Goal: Task Accomplishment & Management: Use online tool/utility

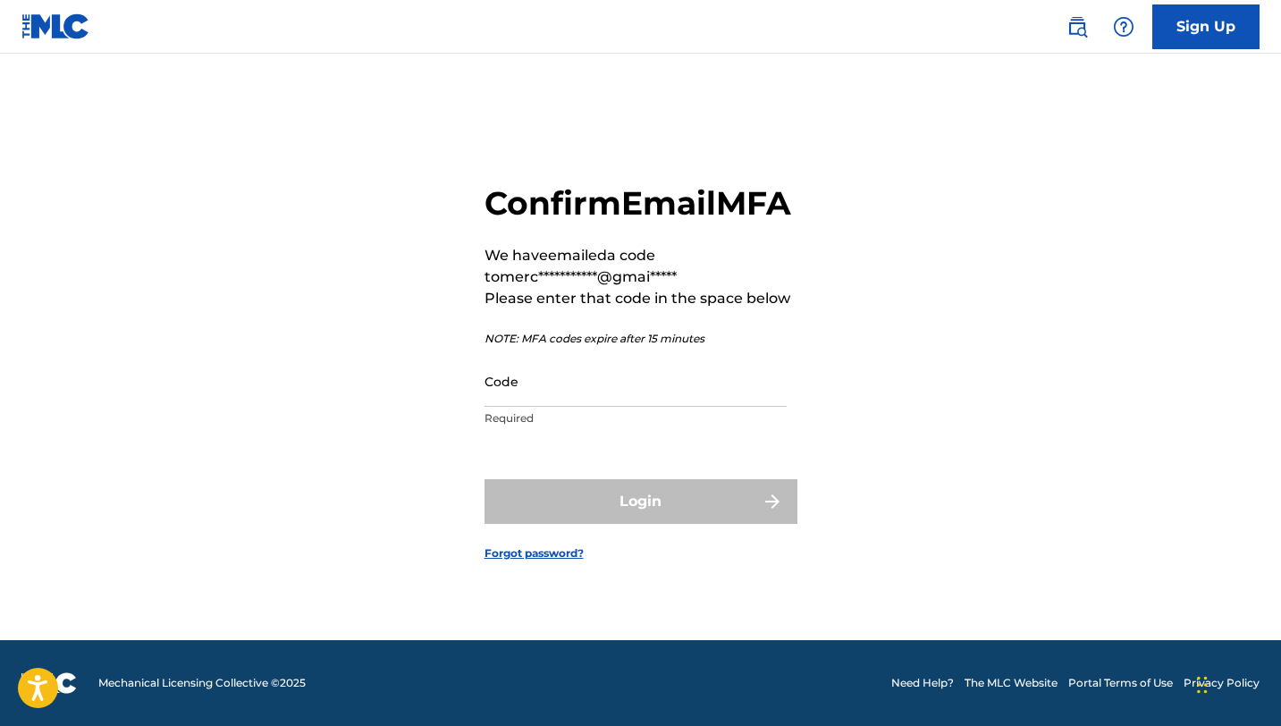
scroll to position [23, 0]
click at [519, 404] on input "Code" at bounding box center [635, 381] width 302 height 51
paste input "466690"
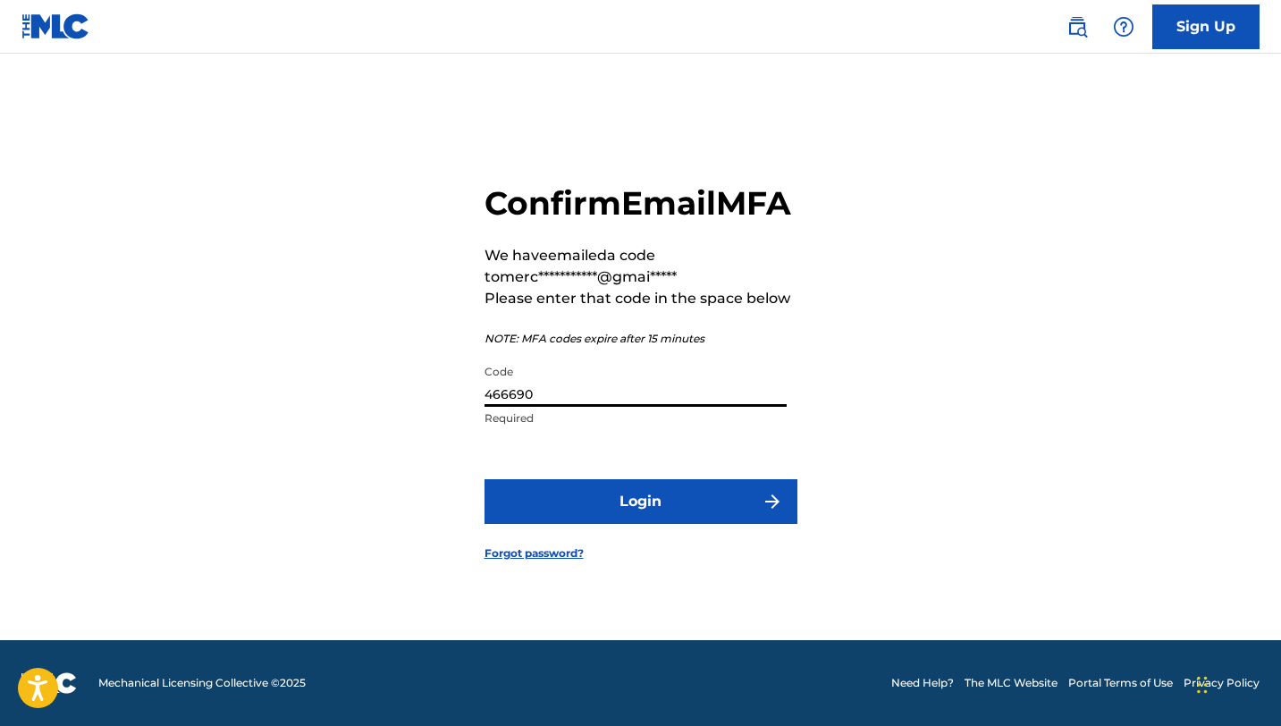
type input "466690"
click at [484, 479] on button "Login" at bounding box center [640, 501] width 313 height 45
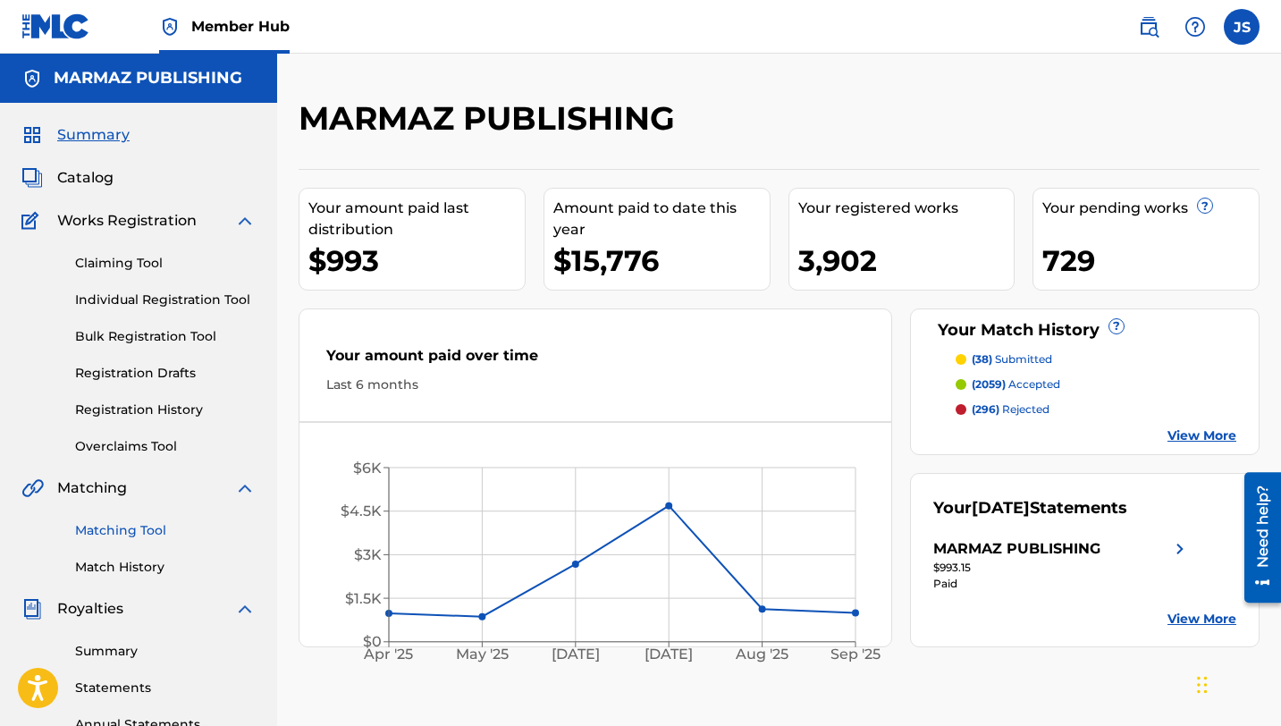
click at [111, 522] on link "Matching Tool" at bounding box center [165, 530] width 181 height 19
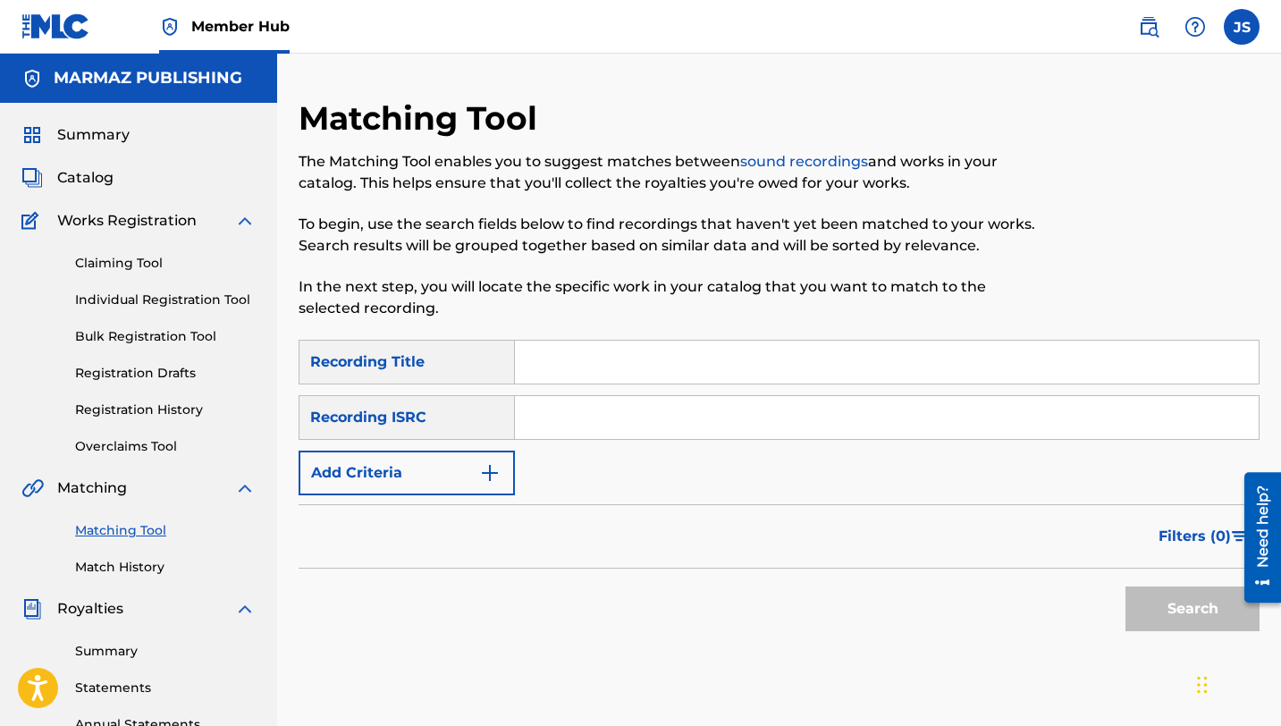
click at [553, 355] on input "Search Form" at bounding box center [886, 361] width 743 height 43
click at [576, 365] on input "Search Form" at bounding box center [886, 361] width 743 height 43
paste input "DINASTÍA (feat. [PERSON_NAME], [PERSON_NAME] [PERSON_NAME] [PERSON_NAME], [PERS…"
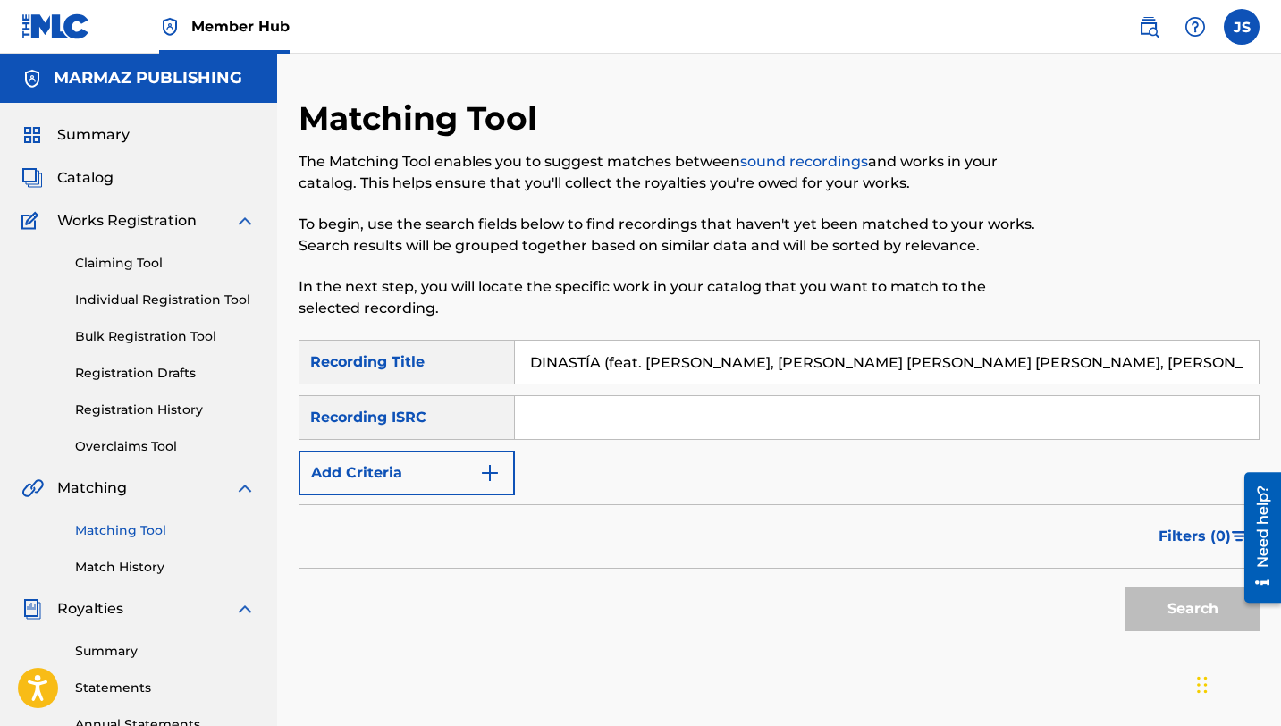
scroll to position [0, 11]
type input "DINASTÍA (feat. [PERSON_NAME], [PERSON_NAME] [PERSON_NAME] [PERSON_NAME], [PERS…"
click at [1125, 586] on button "Search" at bounding box center [1192, 608] width 134 height 45
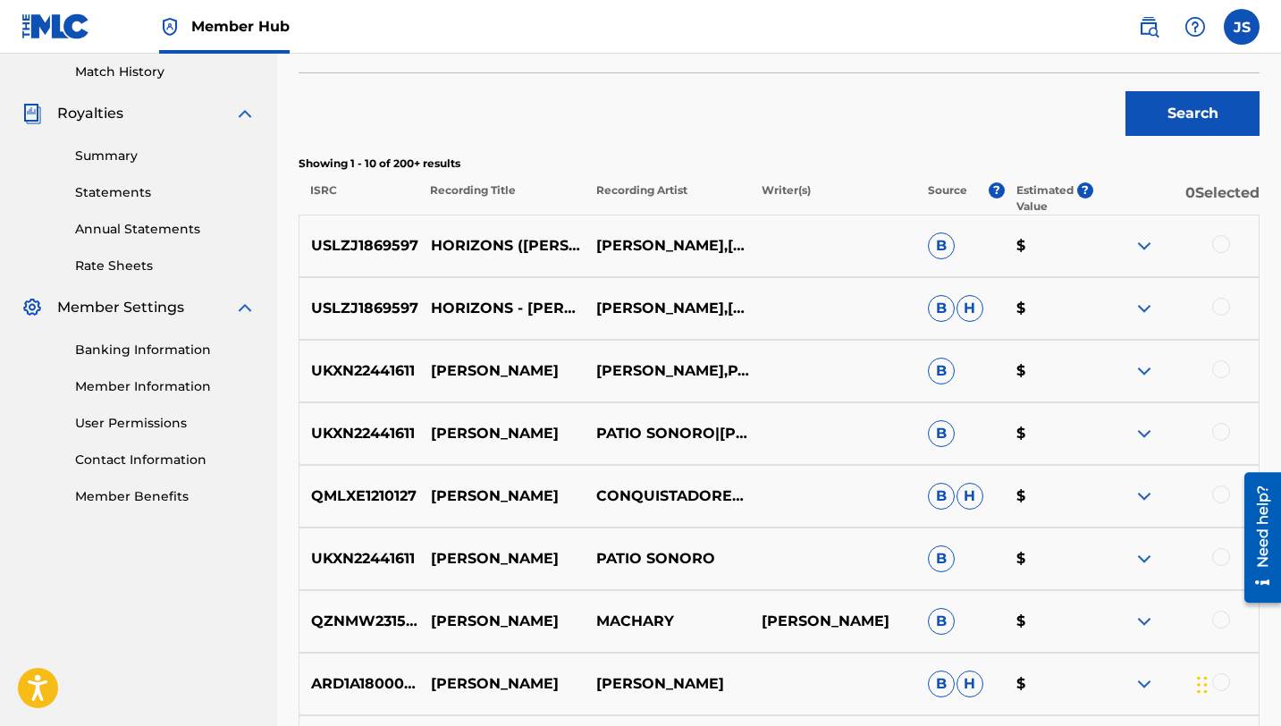
scroll to position [0, 0]
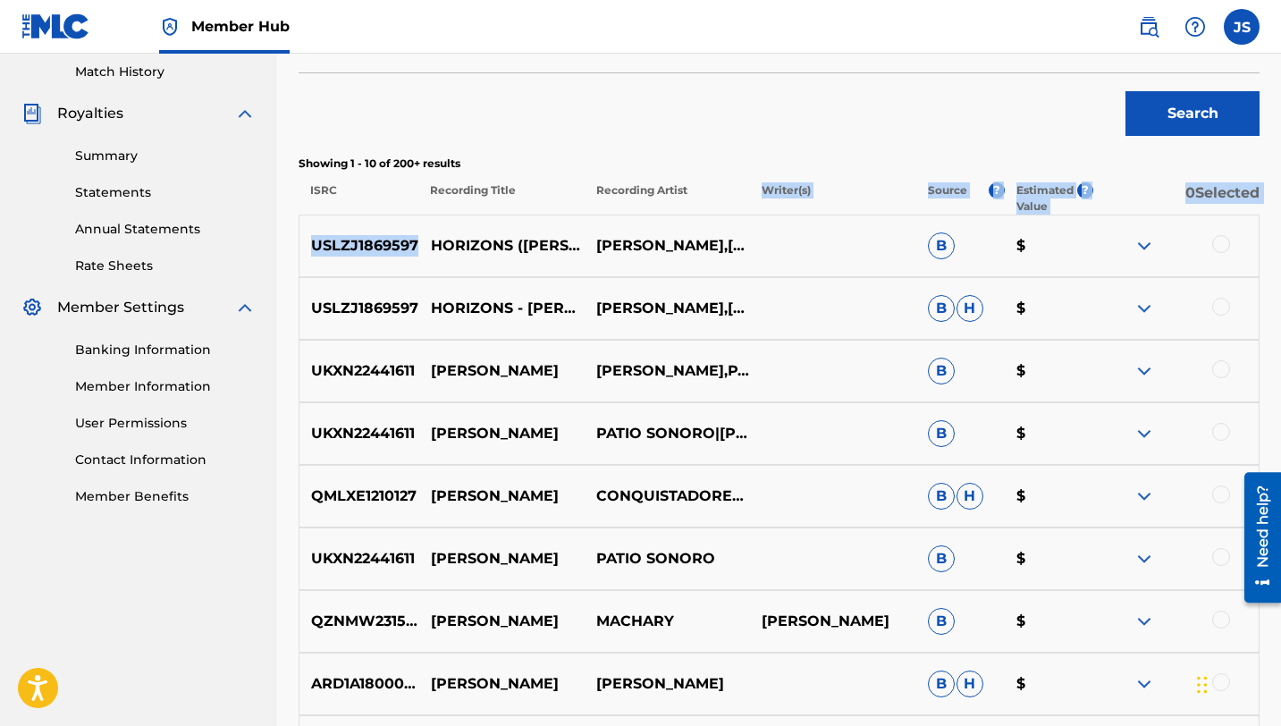
drag, startPoint x: 527, startPoint y: 221, endPoint x: 693, endPoint y: 214, distance: 166.4
click at [693, 214] on div "Showing 1 - 10 of 200+ results ISRC Recording Title Recording Artist Writer(s) …" at bounding box center [778, 519] width 961 height 729
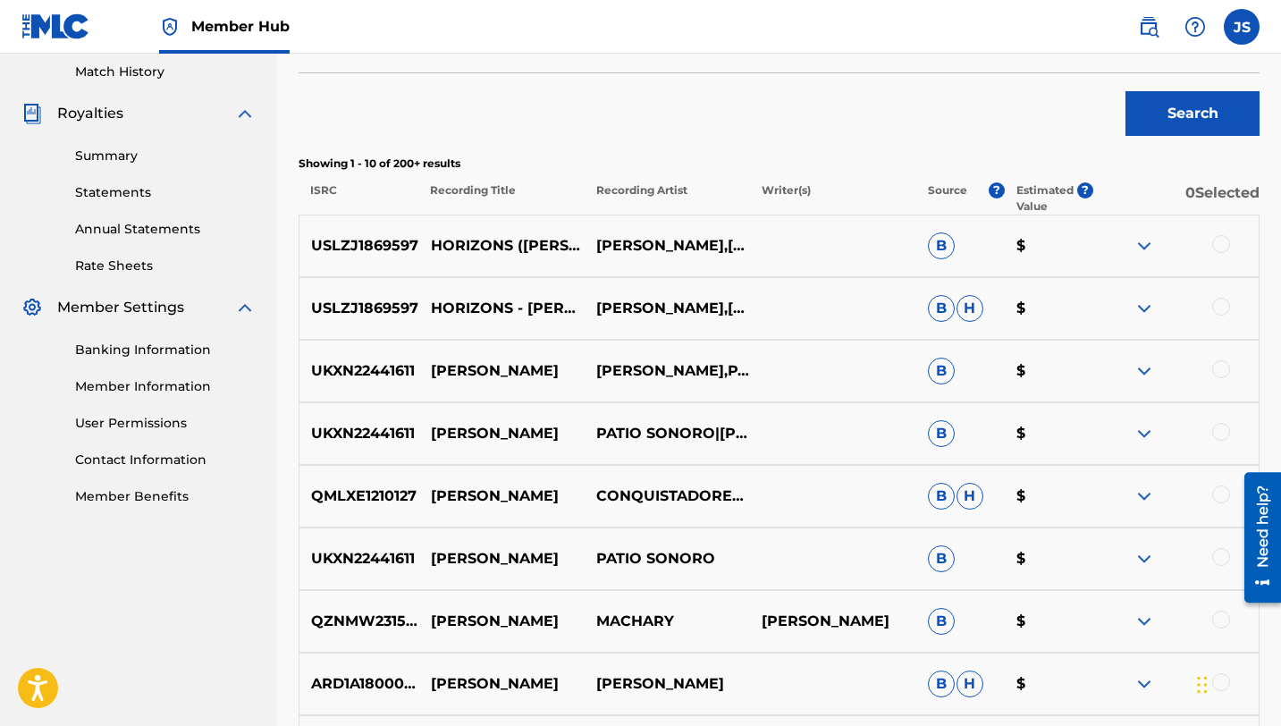
click at [658, 105] on div "Search" at bounding box center [778, 108] width 961 height 71
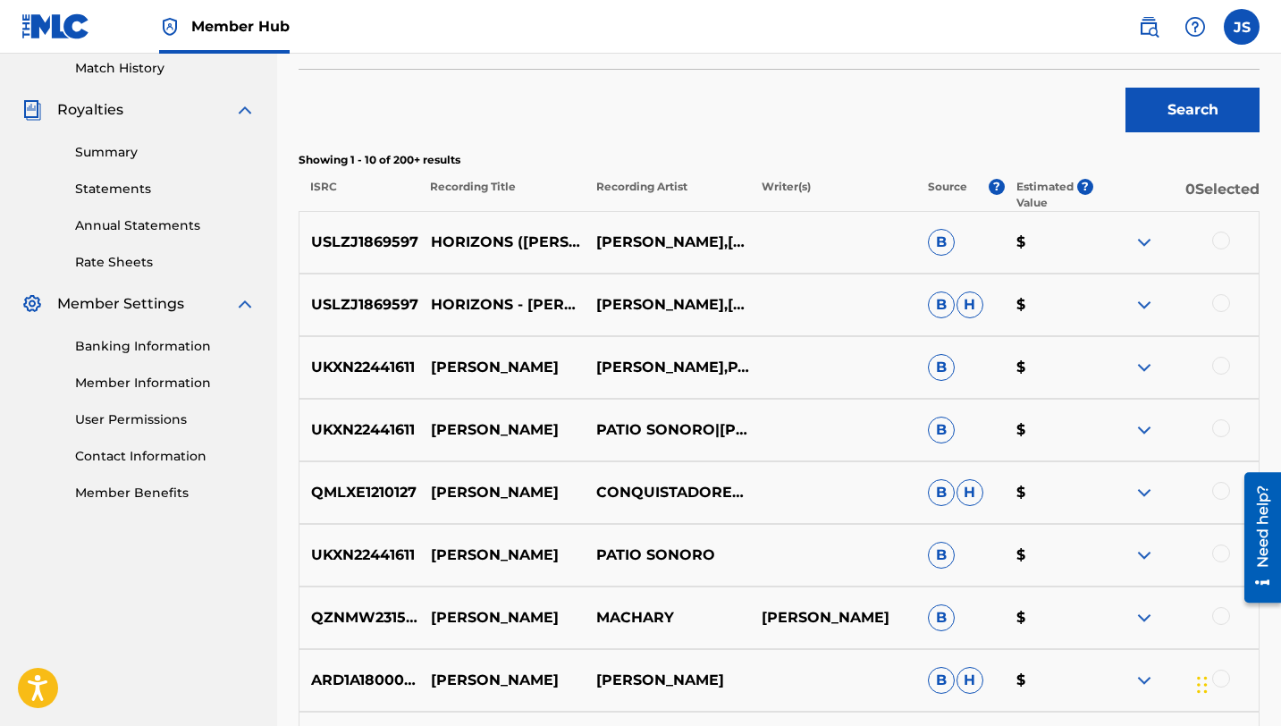
scroll to position [159, 0]
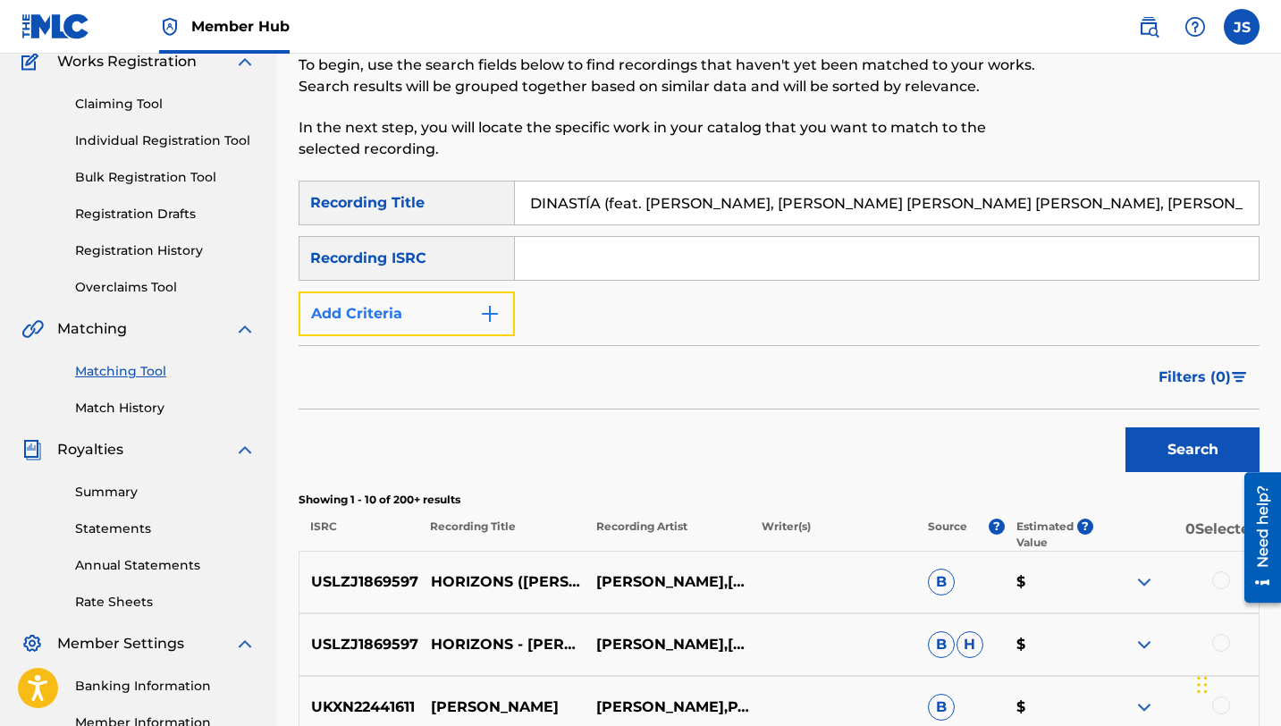
click at [439, 309] on button "Add Criteria" at bounding box center [406, 313] width 216 height 45
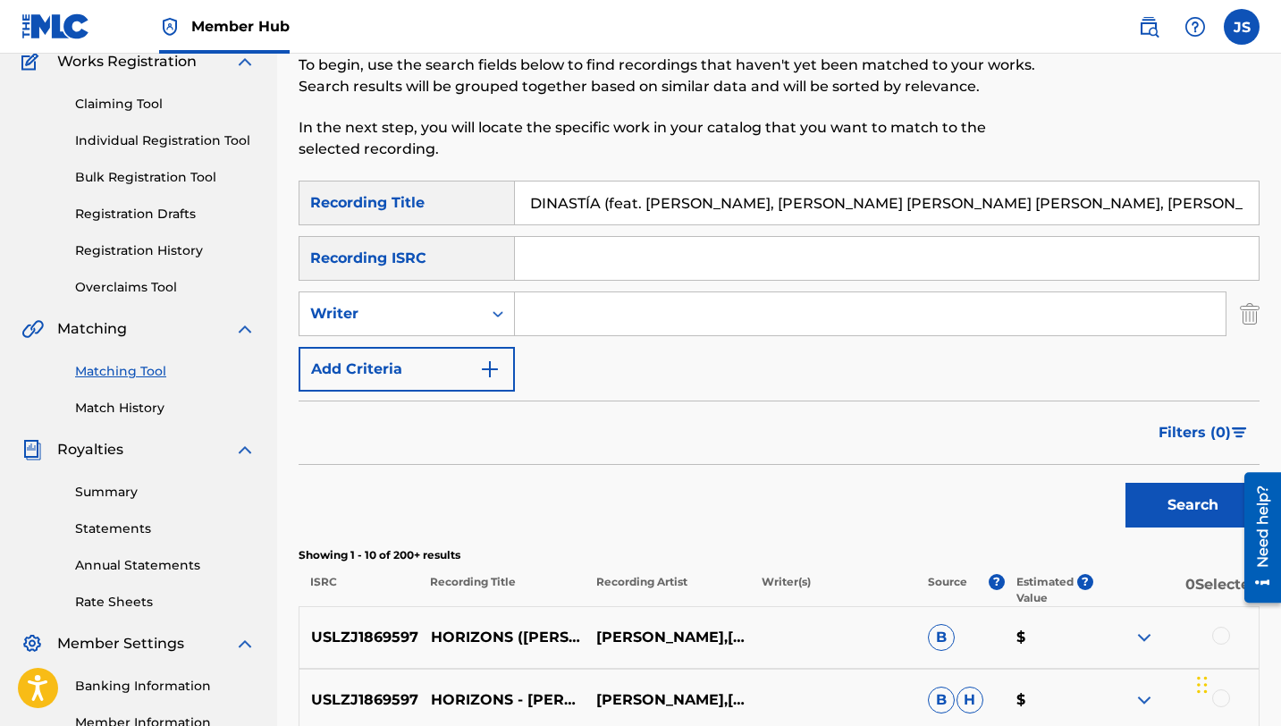
click at [582, 301] on input "Search Form" at bounding box center [870, 313] width 710 height 43
type input "[PERSON_NAME]"
click at [1125, 483] on button "Search" at bounding box center [1192, 505] width 134 height 45
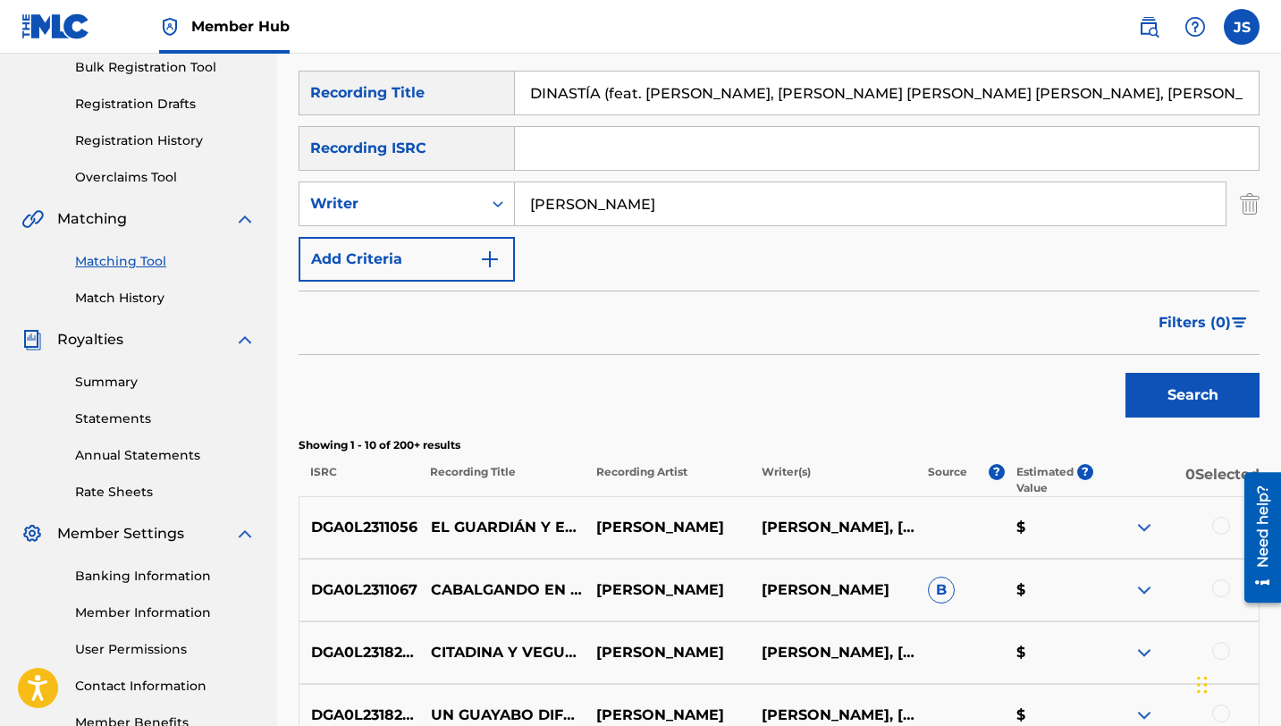
scroll to position [0, 0]
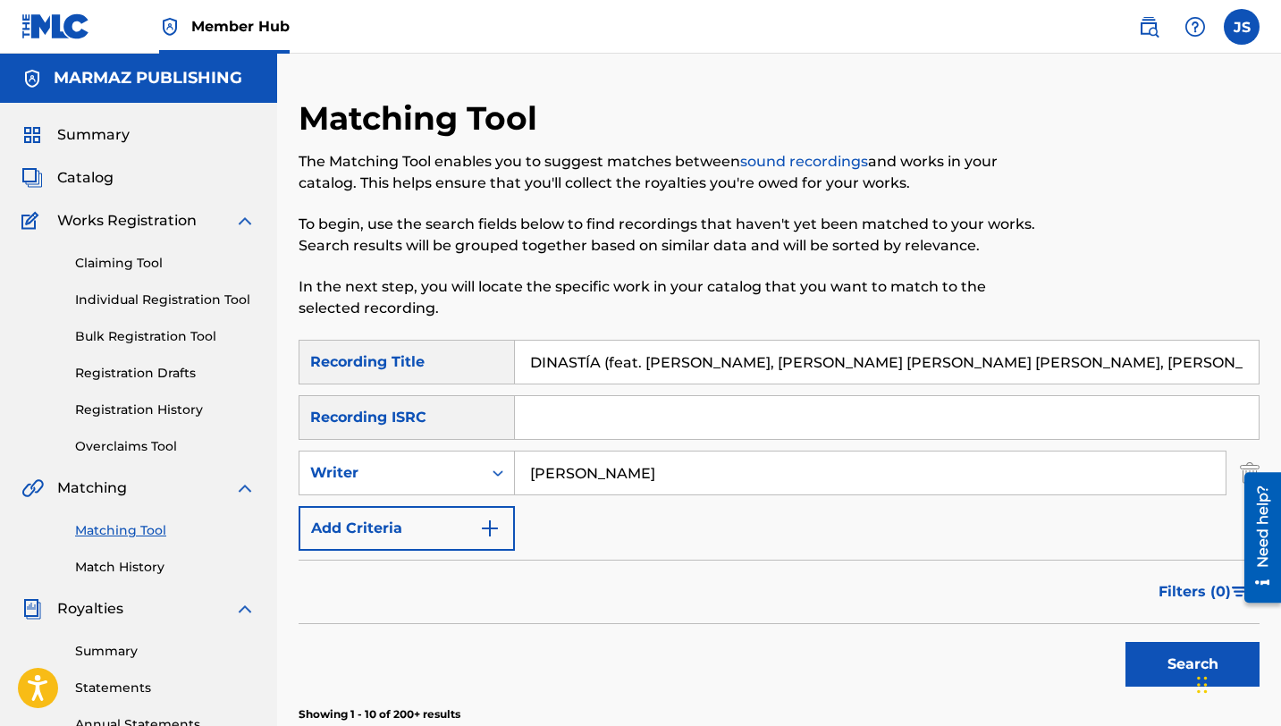
click at [543, 363] on input "DINASTÍA (feat. [PERSON_NAME], [PERSON_NAME] [PERSON_NAME] [PERSON_NAME], [PERS…" at bounding box center [886, 361] width 743 height 43
paste input "II (feat. [PERSON_NAME], [PERSON_NAME], [PERSON_NAME], [PERSON_NAME], [PERSON_N…"
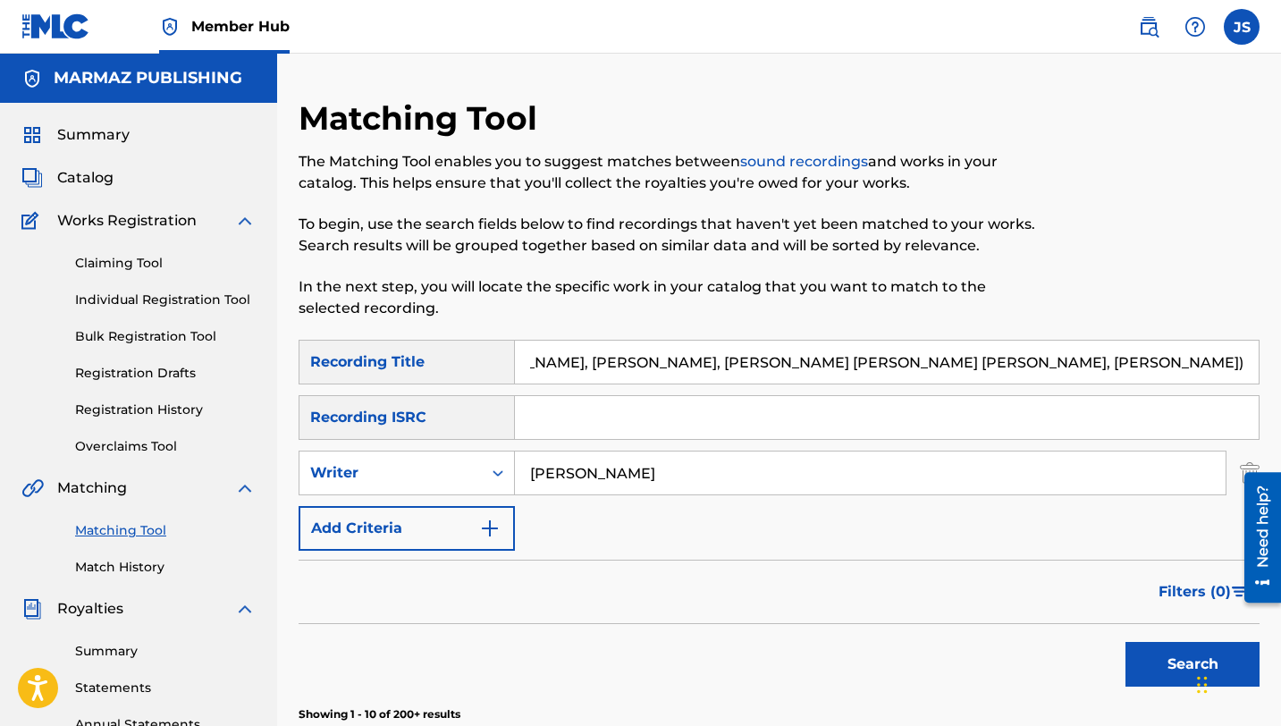
click at [1125, 642] on button "Search" at bounding box center [1192, 664] width 134 height 45
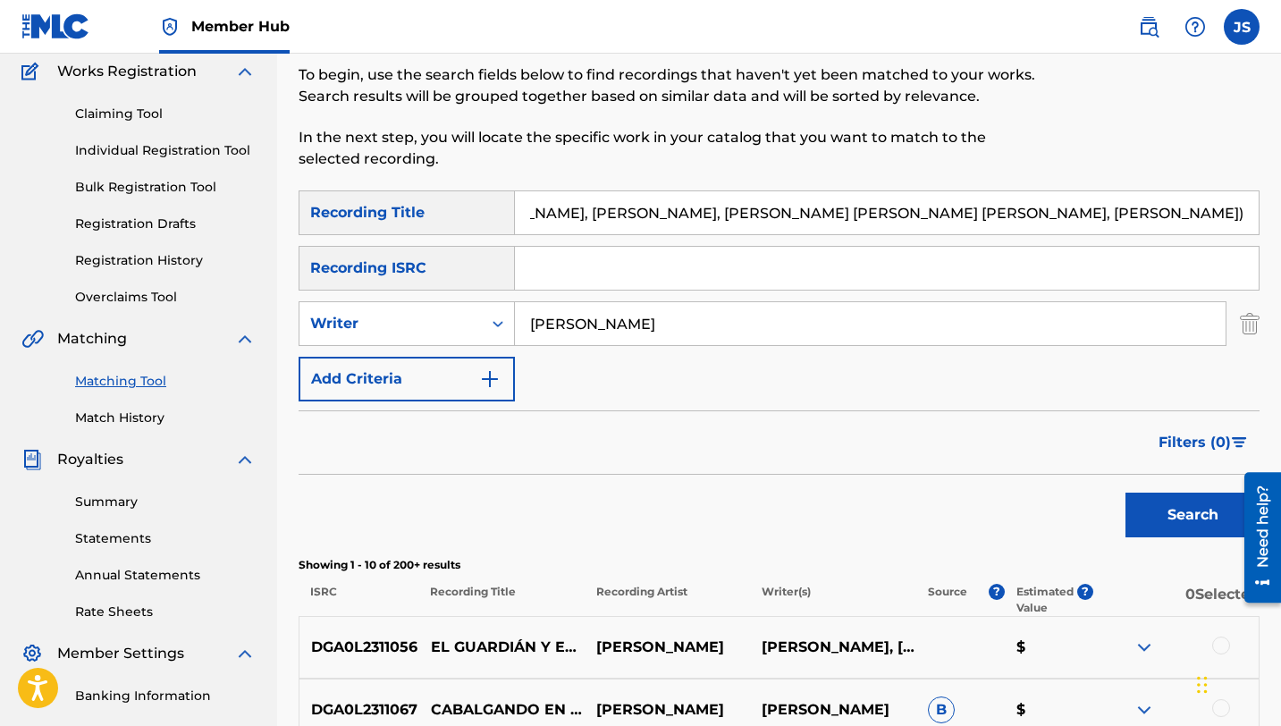
scroll to position [140, 0]
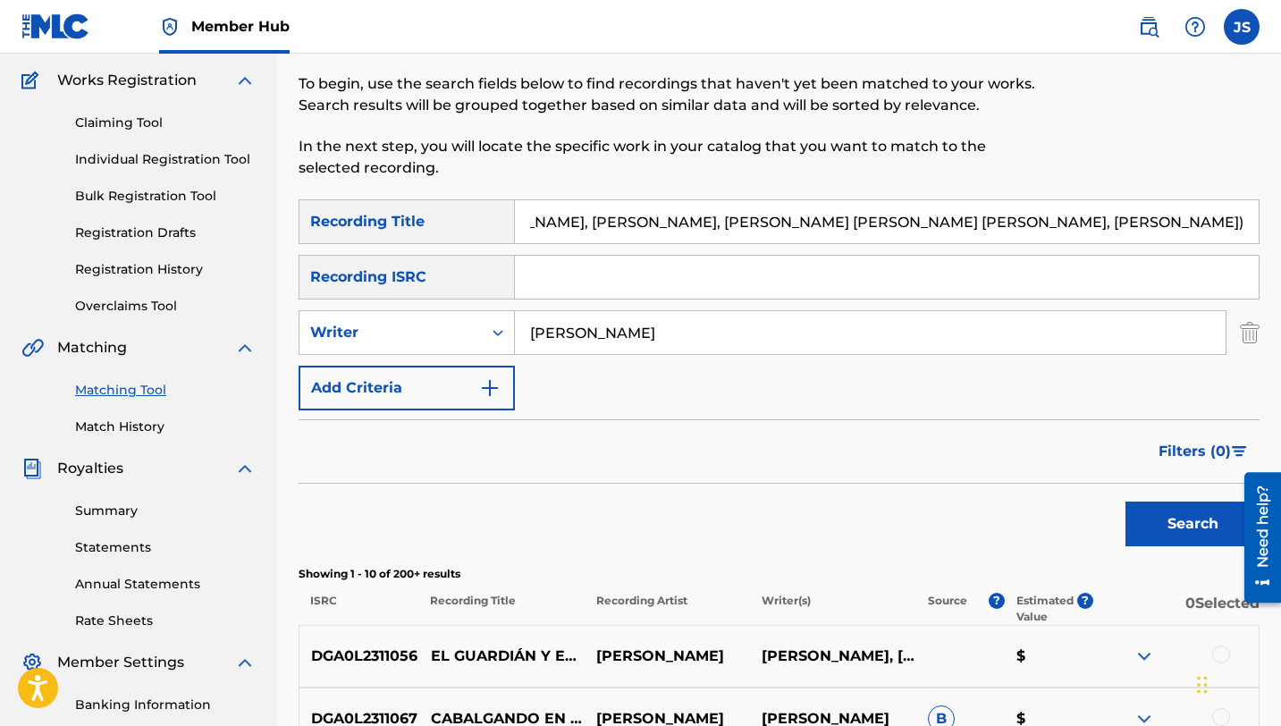
click at [567, 231] on input "DINASTÍA II (feat. [PERSON_NAME], [PERSON_NAME], [PERSON_NAME], [PERSON_NAME], …" at bounding box center [886, 221] width 743 height 43
click at [545, 216] on input "DINASTÍA II (feat. [PERSON_NAME], [PERSON_NAME], [PERSON_NAME], [PERSON_NAME], …" at bounding box center [886, 221] width 743 height 43
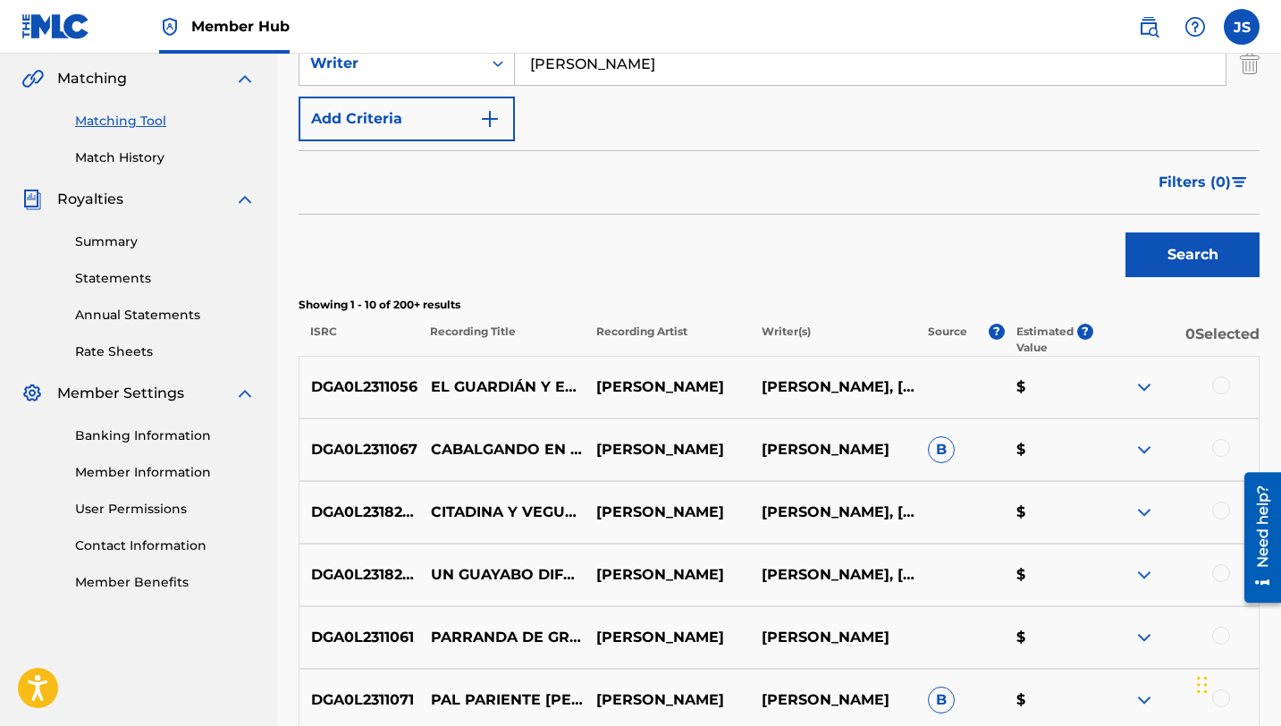
scroll to position [37, 0]
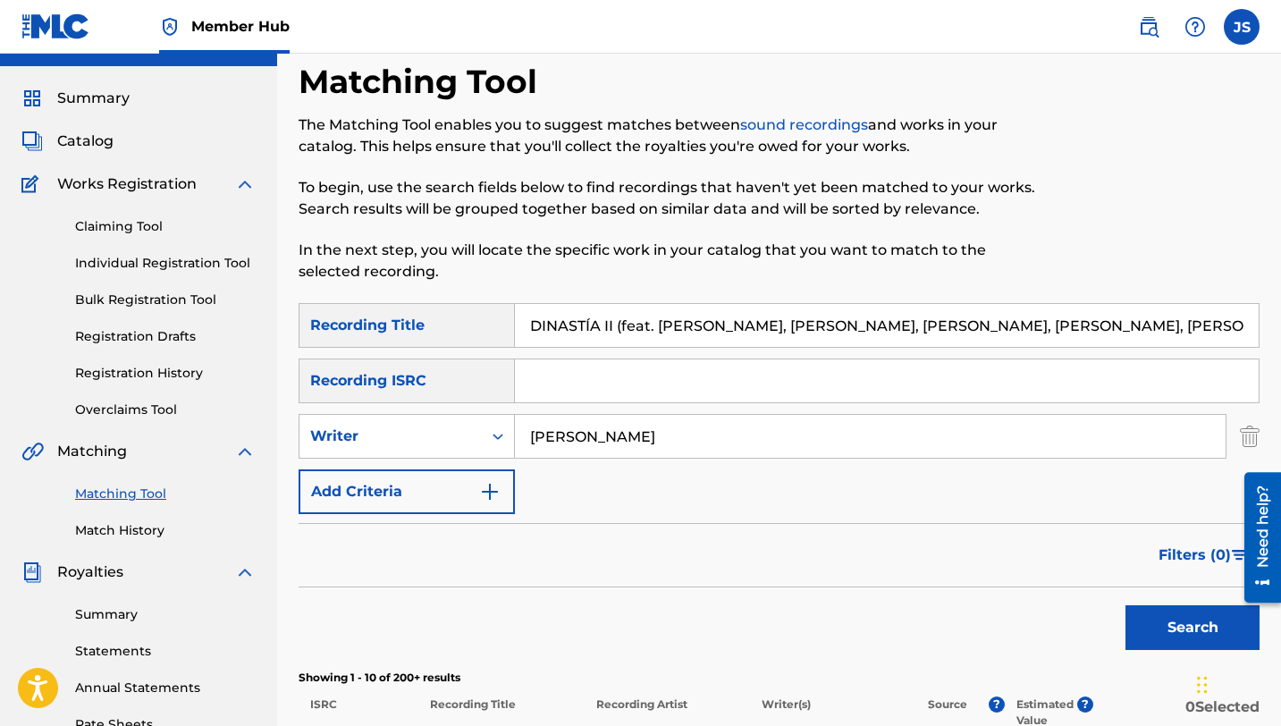
click at [568, 322] on input "DINASTÍA II (feat. [PERSON_NAME], [PERSON_NAME], [PERSON_NAME], [PERSON_NAME], …" at bounding box center [886, 325] width 743 height 43
paste input "OLOR DE AUSENCIA"
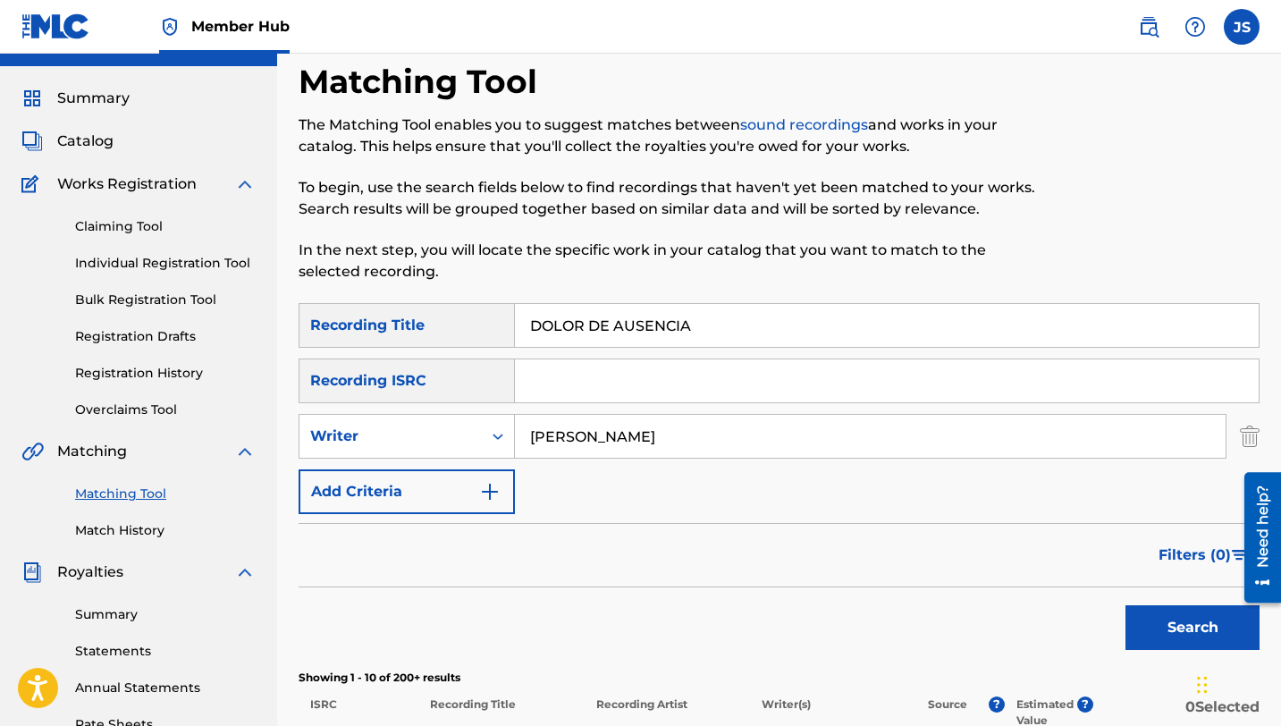
type input "DOLOR DE AUSENCIA"
click at [1125, 605] on button "Search" at bounding box center [1192, 627] width 134 height 45
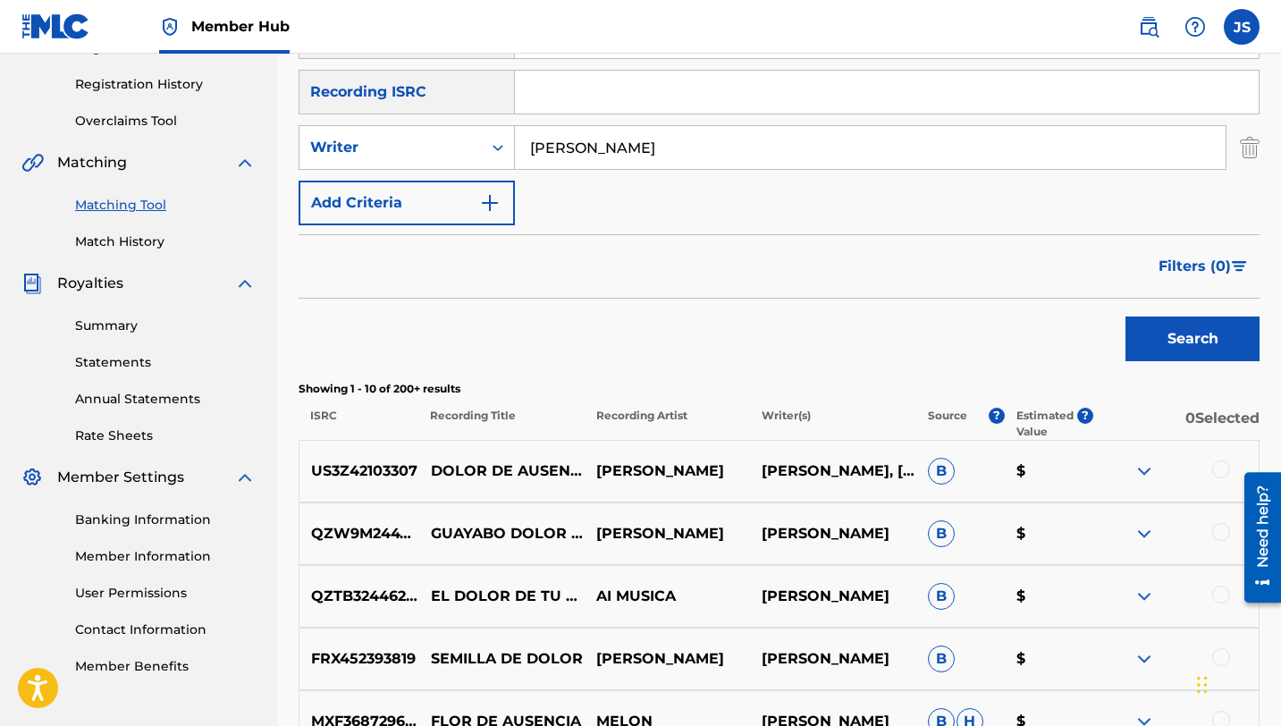
scroll to position [377, 0]
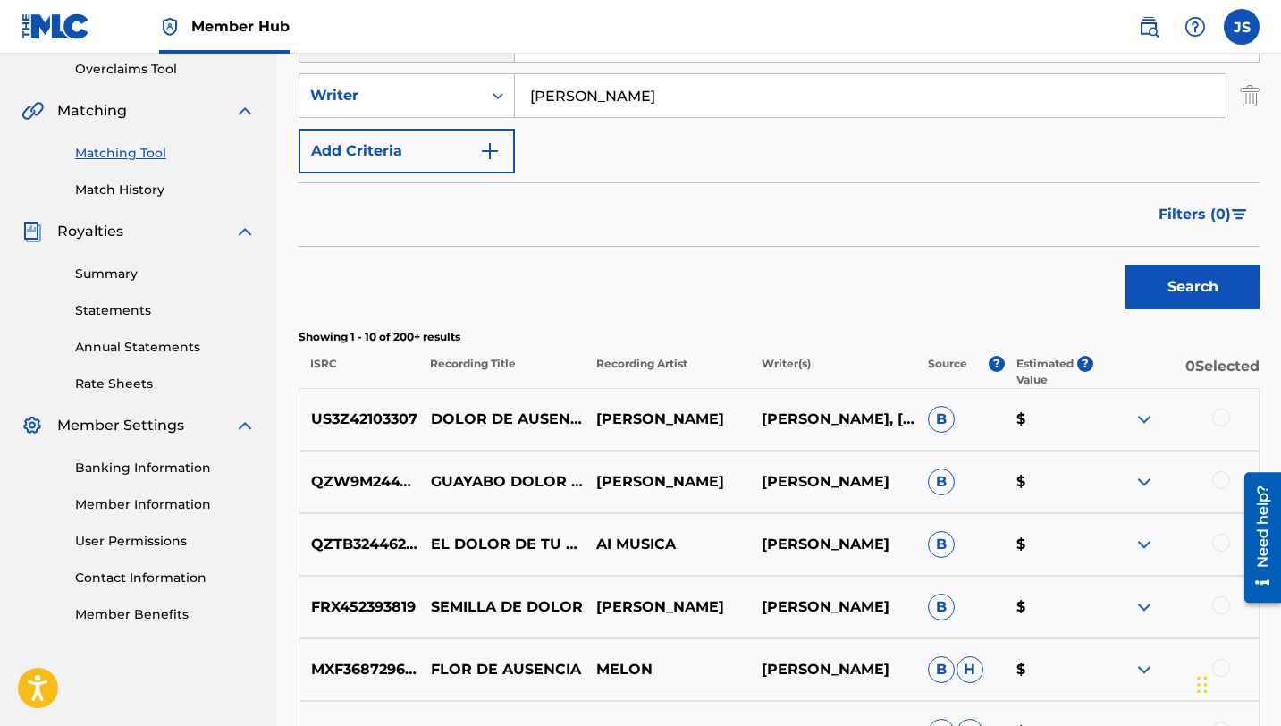
click at [1218, 423] on div at bounding box center [1221, 417] width 18 height 18
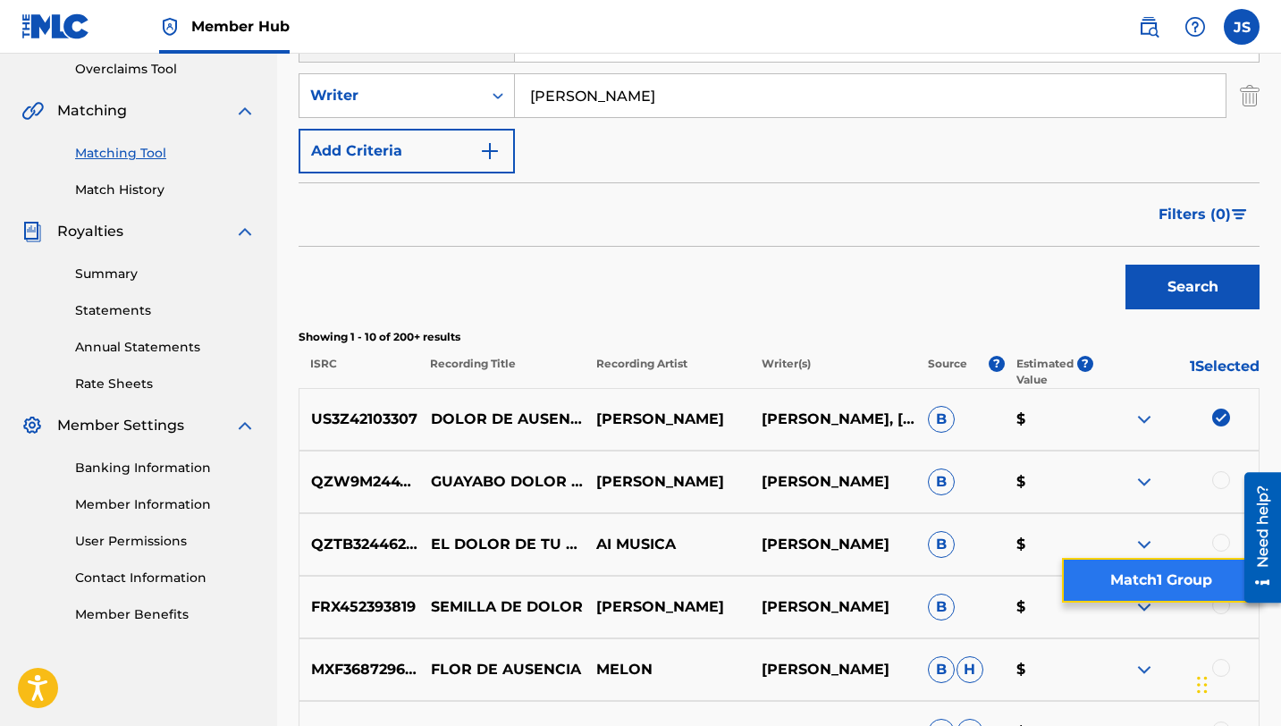
click at [1140, 583] on button "Match 1 Group" at bounding box center [1160, 580] width 197 height 45
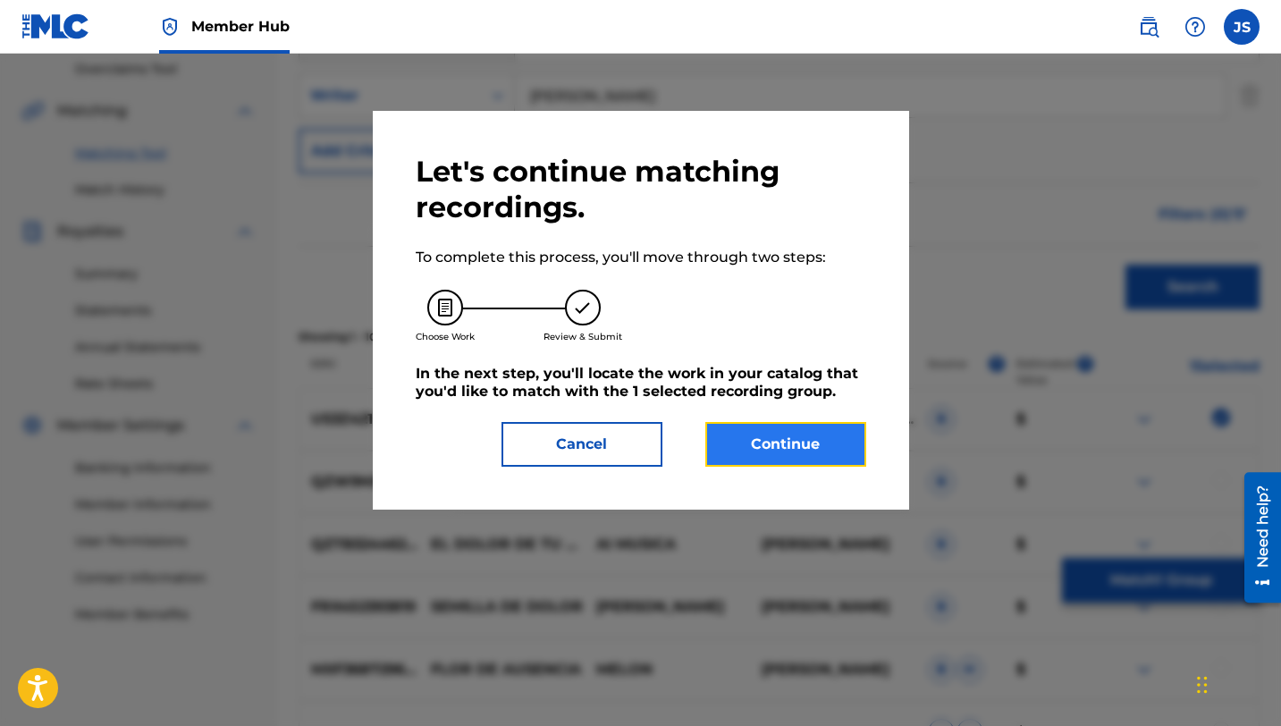
click at [843, 426] on button "Continue" at bounding box center [785, 444] width 161 height 45
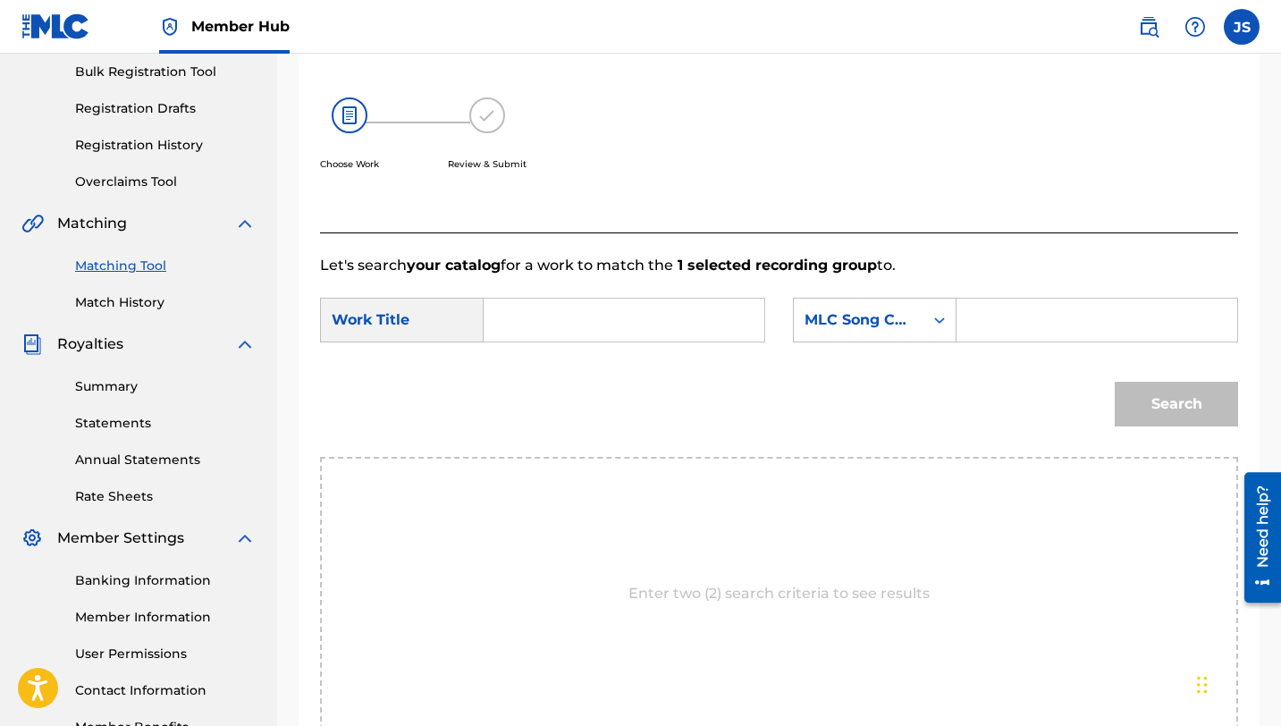
scroll to position [254, 0]
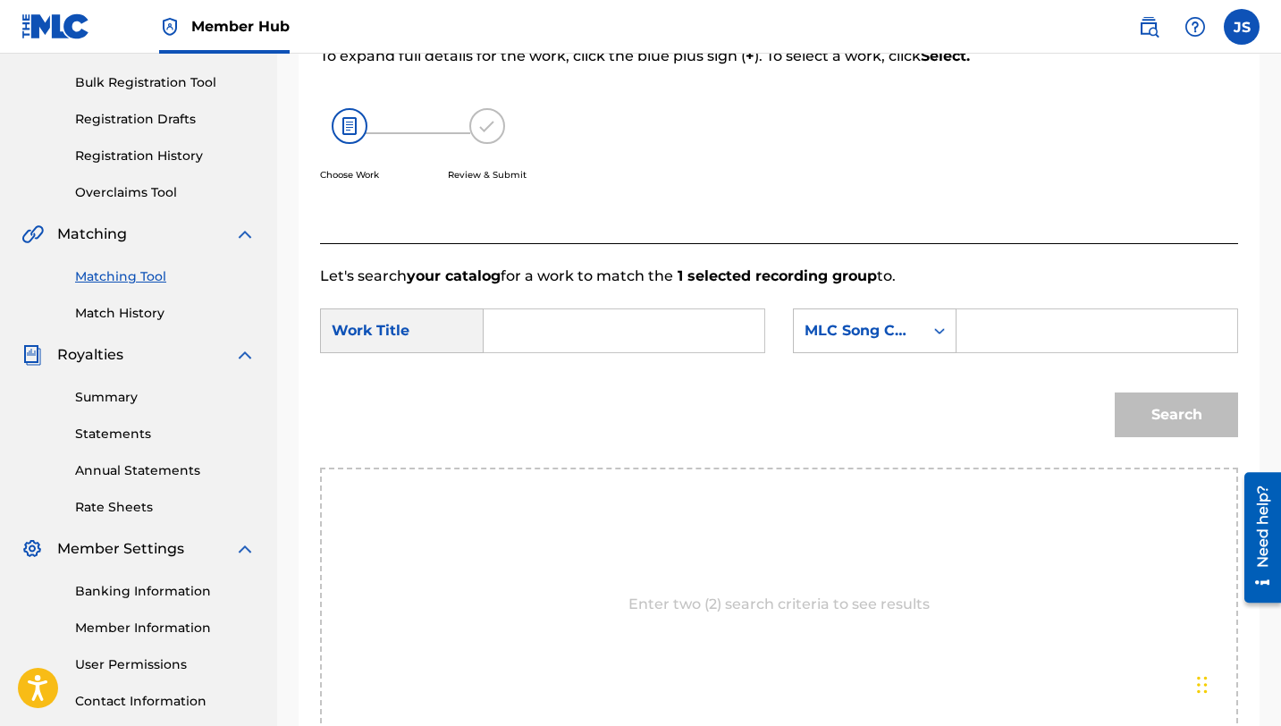
click at [623, 343] on input "Search Form" at bounding box center [624, 330] width 250 height 43
paste input "DOLOR DE AUSENCIA"
click at [522, 331] on input "XDOLOR DE AUSENCIA" at bounding box center [624, 330] width 250 height 43
type input "DOLOR DE AUSENCIA"
click at [1048, 343] on input "Search Form" at bounding box center [1096, 330] width 250 height 43
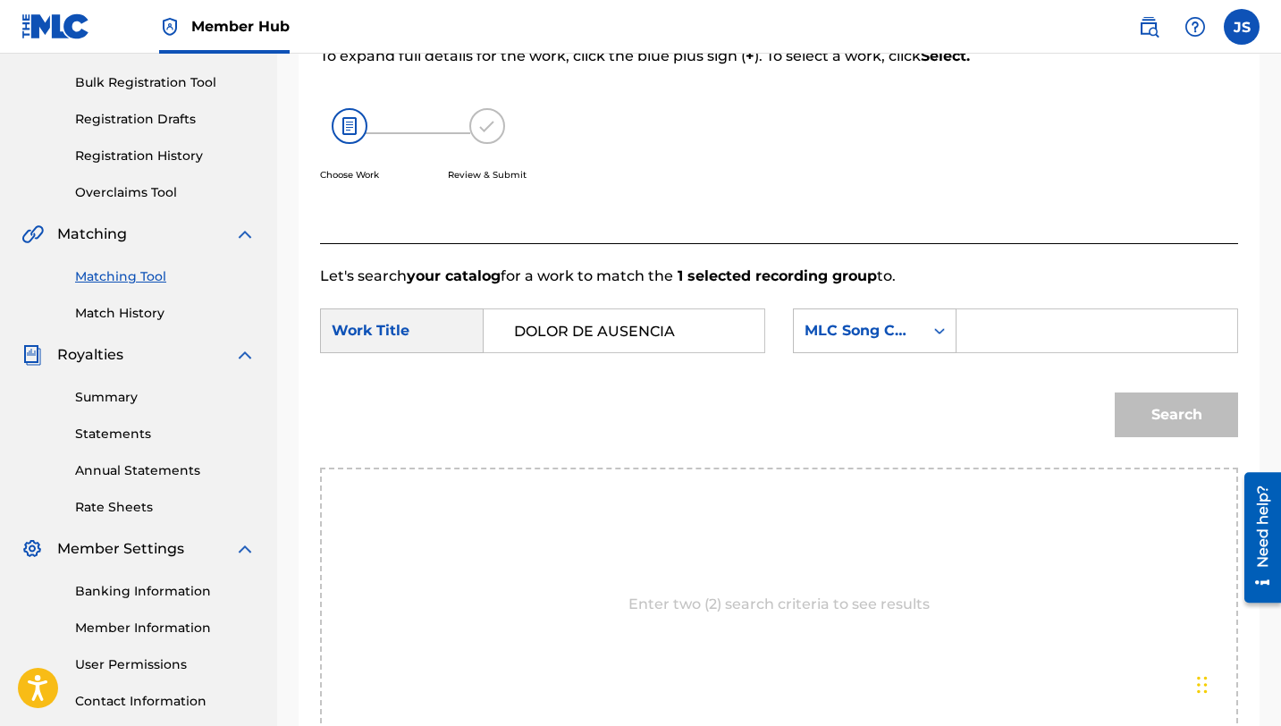
paste input "DQ68N1"
type input "DQ68N1"
click at [1114, 392] on button "Search" at bounding box center [1175, 414] width 123 height 45
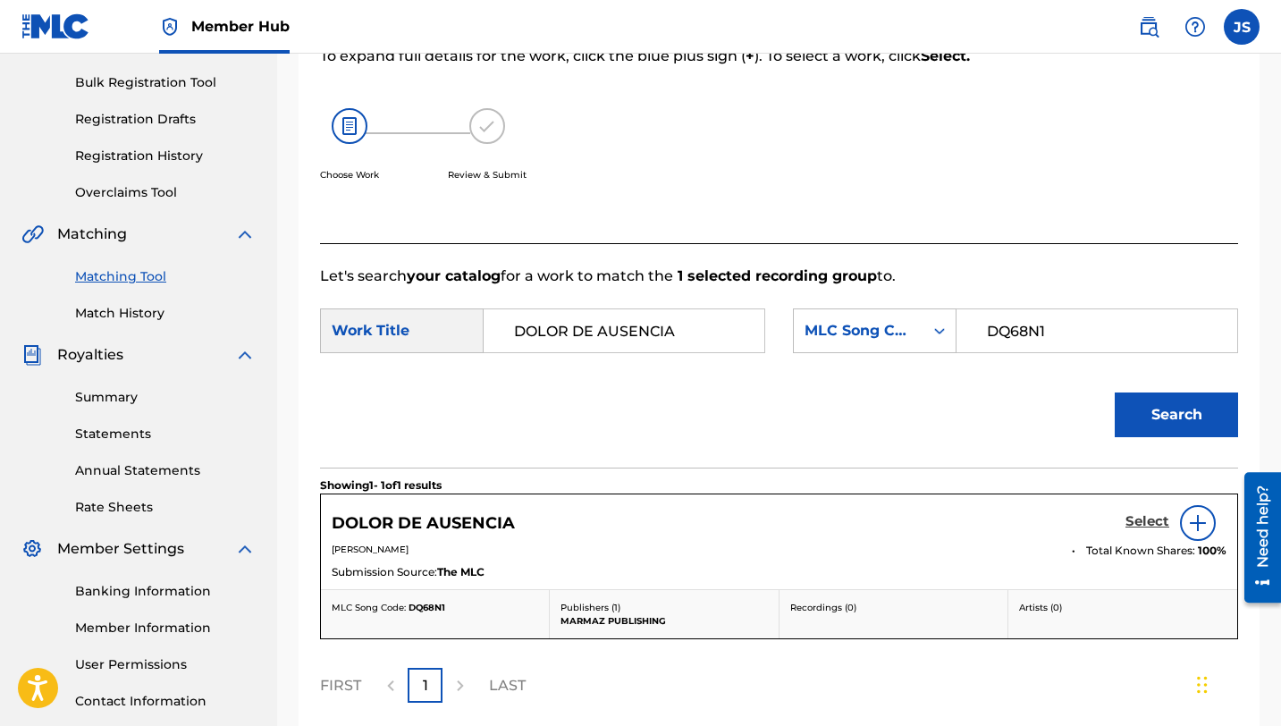
click at [1138, 521] on h5 "Select" at bounding box center [1147, 521] width 44 height 17
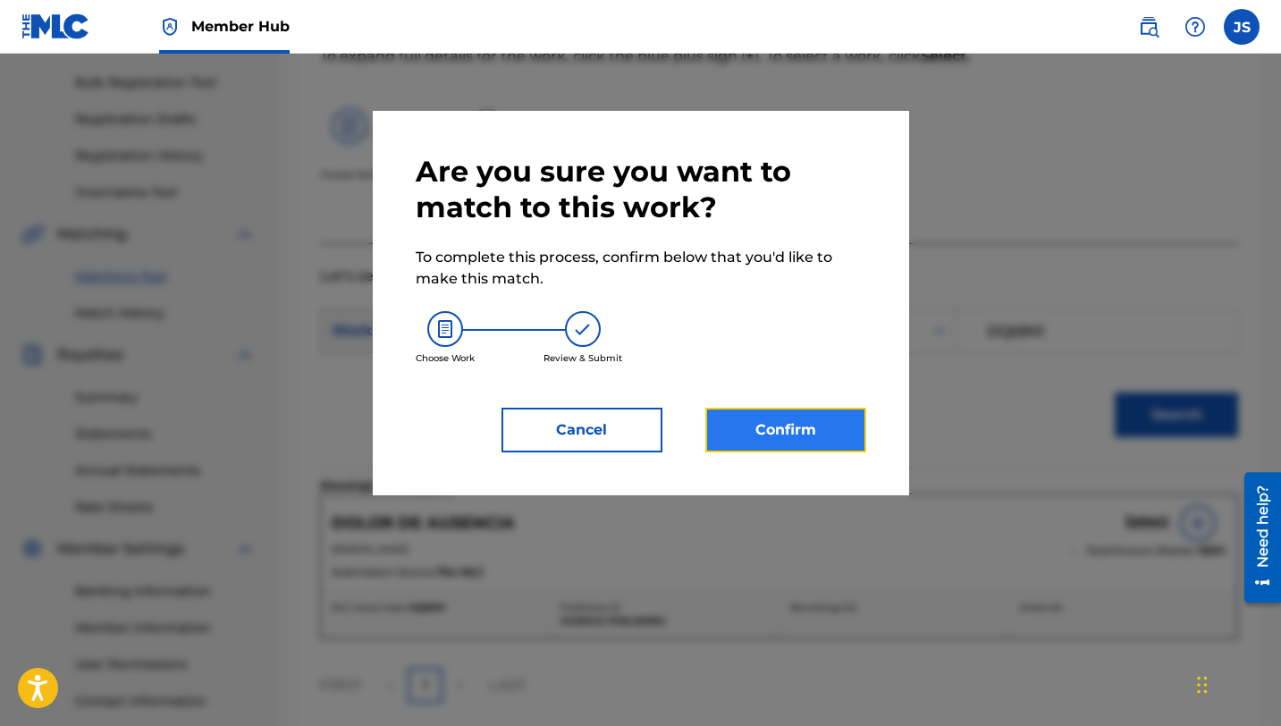
click at [783, 427] on button "Confirm" at bounding box center [785, 429] width 161 height 45
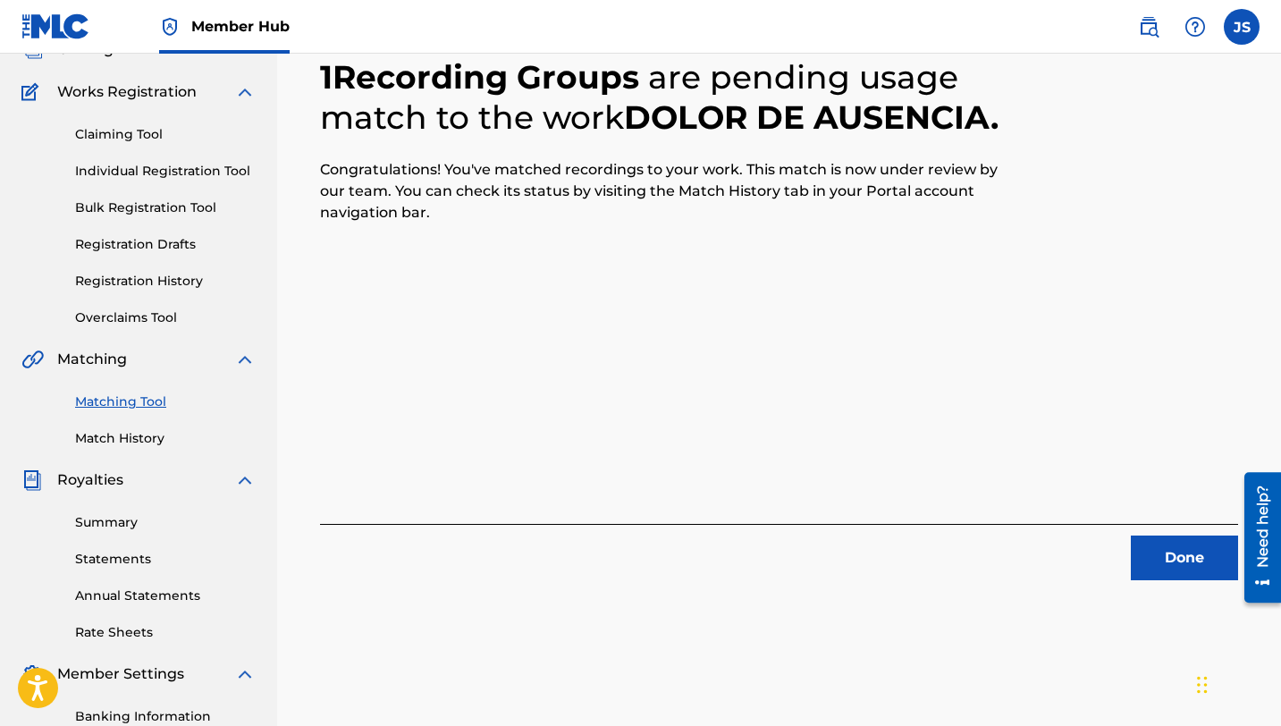
scroll to position [147, 0]
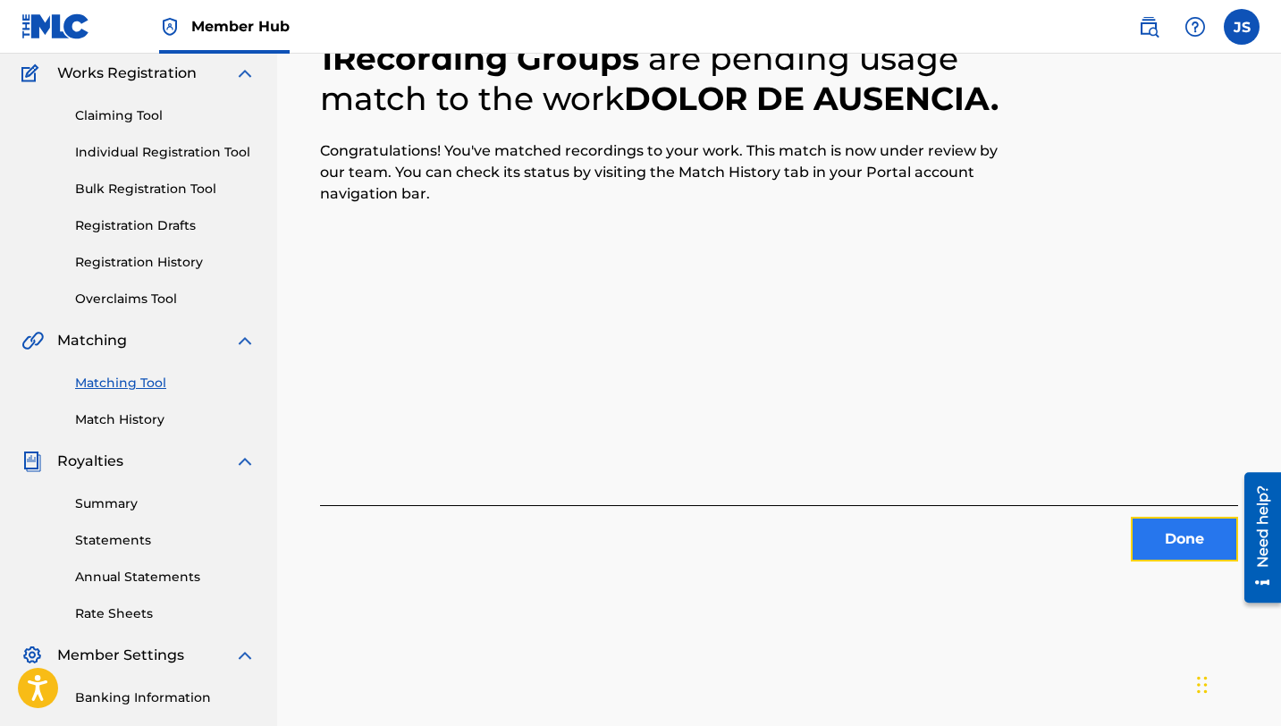
click at [1184, 533] on button "Done" at bounding box center [1183, 539] width 107 height 45
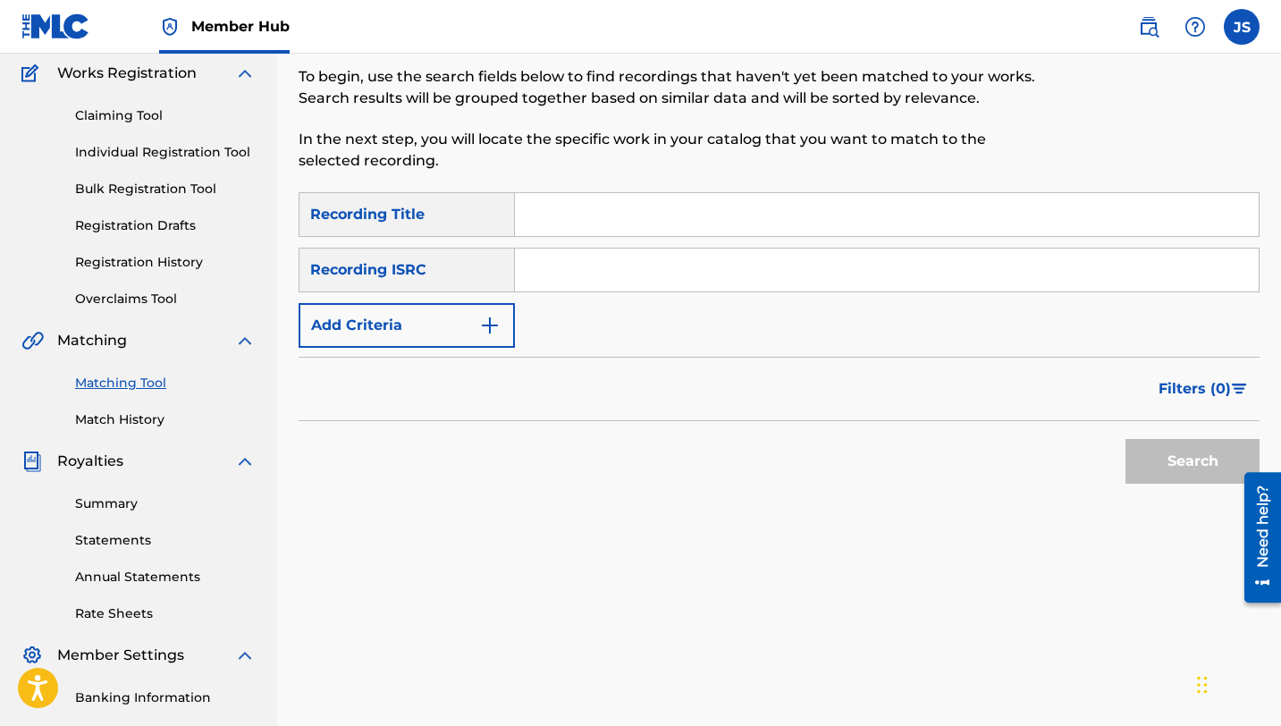
click at [632, 220] on input "Search Form" at bounding box center [886, 214] width 743 height 43
paste input "DOLOR DE AUSENCIA"
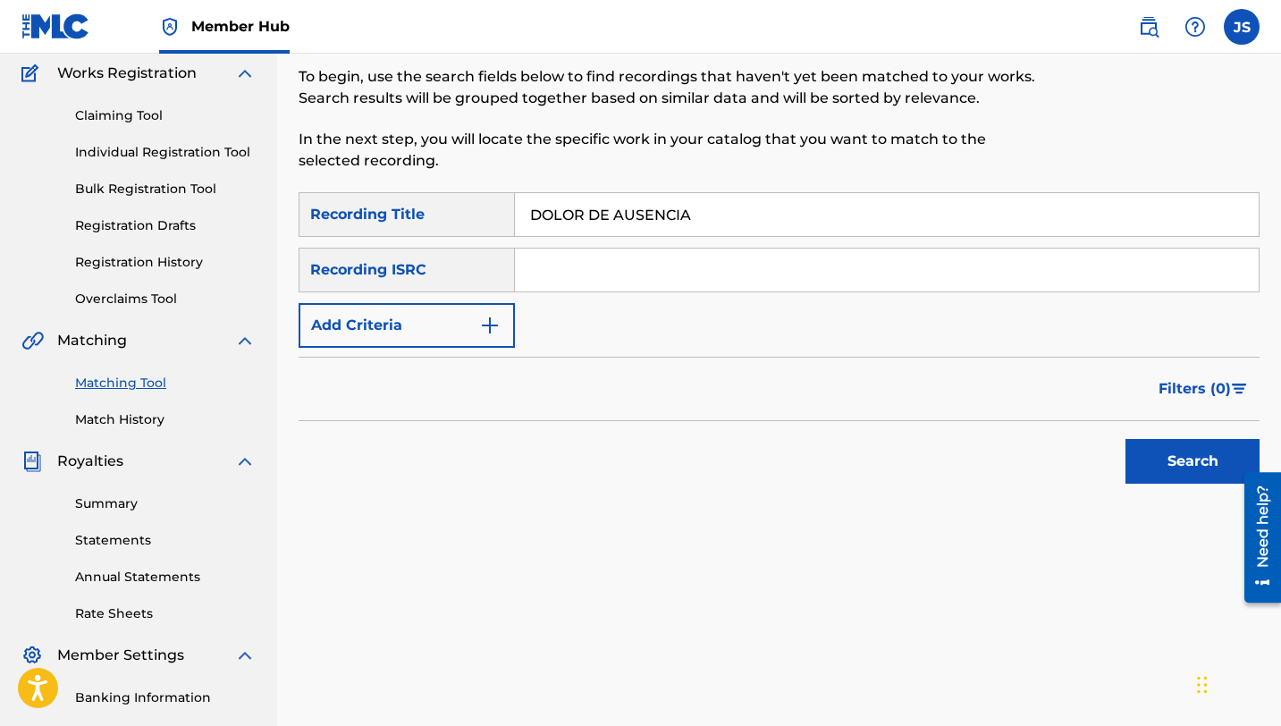
type input "DOLOR DE AUSENCIA"
click at [1125, 439] on button "Search" at bounding box center [1192, 461] width 134 height 45
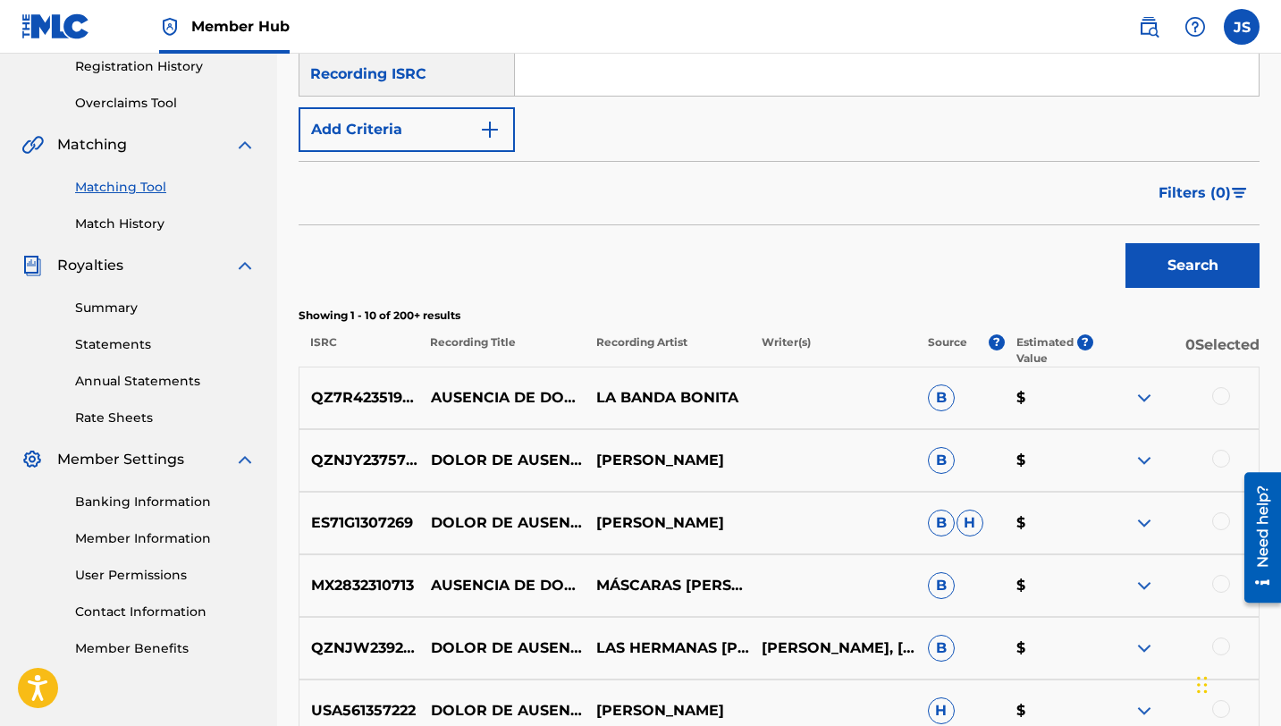
scroll to position [346, 0]
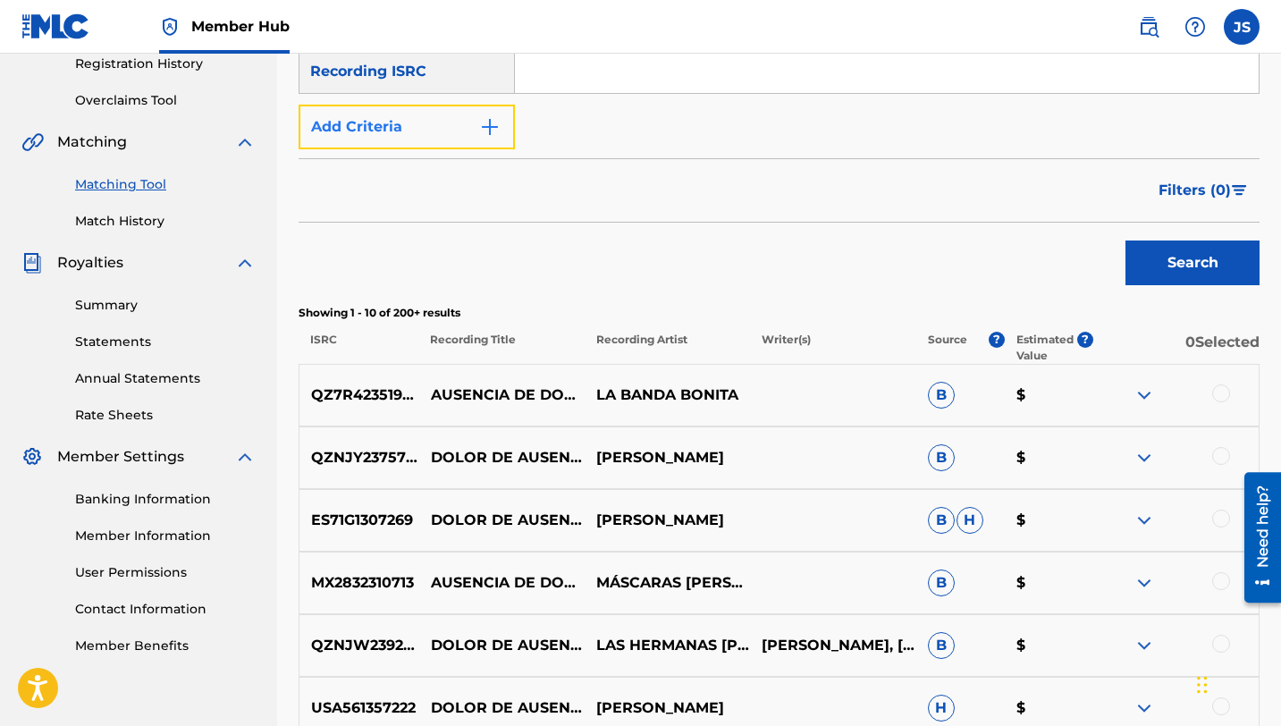
click at [486, 127] on img "Search Form" at bounding box center [489, 126] width 21 height 21
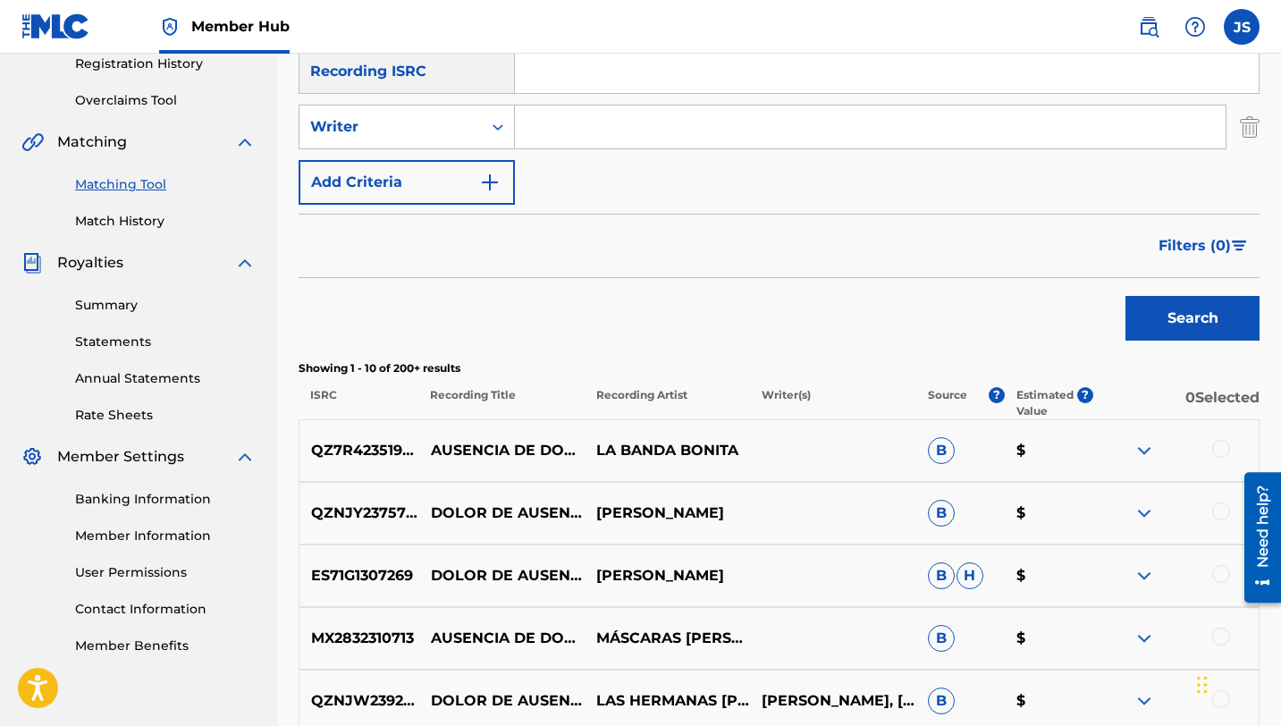
click at [559, 136] on input "Search Form" at bounding box center [870, 126] width 710 height 43
type input "[PERSON_NAME]"
click at [1125, 296] on button "Search" at bounding box center [1192, 318] width 134 height 45
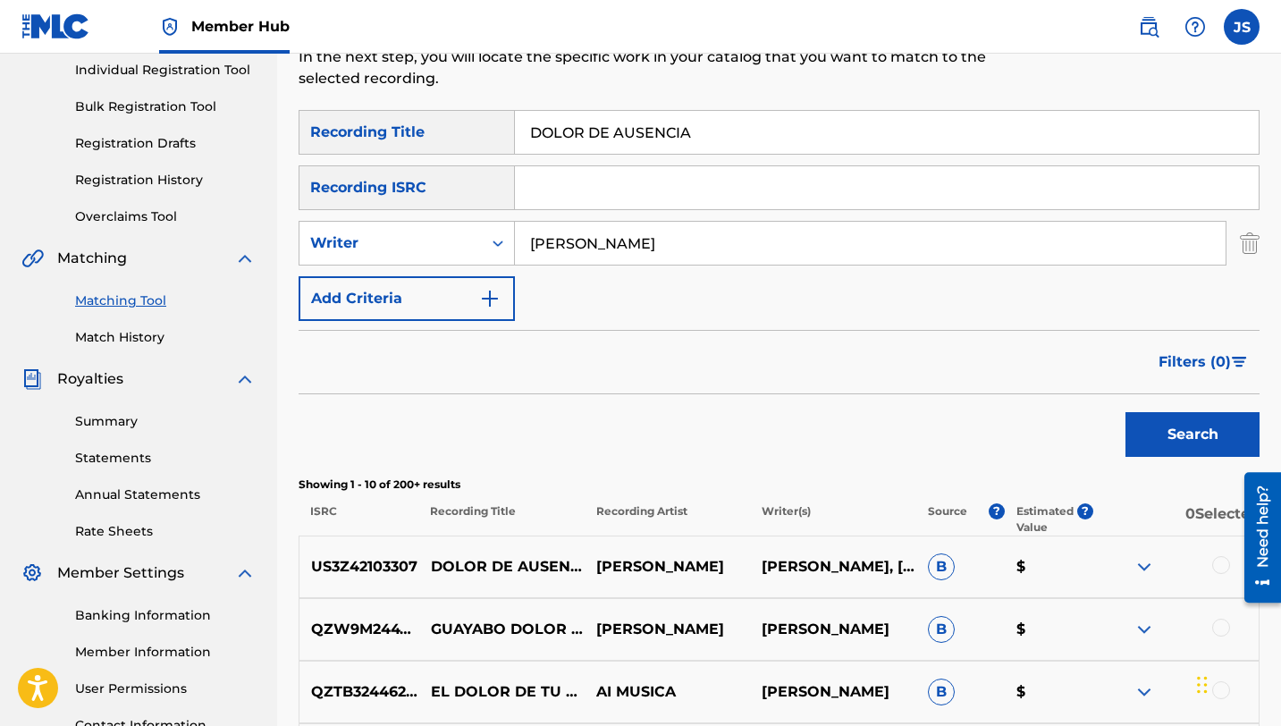
scroll to position [226, 0]
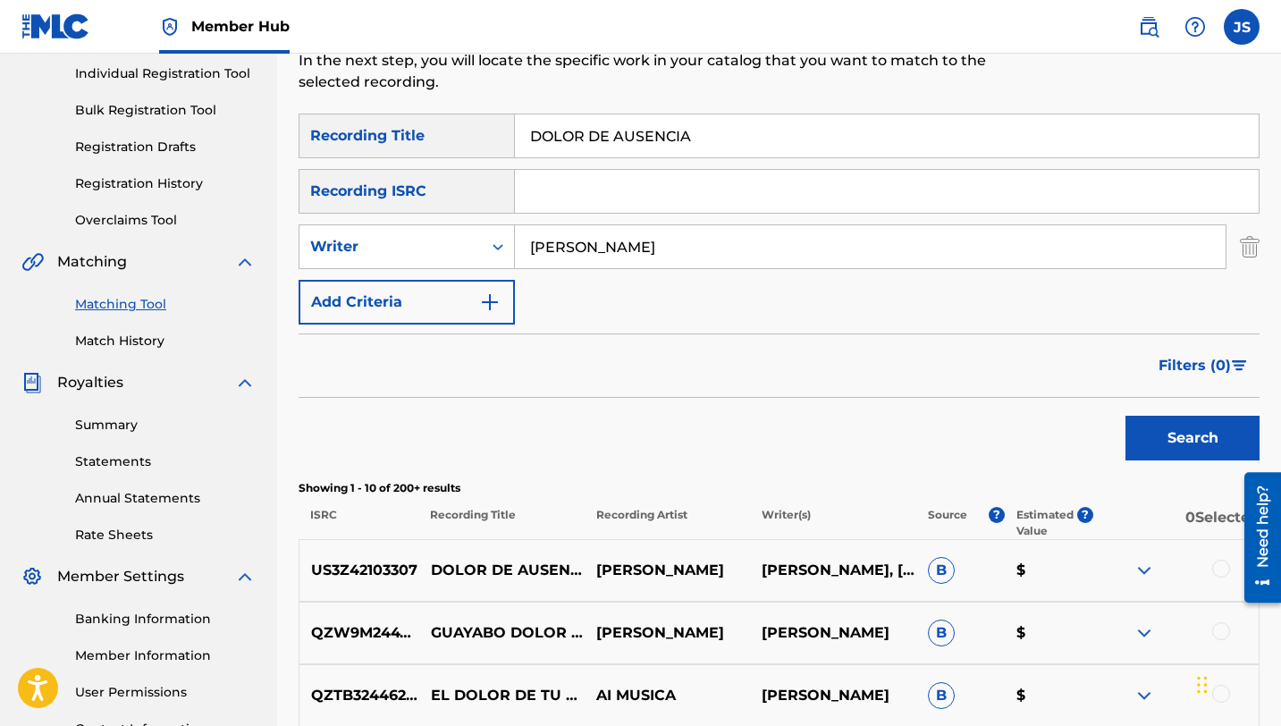
click at [1216, 571] on div at bounding box center [1221, 568] width 18 height 18
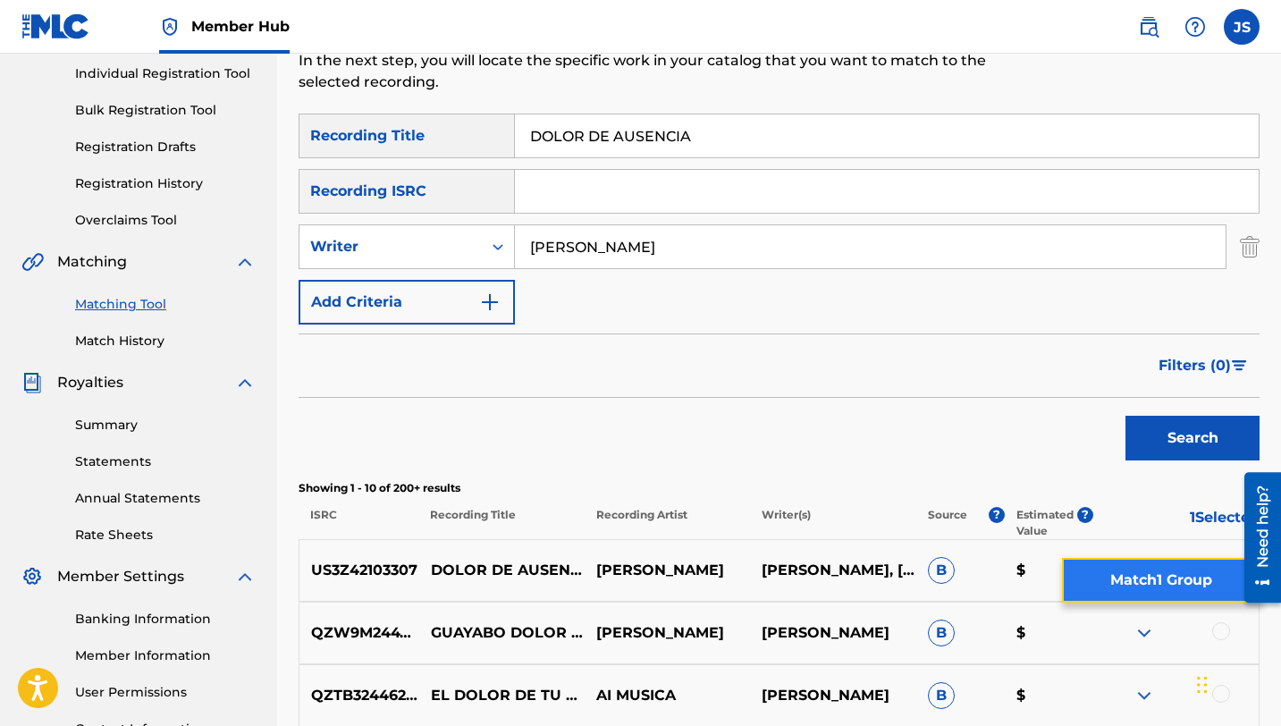
click at [1178, 582] on button "Match 1 Group" at bounding box center [1160, 580] width 197 height 45
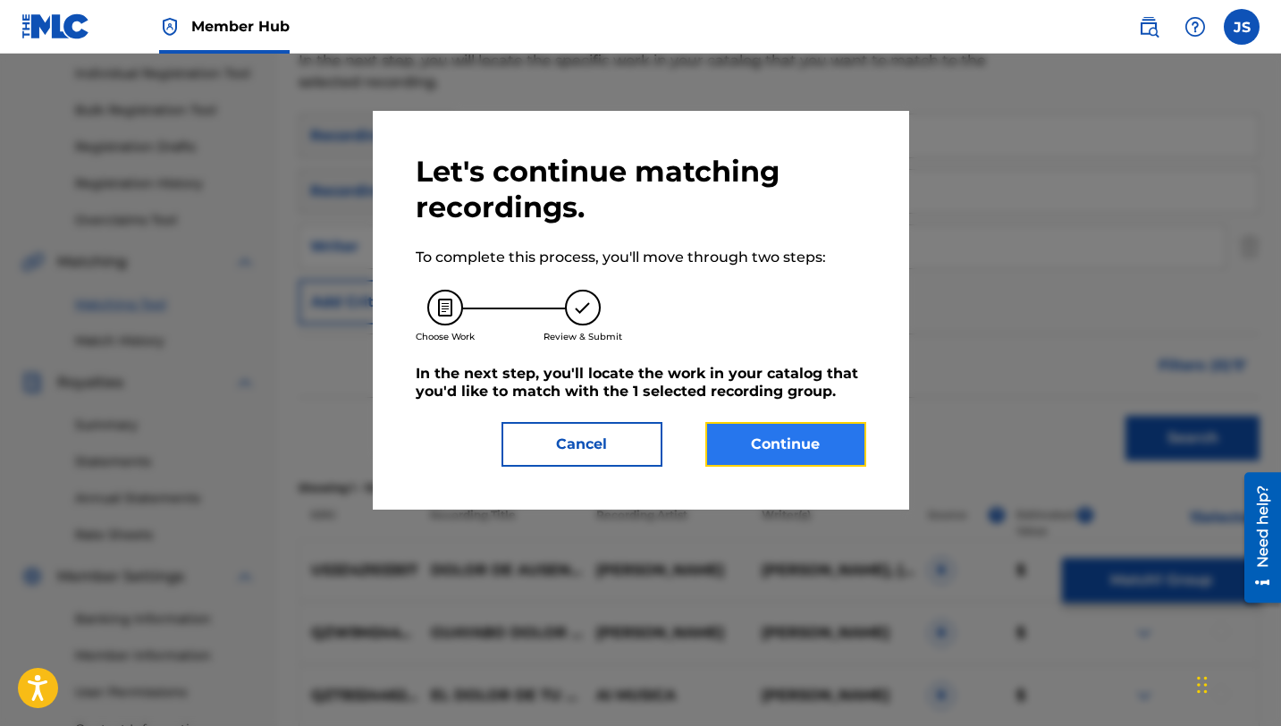
click at [735, 446] on button "Continue" at bounding box center [785, 444] width 161 height 45
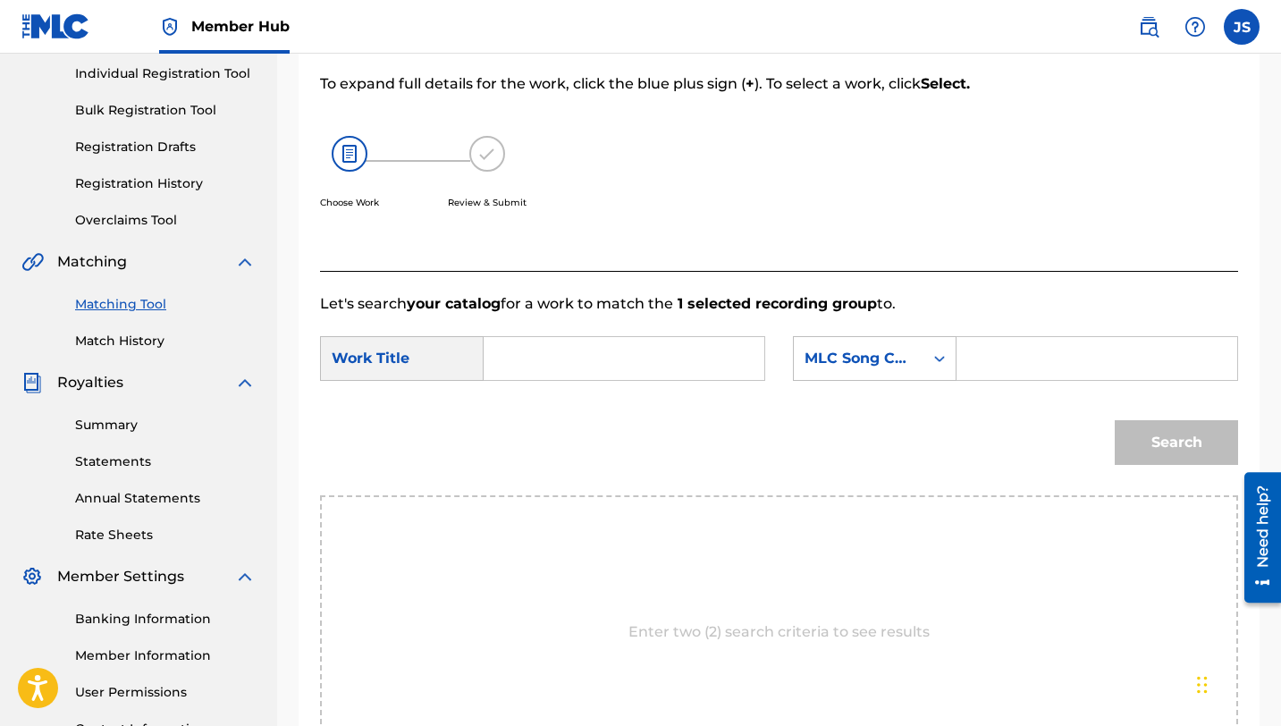
click at [603, 358] on input "Search Form" at bounding box center [624, 358] width 250 height 43
paste input "DOLOR DE AUSENCIA"
type input "DOLOR DE AUSENCIA"
click at [1008, 349] on input "Search Form" at bounding box center [1096, 358] width 250 height 43
paste input "DQ68N1"
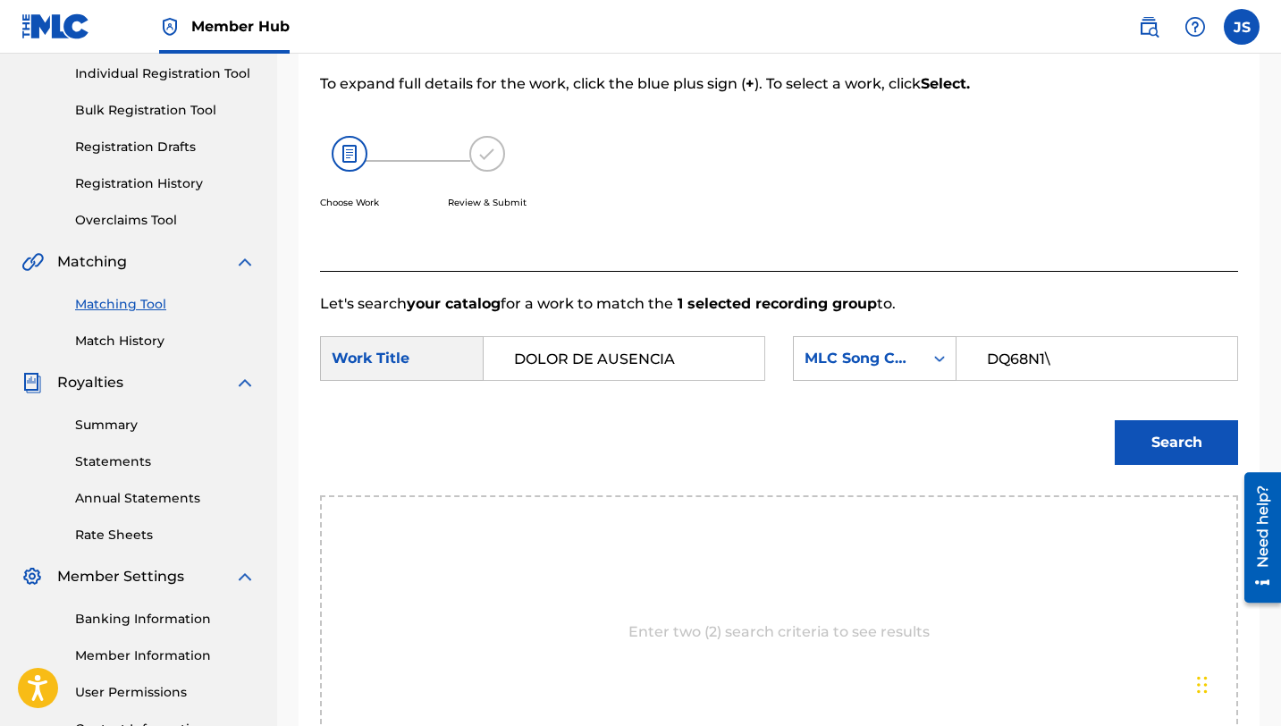
click at [1114, 420] on button "Search" at bounding box center [1175, 442] width 123 height 45
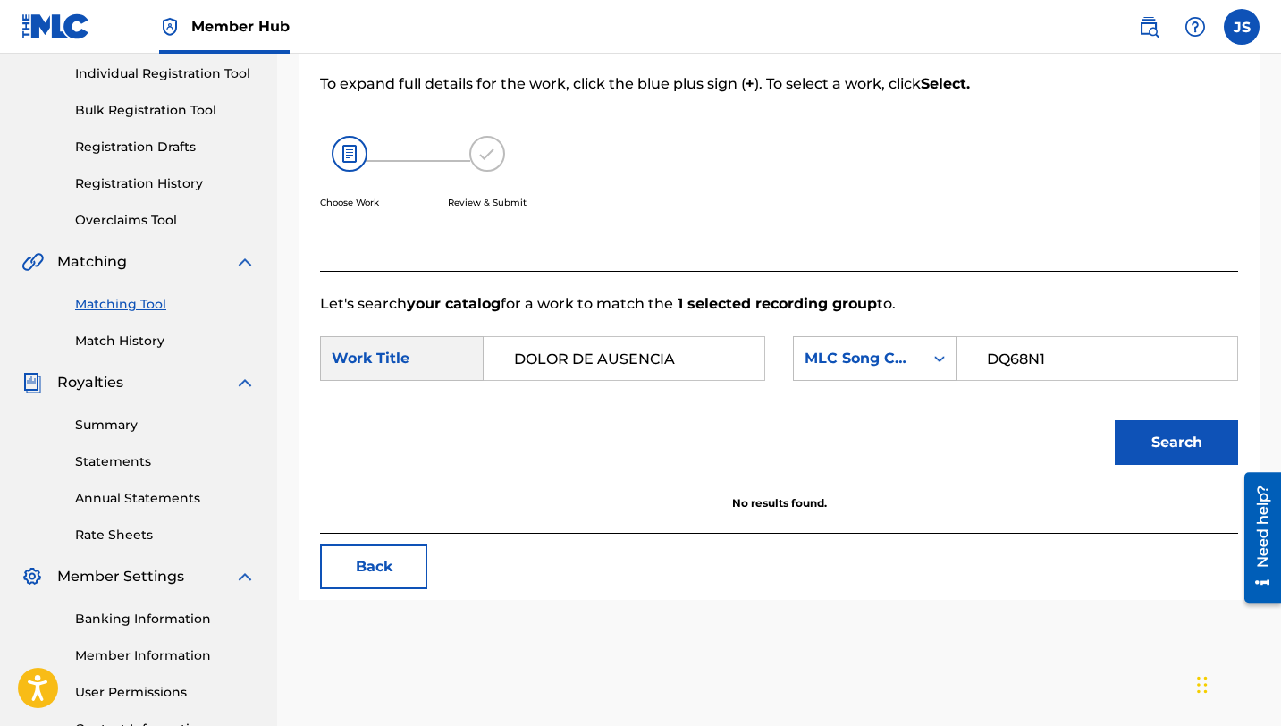
type input "DQ68N1"
click at [1114, 420] on button "Search" at bounding box center [1175, 442] width 123 height 45
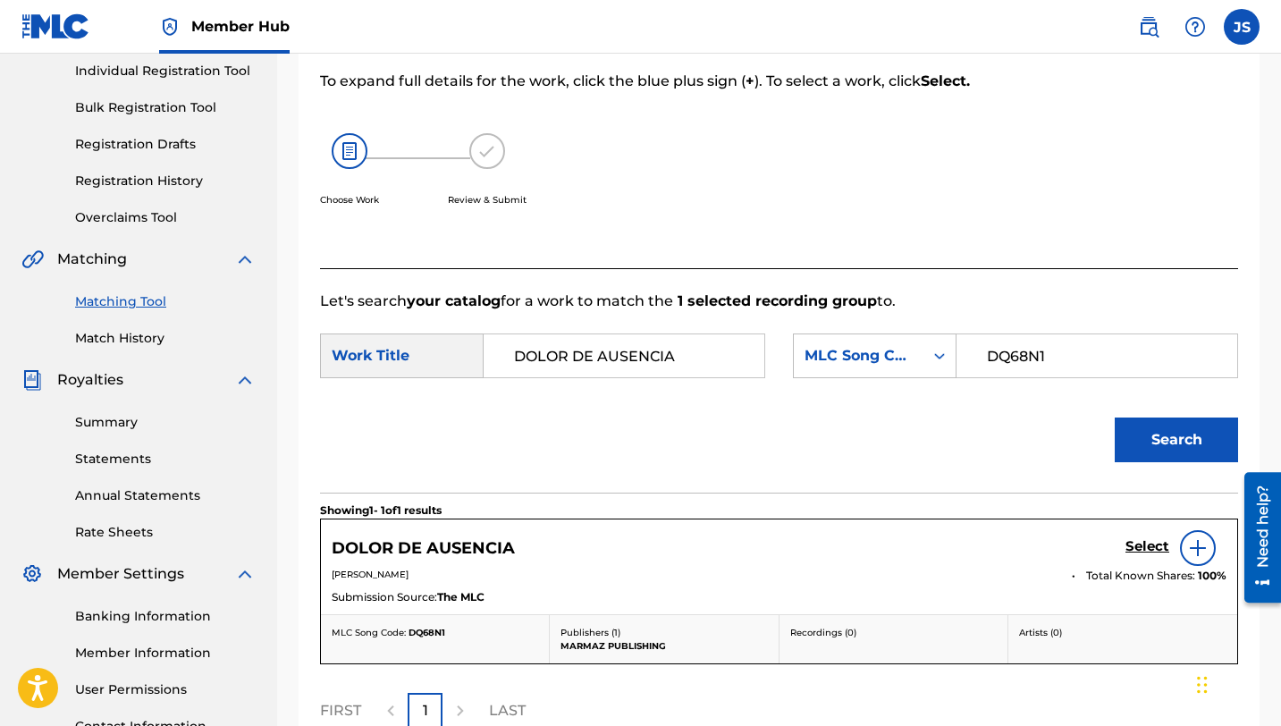
scroll to position [256, 0]
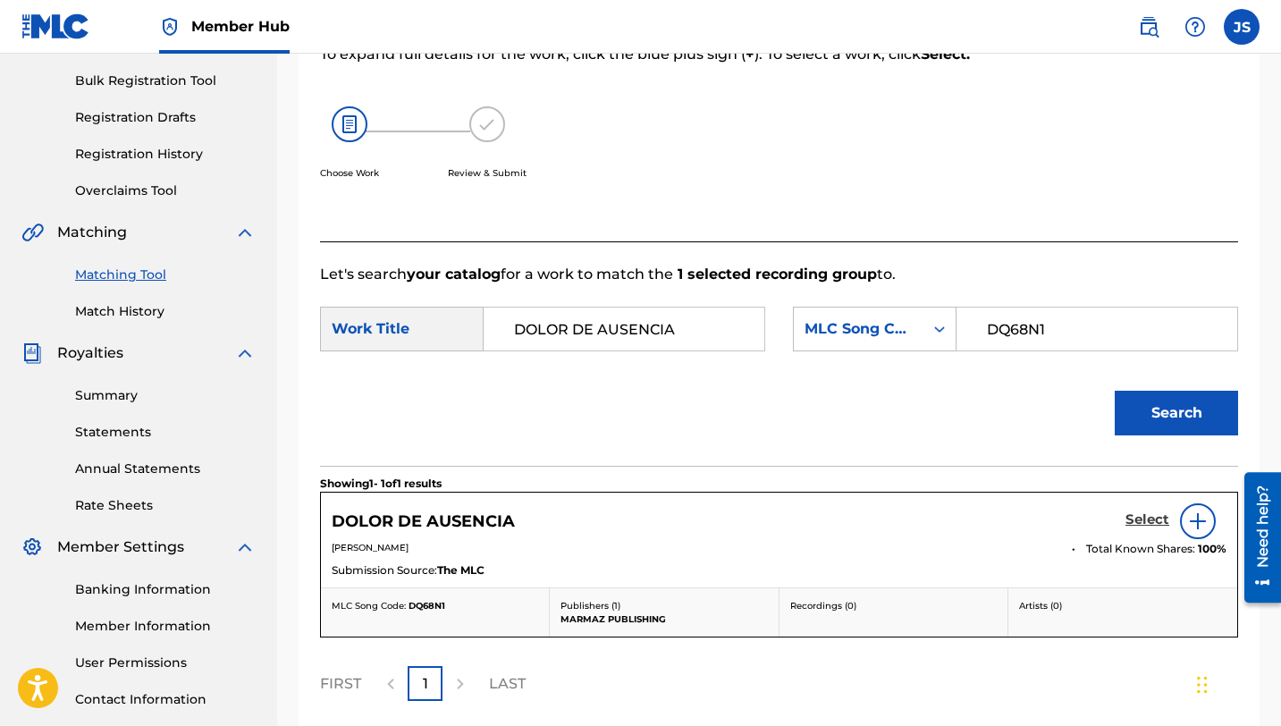
click at [1153, 516] on h5 "Select" at bounding box center [1147, 519] width 44 height 17
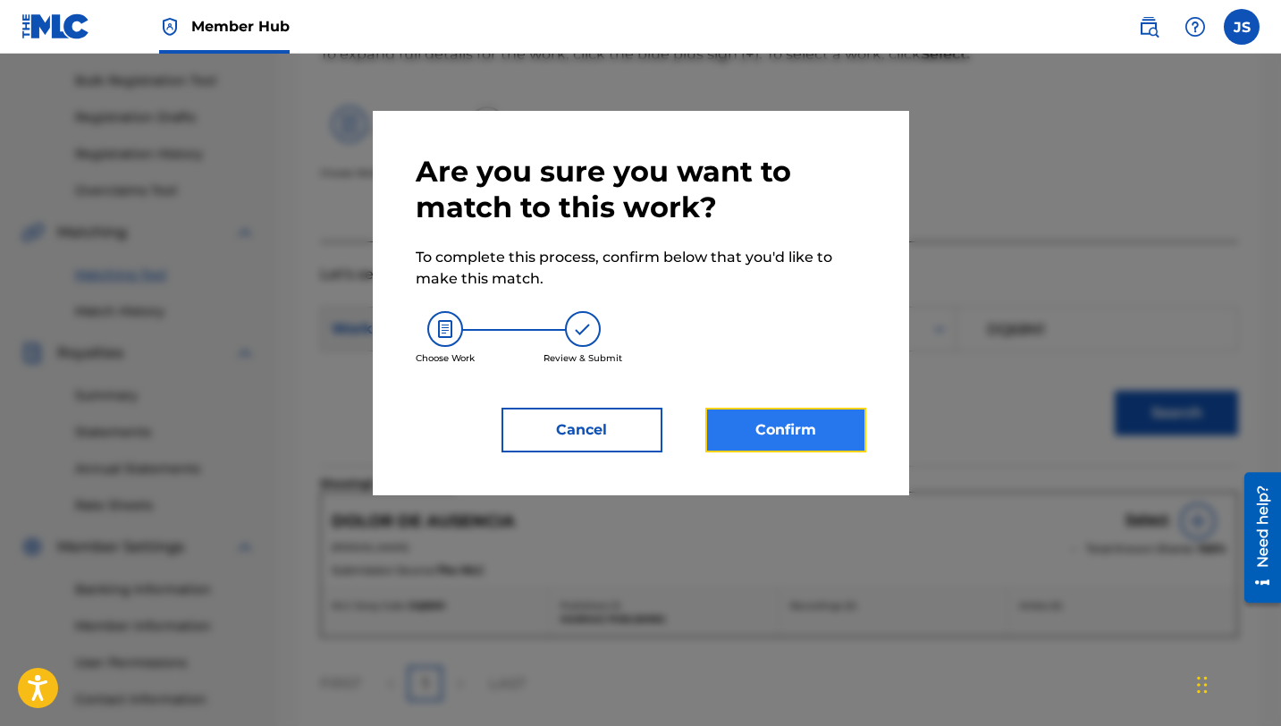
click at [771, 432] on button "Confirm" at bounding box center [785, 429] width 161 height 45
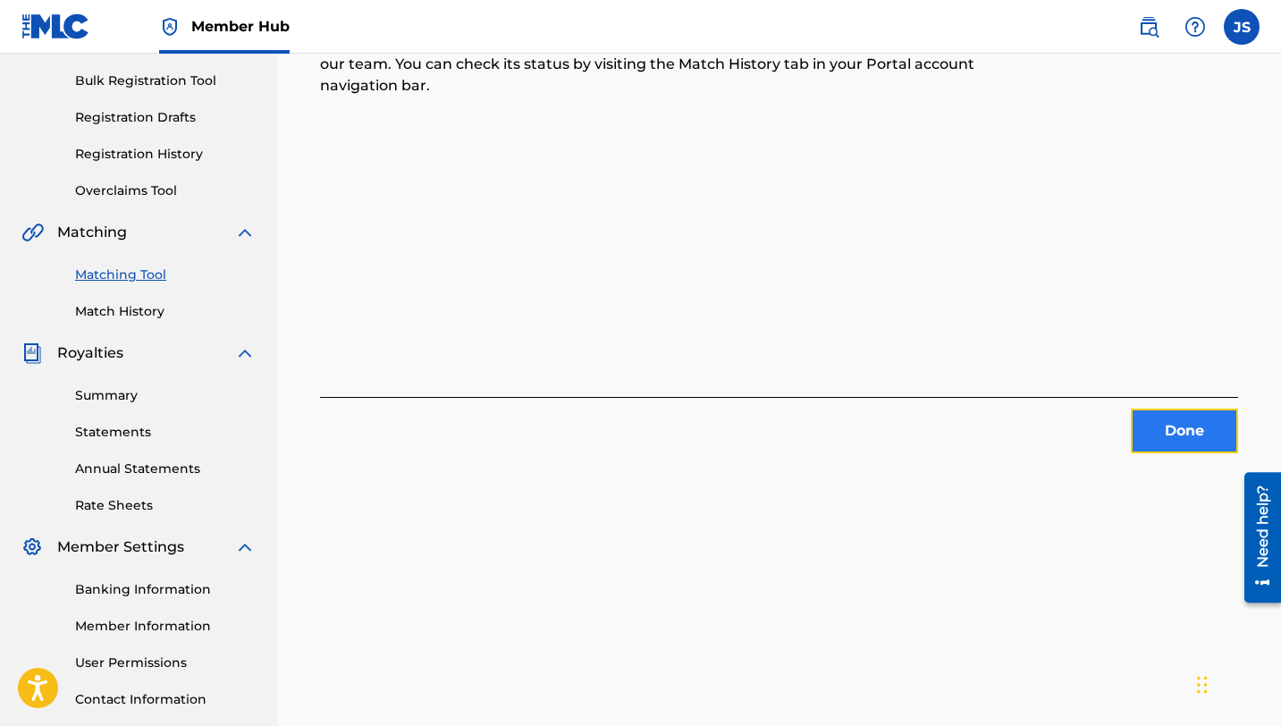
click at [1189, 431] on button "Done" at bounding box center [1183, 430] width 107 height 45
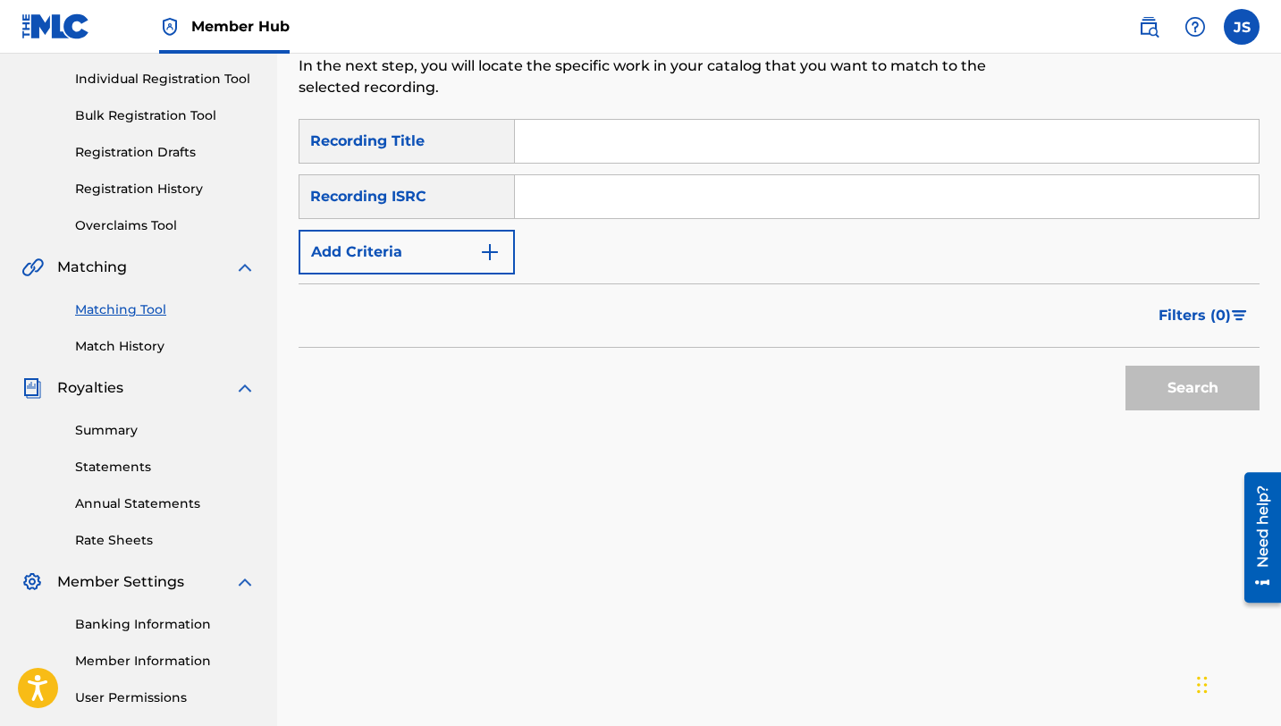
scroll to position [152, 0]
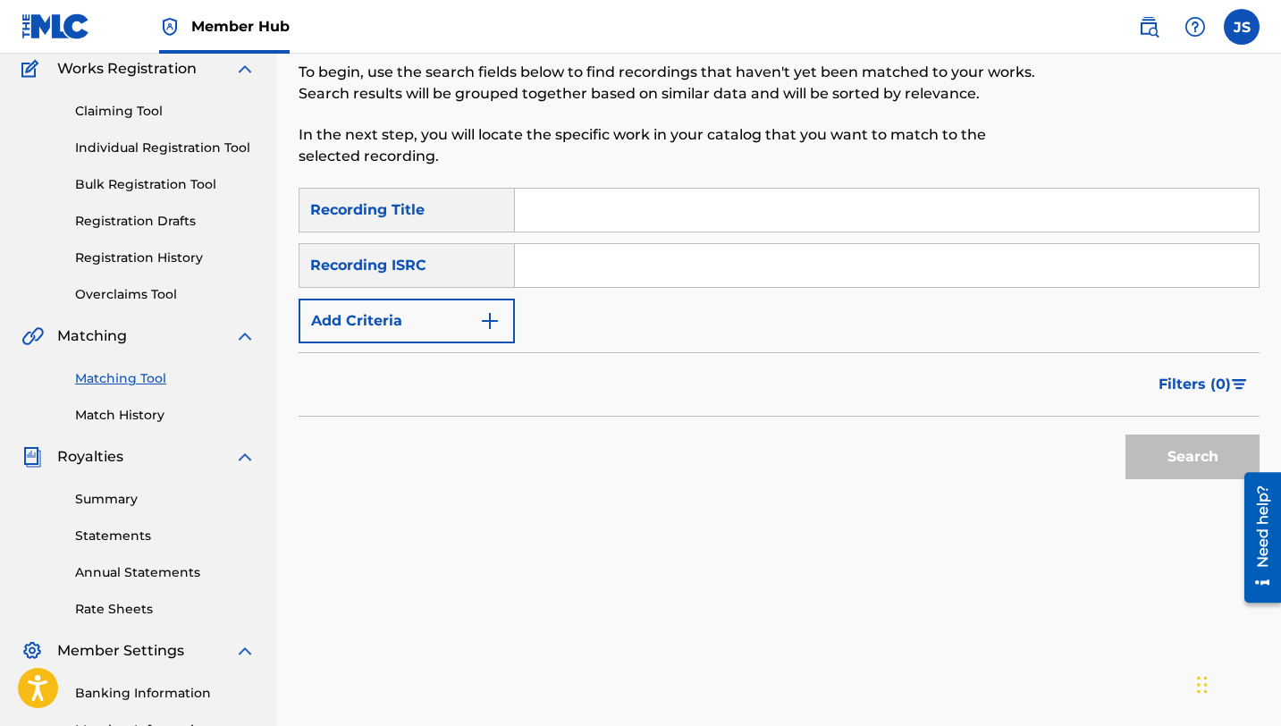
click at [673, 226] on input "Search Form" at bounding box center [886, 210] width 743 height 43
click at [547, 219] on input "Search Form" at bounding box center [886, 210] width 743 height 43
paste input "EL BURRO DE MI PARIENTE"
type input "EL BURRO DE MI PARIENTE"
click at [1125, 434] on button "Search" at bounding box center [1192, 456] width 134 height 45
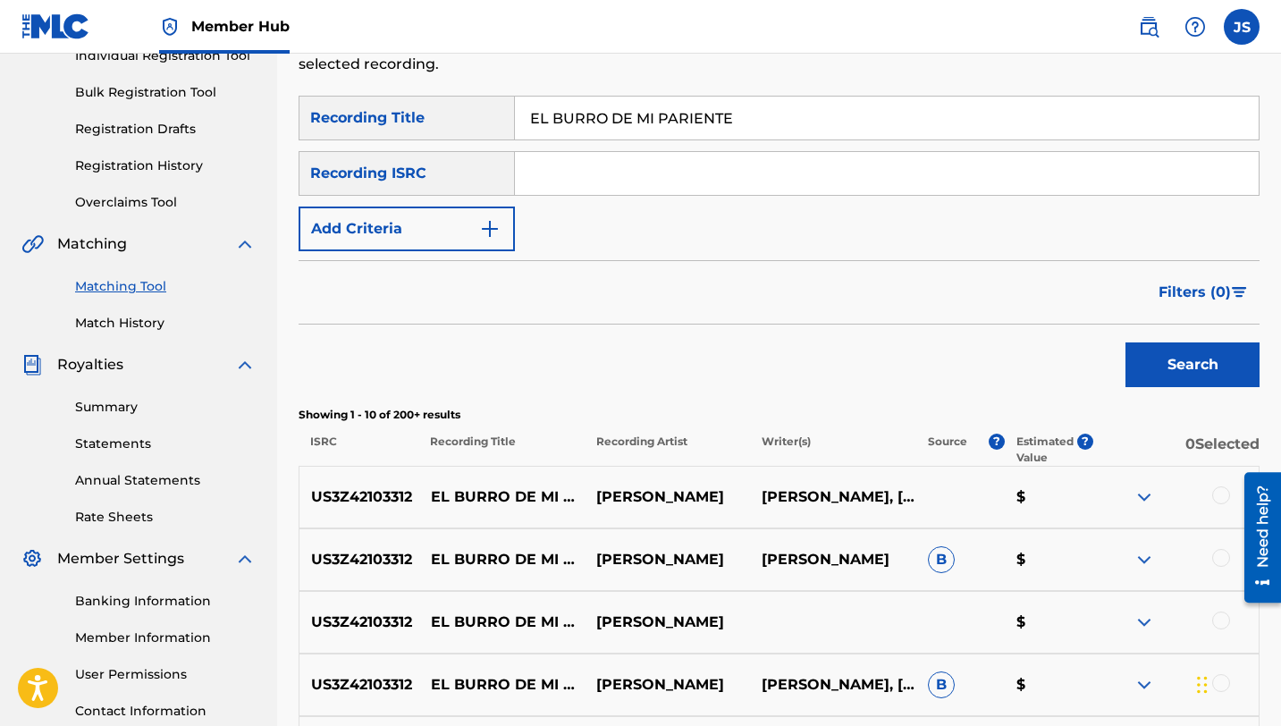
scroll to position [250, 0]
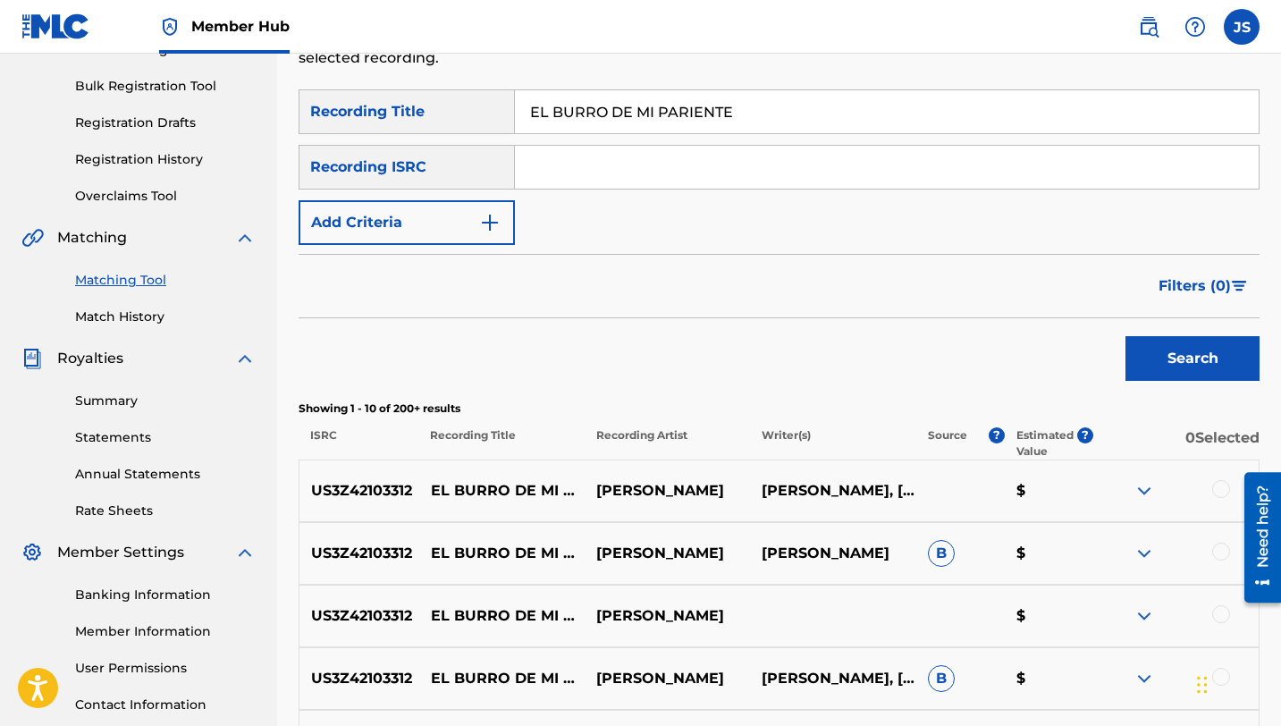
click at [1221, 493] on div at bounding box center [1221, 489] width 18 height 18
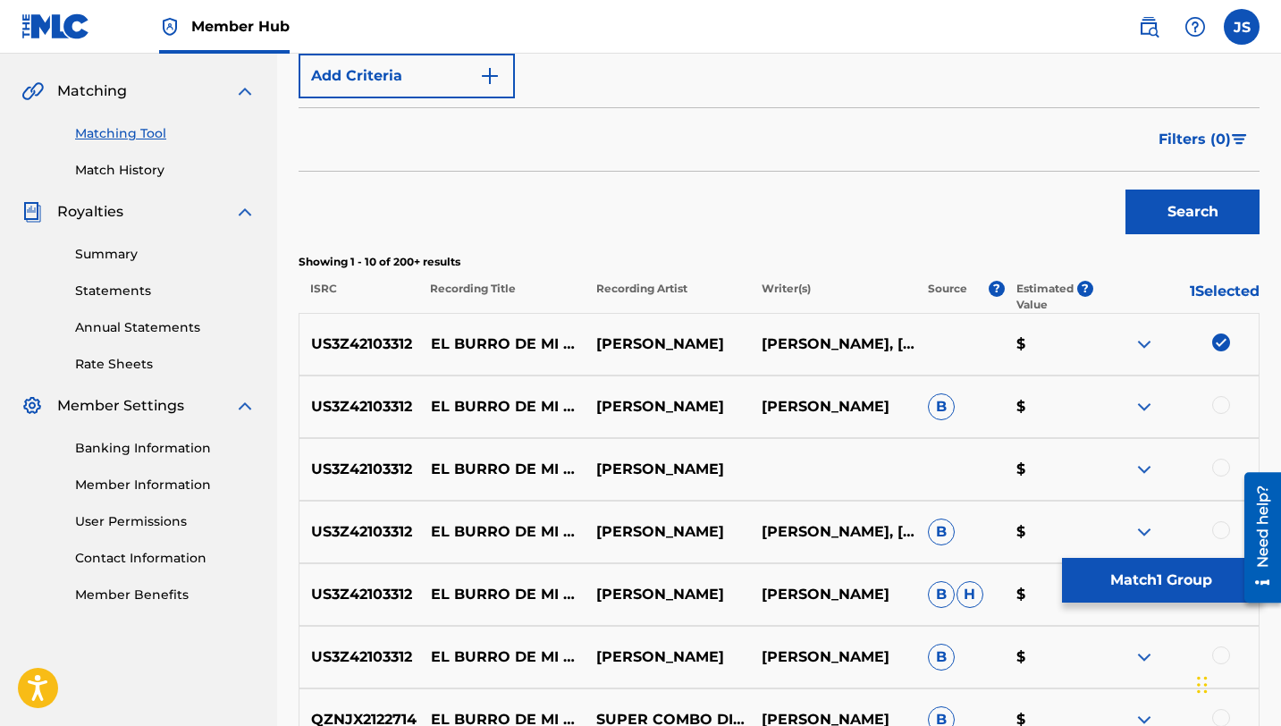
scroll to position [424, 0]
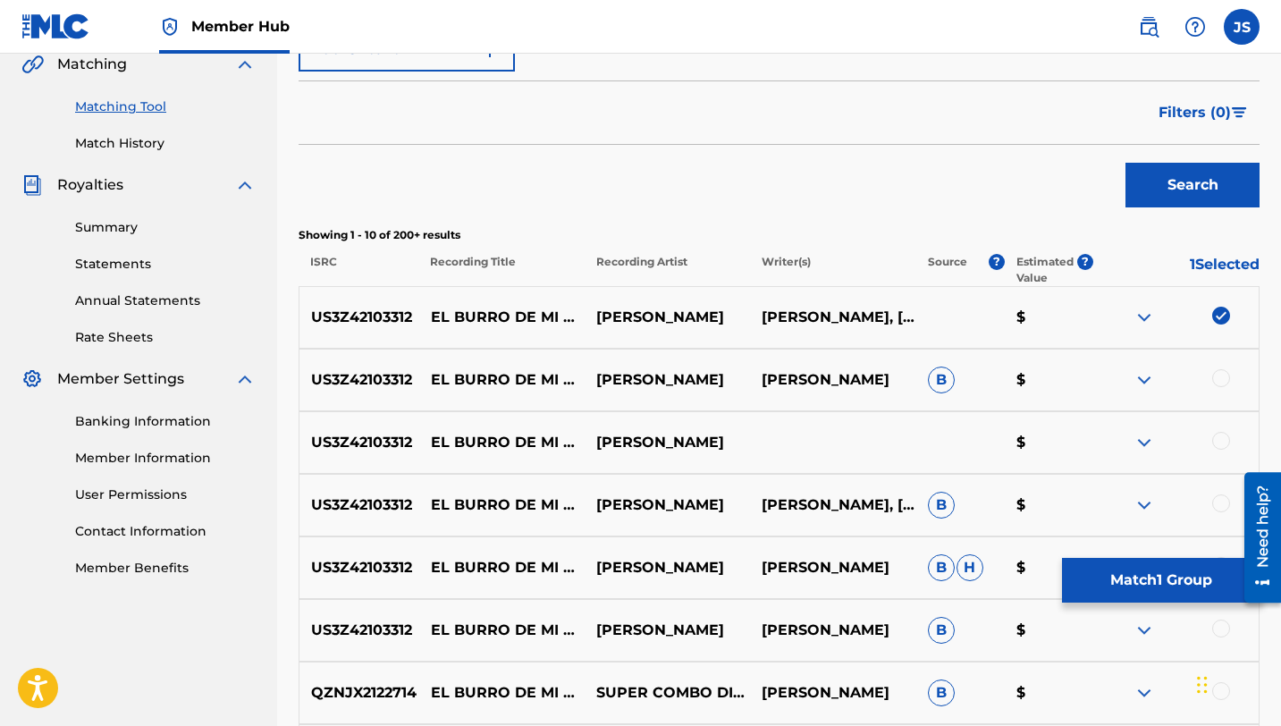
click at [1218, 374] on div at bounding box center [1221, 378] width 18 height 18
click at [1219, 439] on div at bounding box center [1221, 441] width 18 height 18
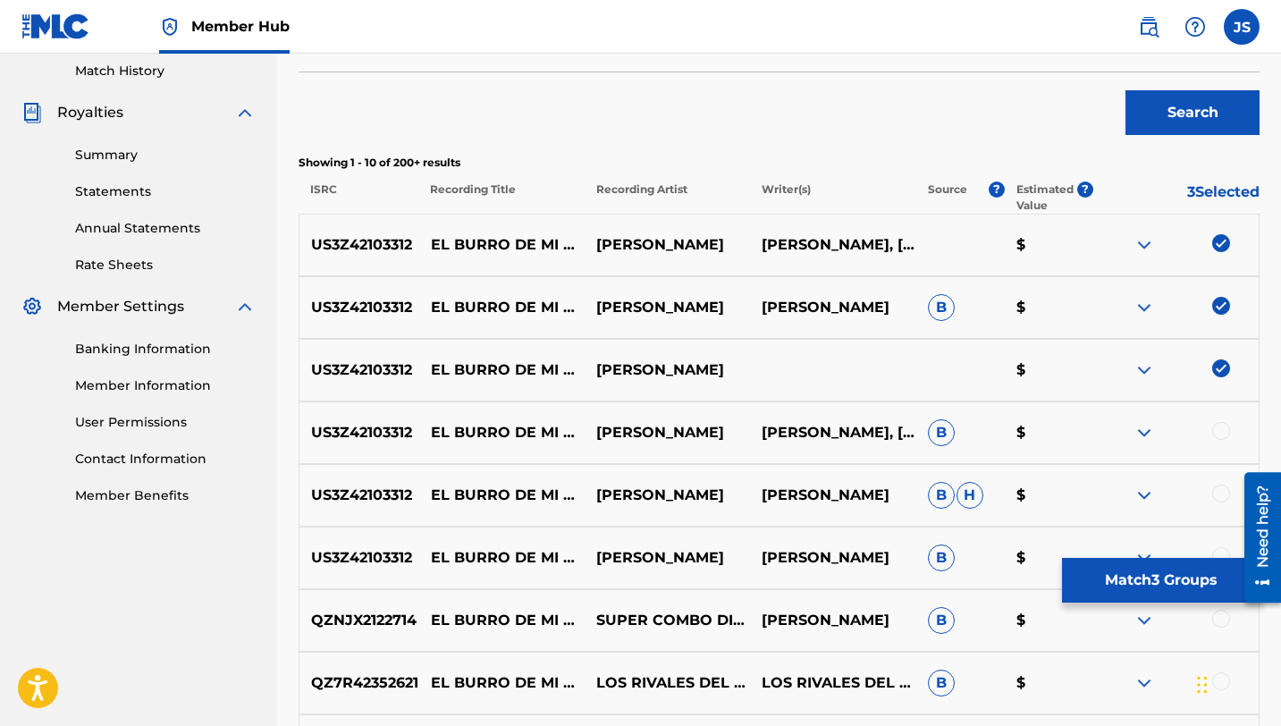
scroll to position [499, 0]
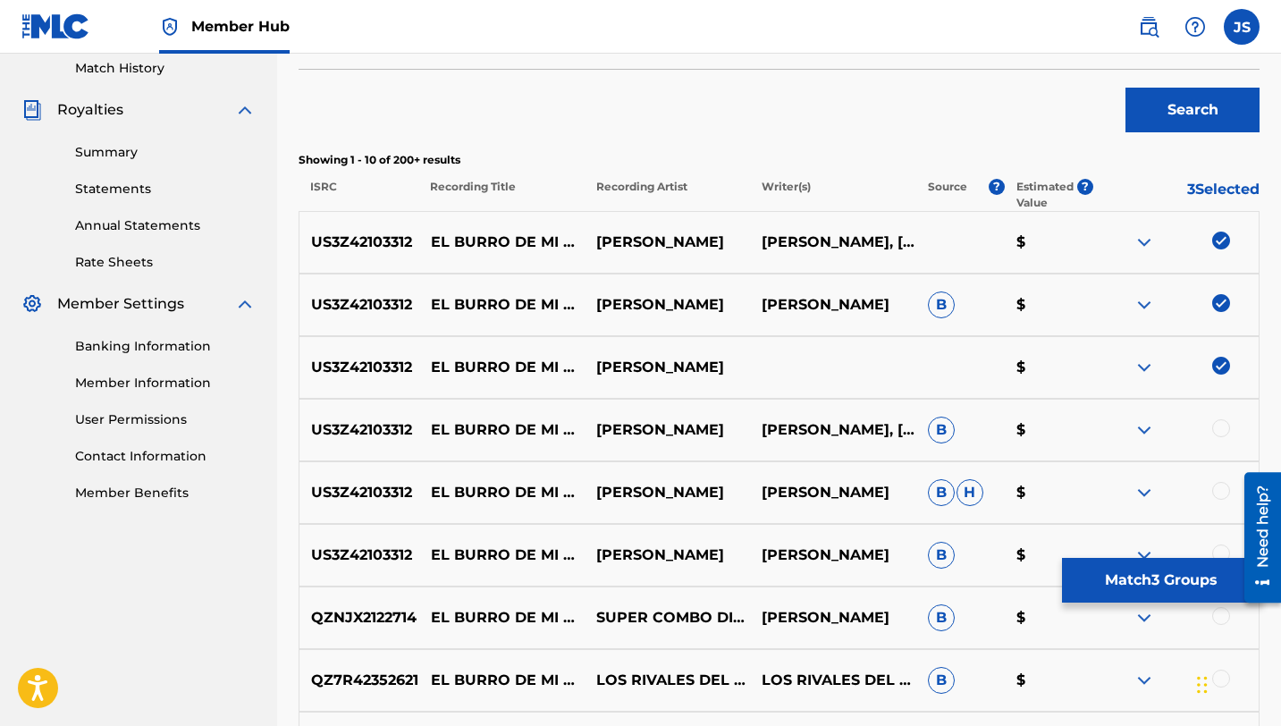
click at [1224, 433] on div at bounding box center [1221, 428] width 18 height 18
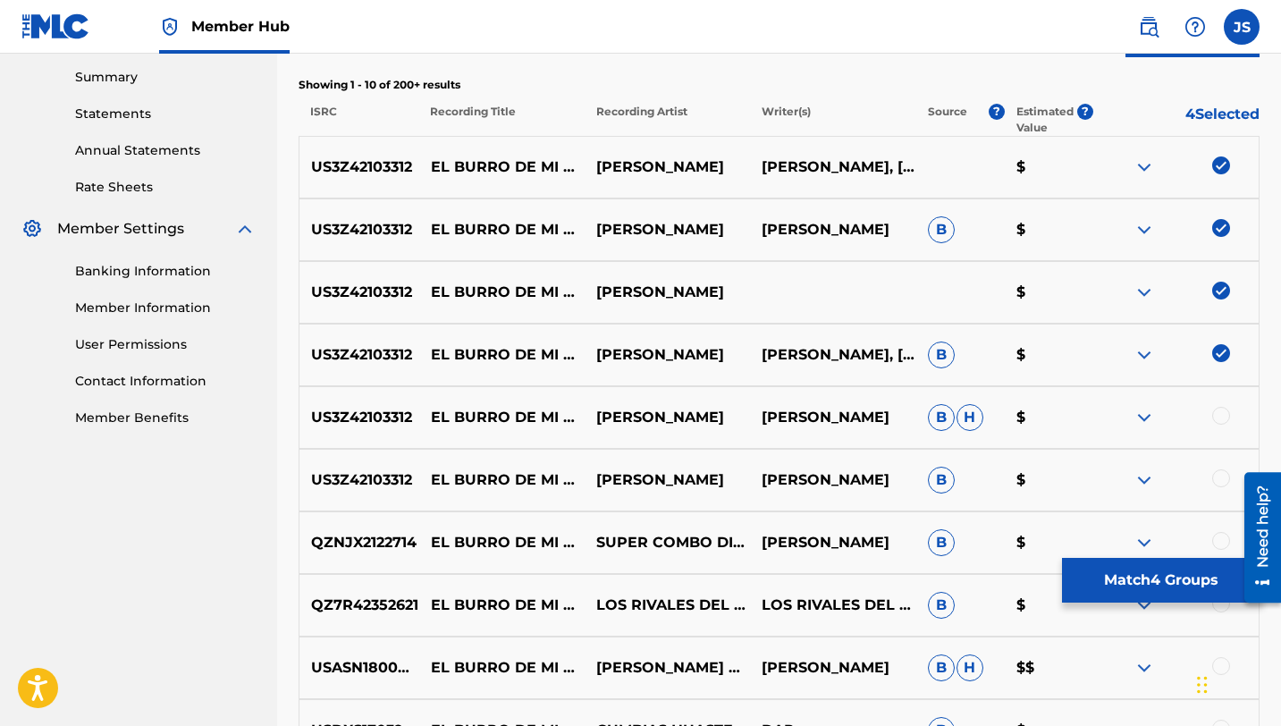
click at [1215, 410] on div at bounding box center [1221, 416] width 18 height 18
click at [1218, 472] on div at bounding box center [1221, 478] width 18 height 18
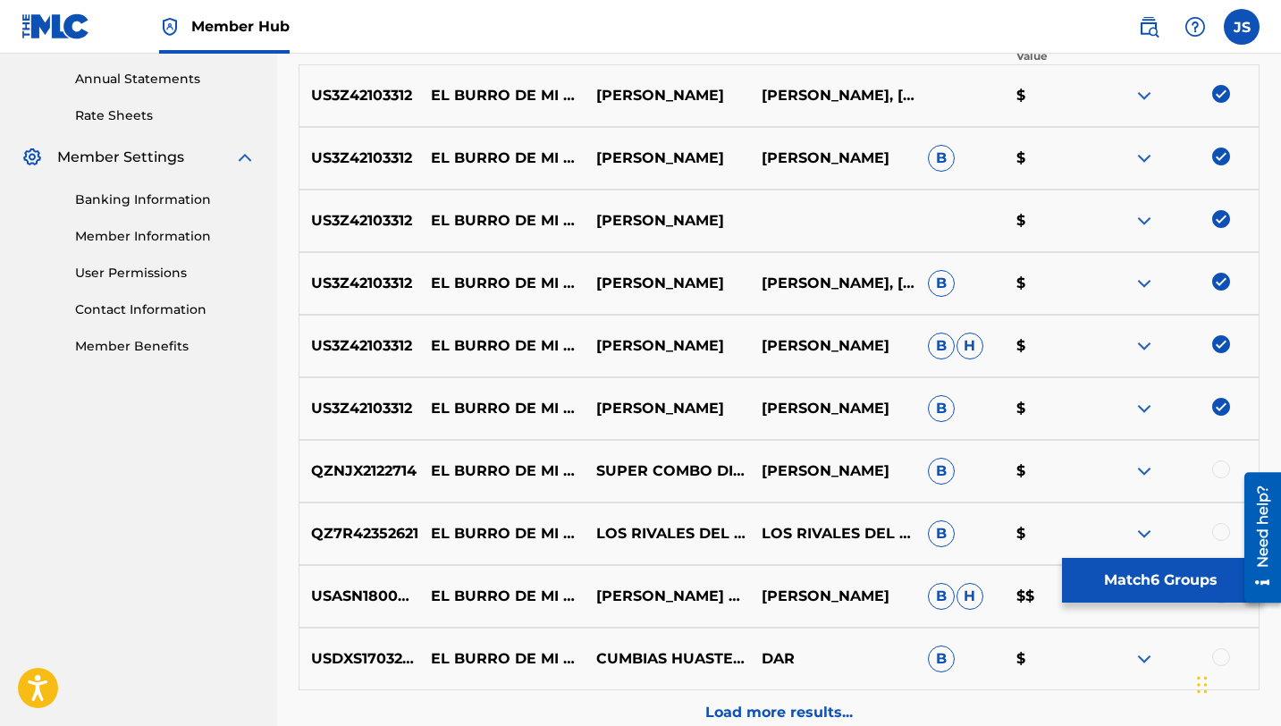
scroll to position [651, 0]
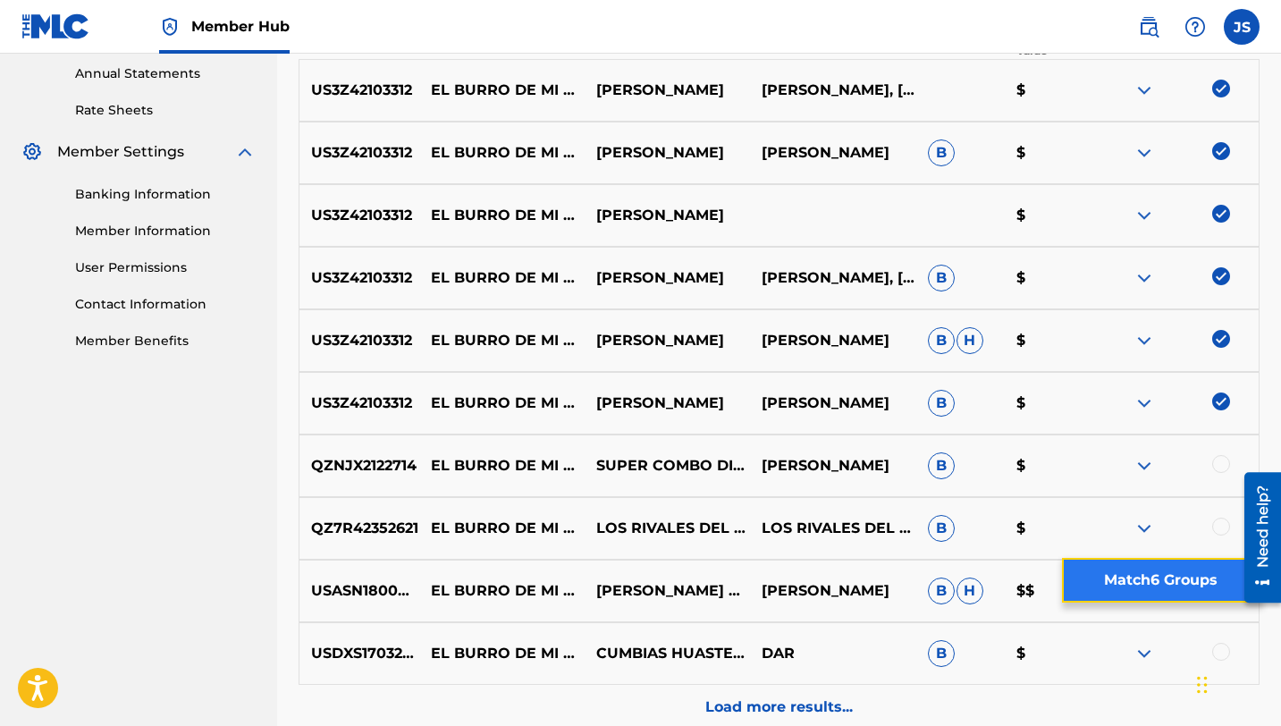
click at [1136, 566] on button "Match 6 Groups" at bounding box center [1160, 580] width 197 height 45
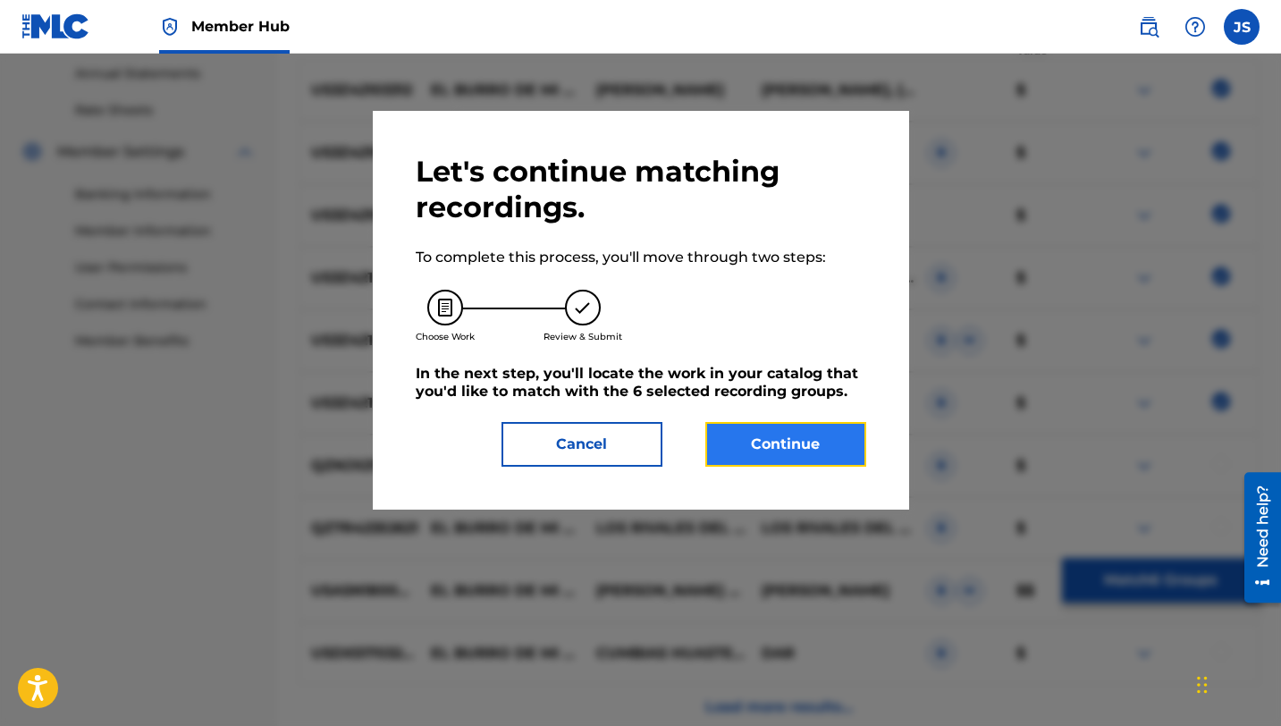
click at [718, 434] on button "Continue" at bounding box center [785, 444] width 161 height 45
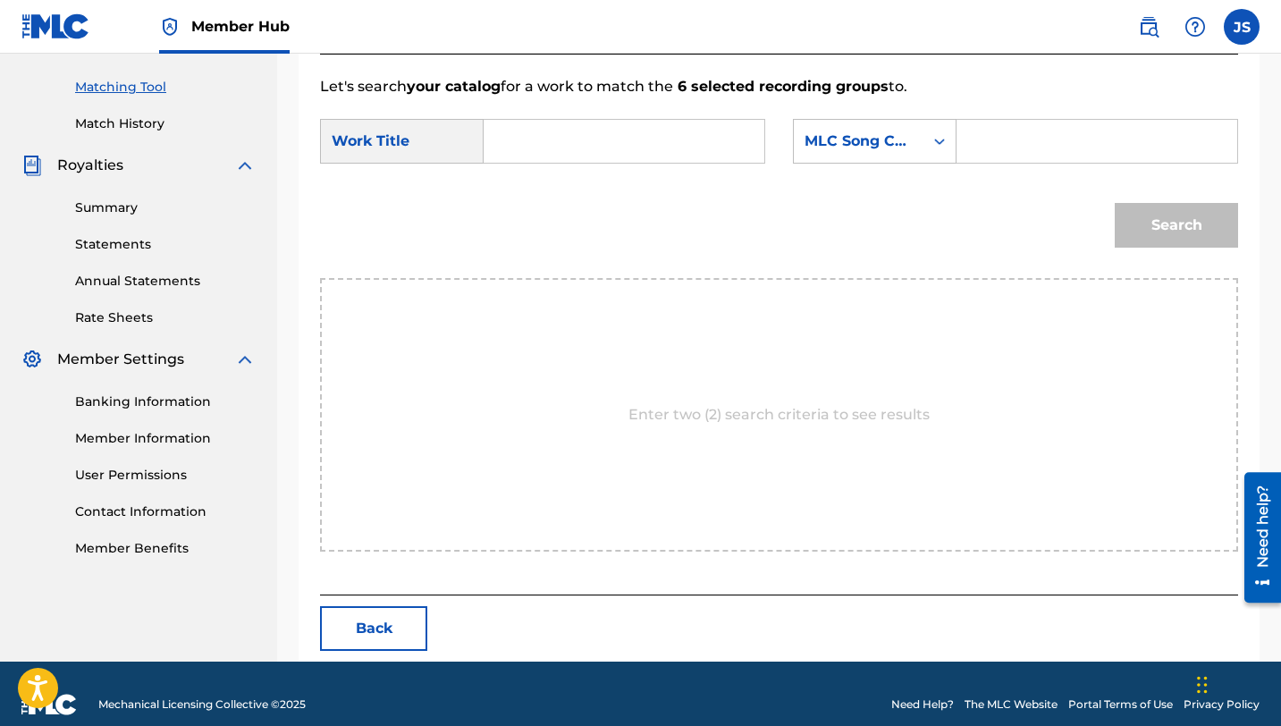
scroll to position [465, 0]
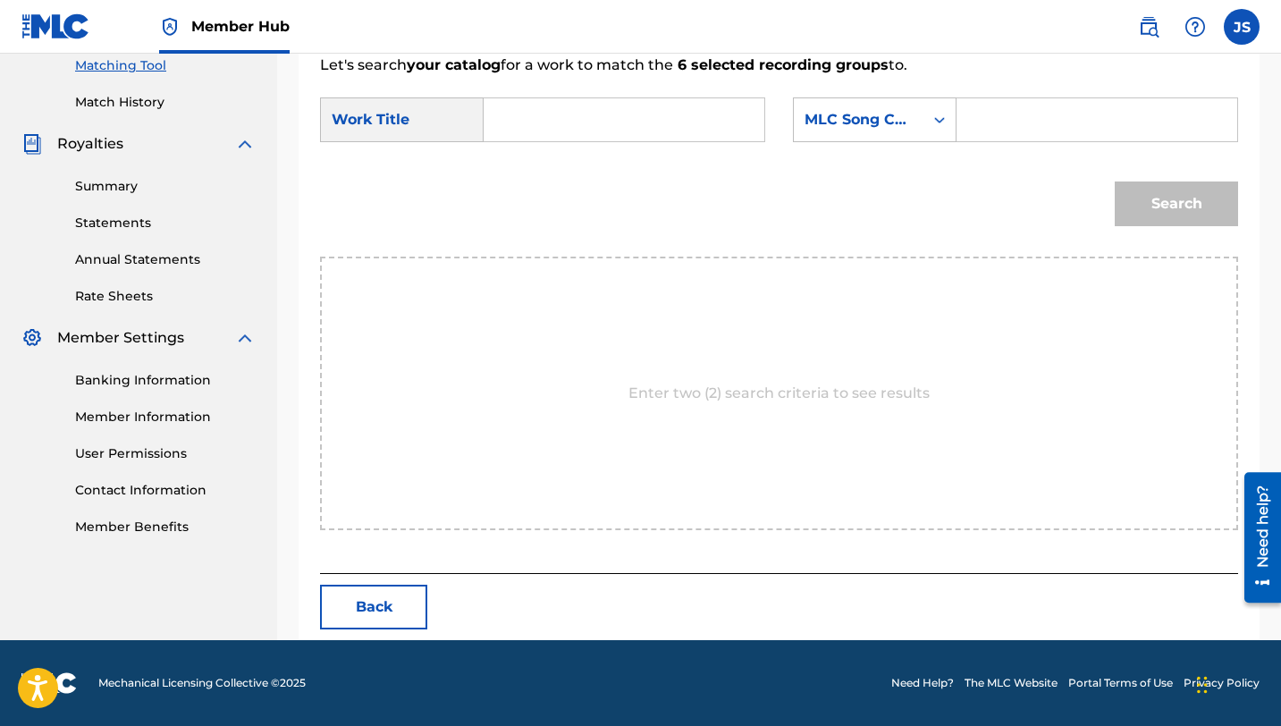
click at [579, 113] on input "Search Form" at bounding box center [624, 119] width 250 height 43
paste input "EL BURRO DE MI PARIENTE"
type input "EL BURRO DE MI PARIENTE"
click at [977, 106] on input "Search Form" at bounding box center [1096, 119] width 250 height 43
click at [999, 116] on input "Search Form" at bounding box center [1096, 119] width 250 height 43
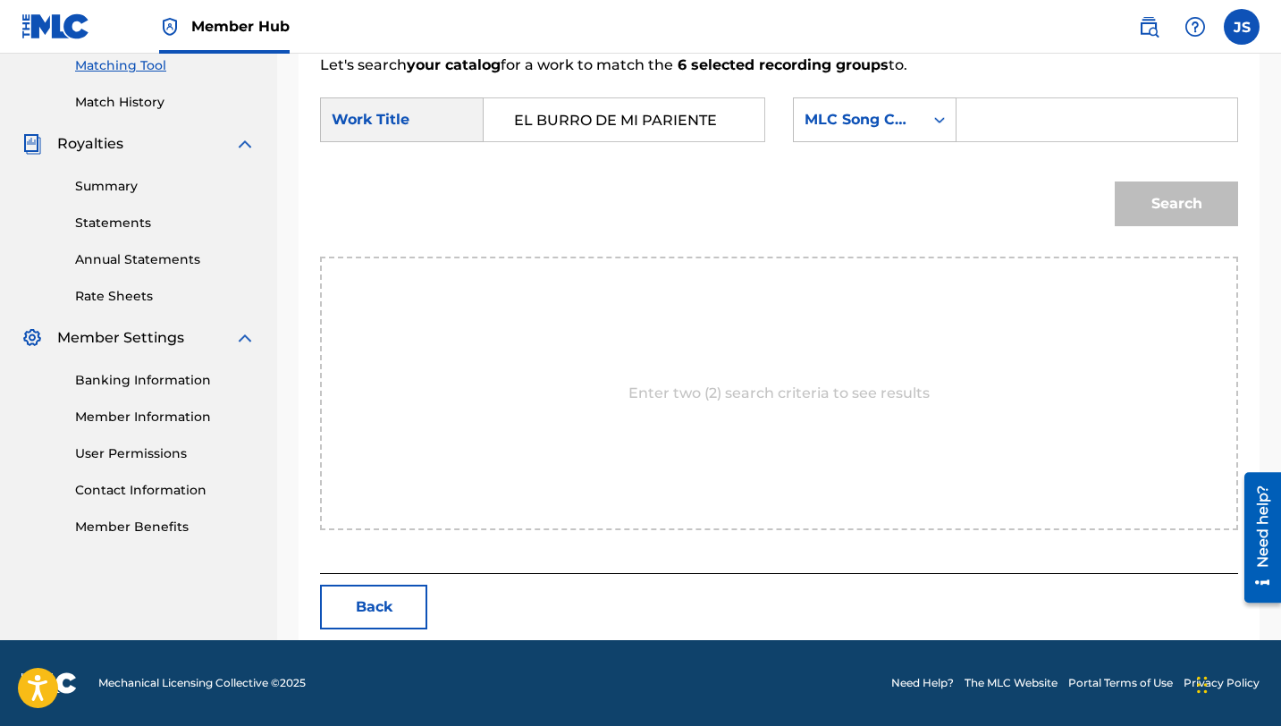
paste input "ES0FQ9"
type input "ES0FQ9"
click at [1140, 211] on button "Search" at bounding box center [1175, 203] width 123 height 45
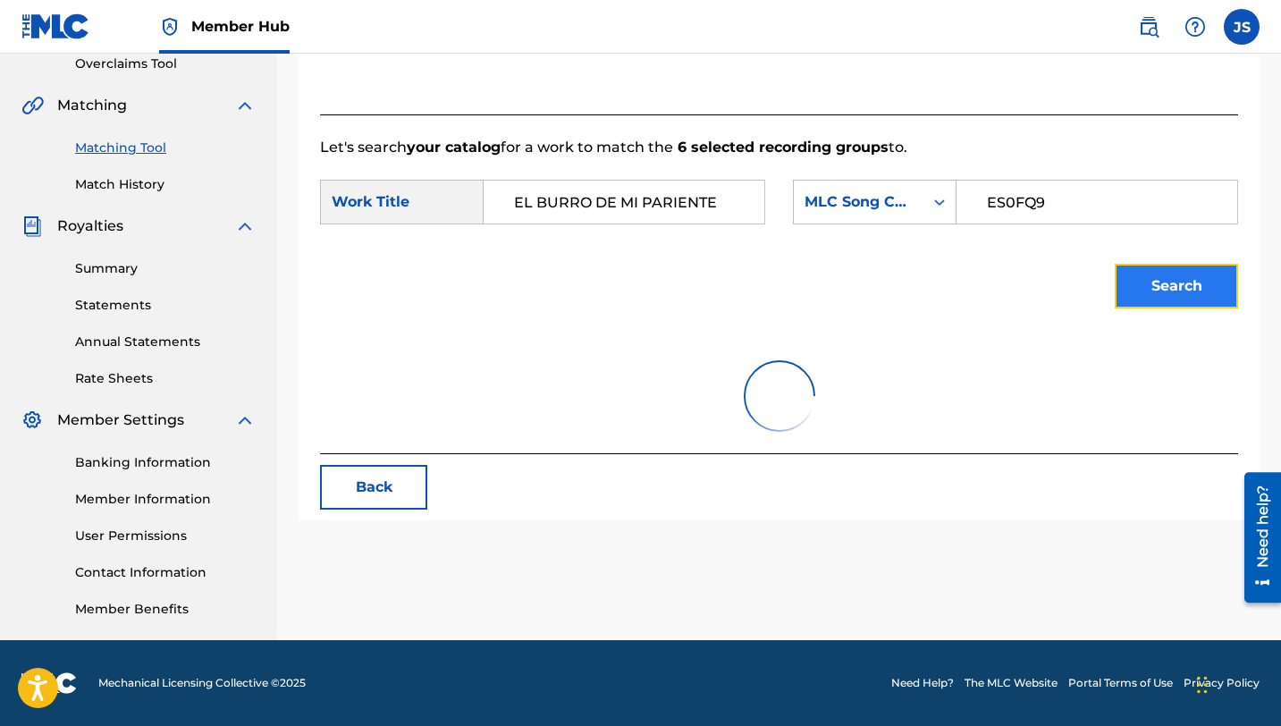
scroll to position [412, 0]
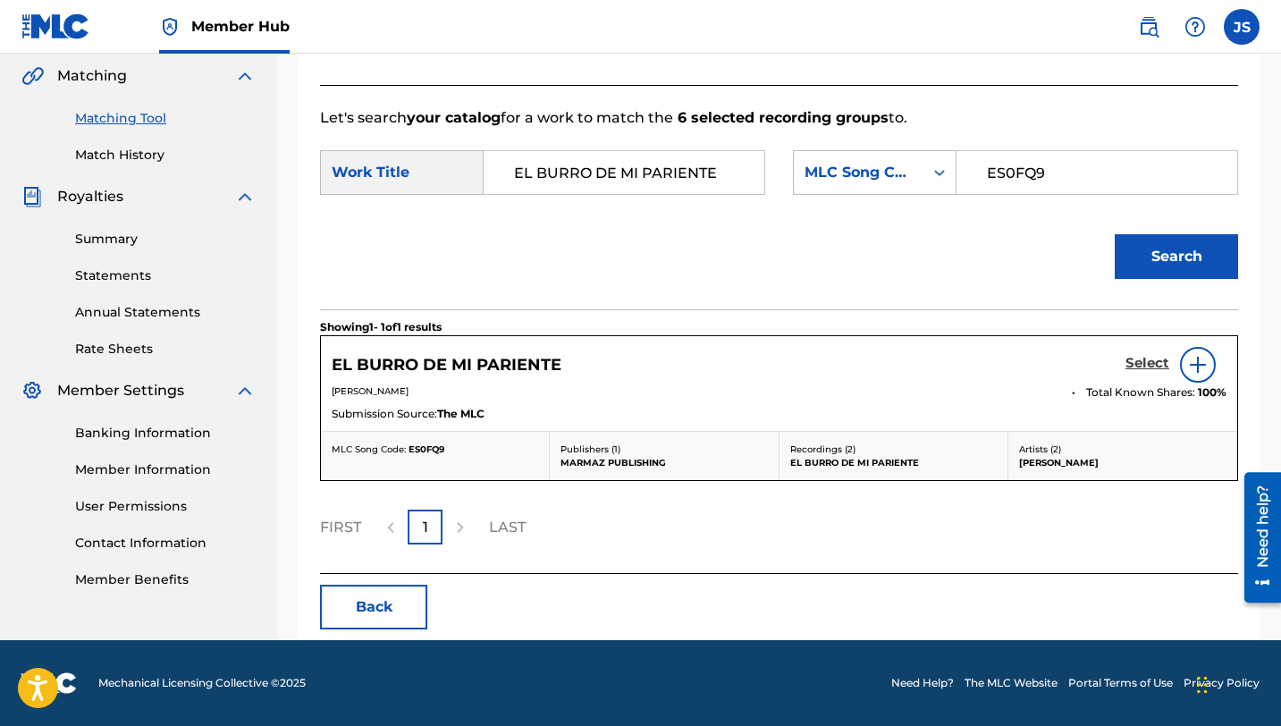
click at [1138, 362] on h5 "Select" at bounding box center [1147, 363] width 44 height 17
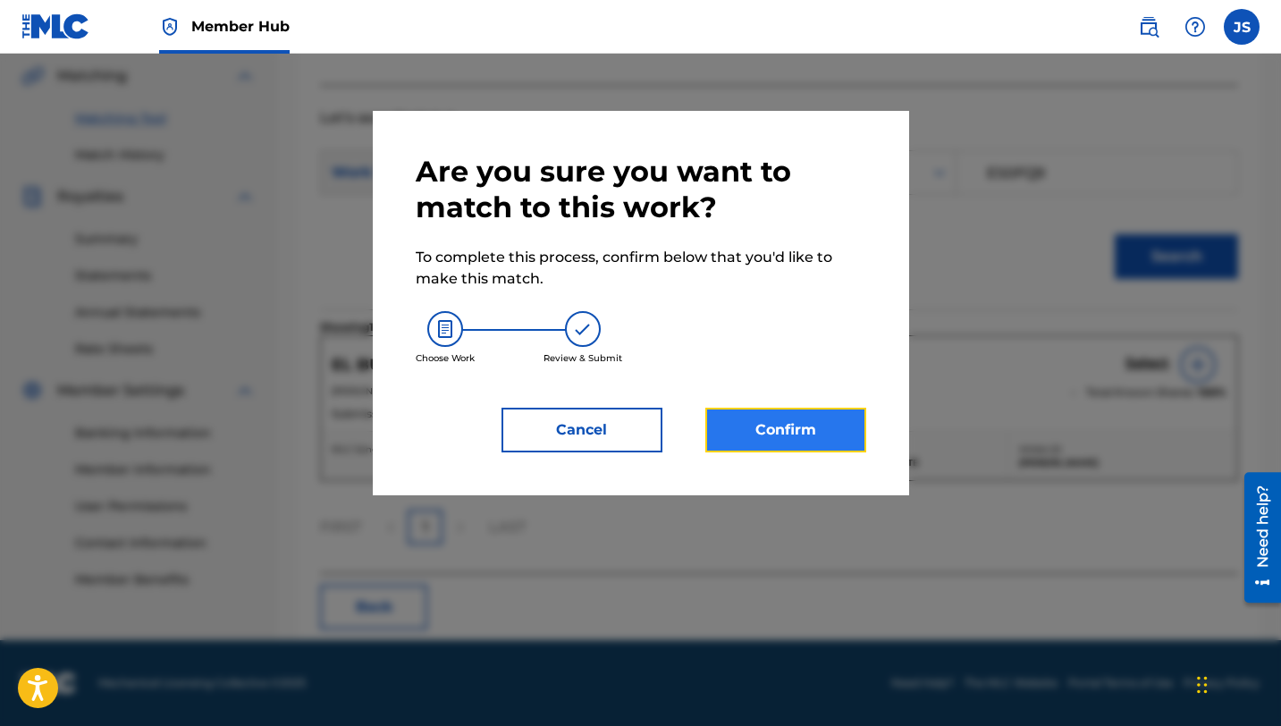
click at [761, 419] on button "Confirm" at bounding box center [785, 429] width 161 height 45
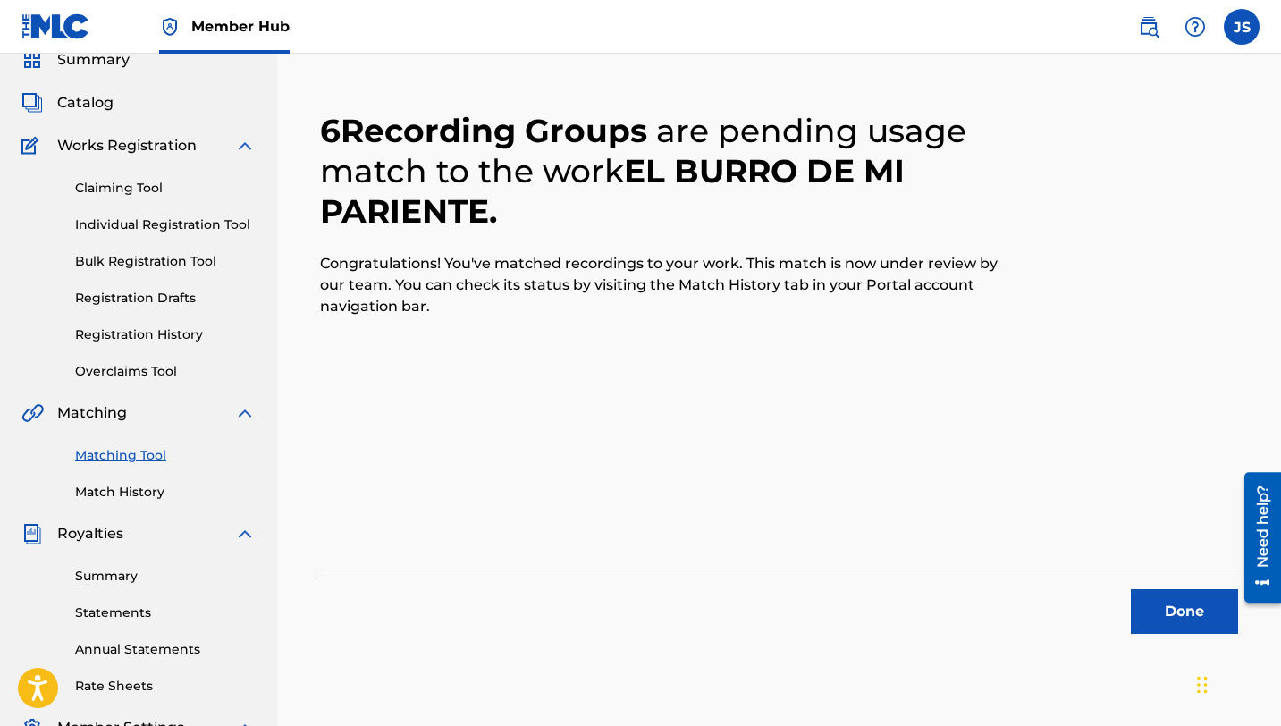
scroll to position [108, 0]
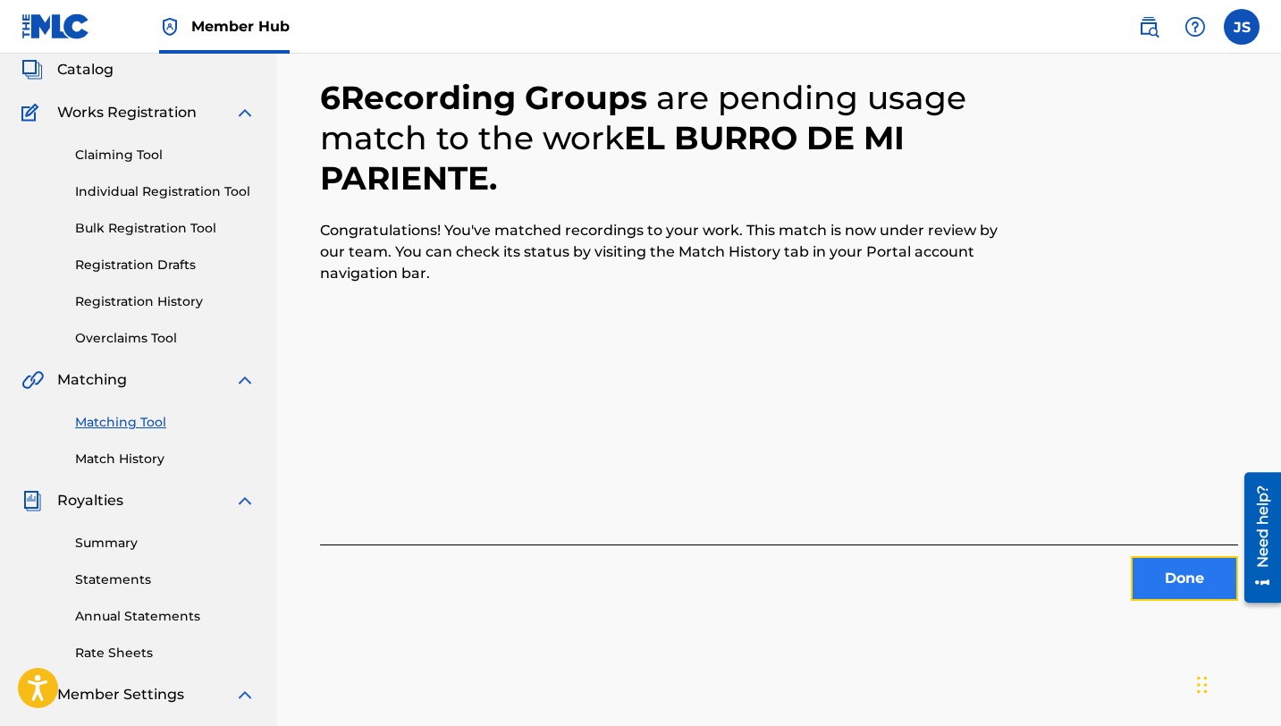
click at [1181, 567] on button "Done" at bounding box center [1183, 578] width 107 height 45
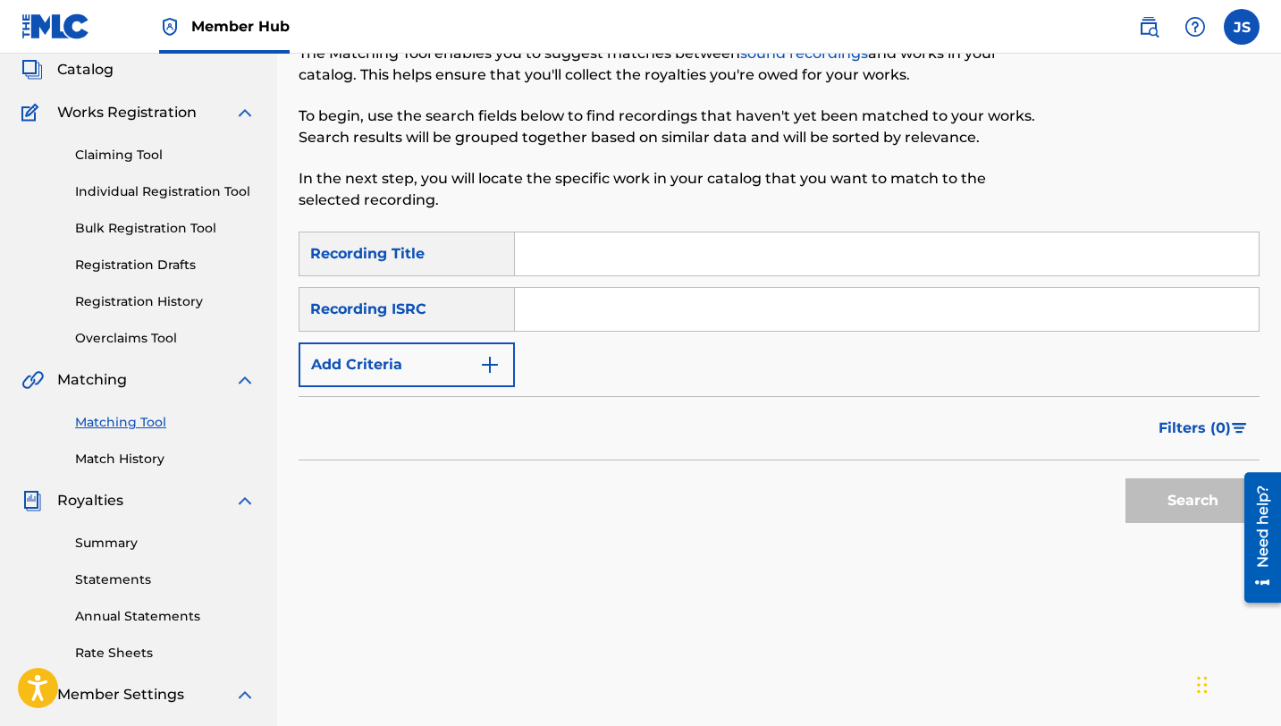
drag, startPoint x: 1181, startPoint y: 567, endPoint x: 886, endPoint y: 327, distance: 380.6
click at [886, 327] on div "Matching Tool The Matching Tool enables you to suggest matches between sound re…" at bounding box center [778, 452] width 961 height 924
click at [802, 241] on input "Search Form" at bounding box center [886, 253] width 743 height 43
paste input "EL CANTAR NACIÓ CONMIGO"
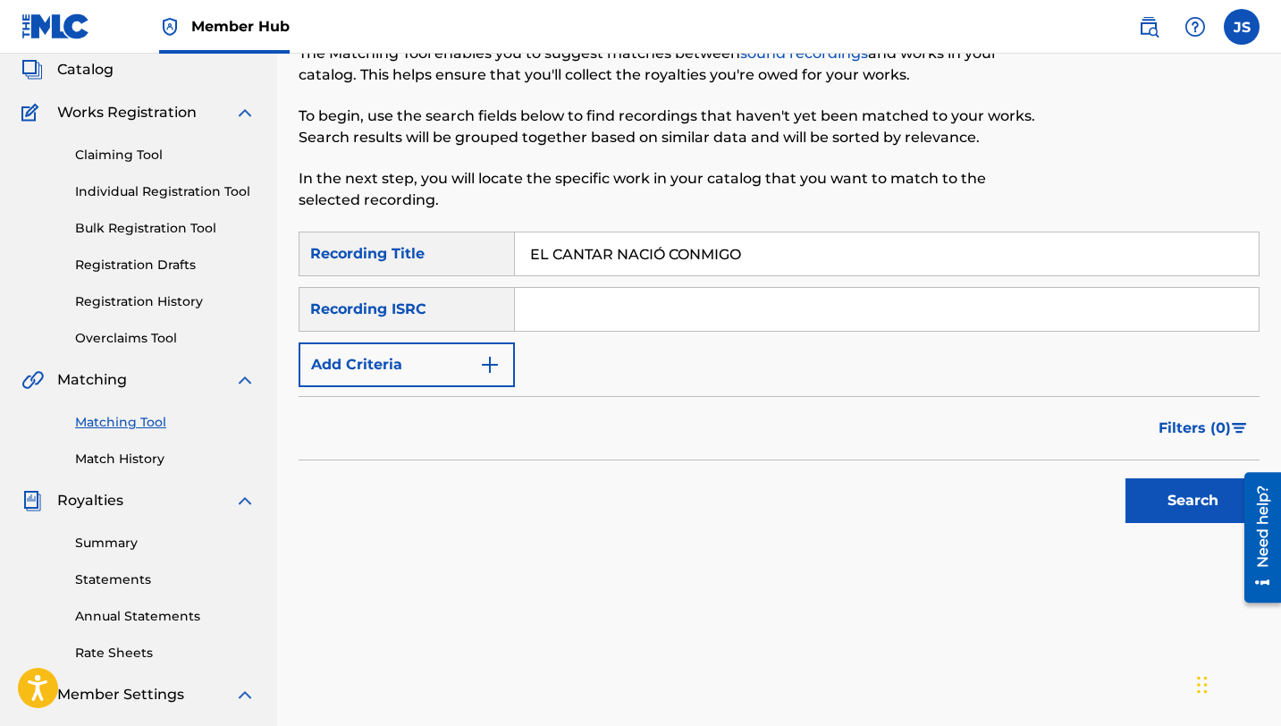
type input "EL CANTAR NACIÓ CONMIGO"
click at [1181, 485] on button "Search" at bounding box center [1192, 500] width 134 height 45
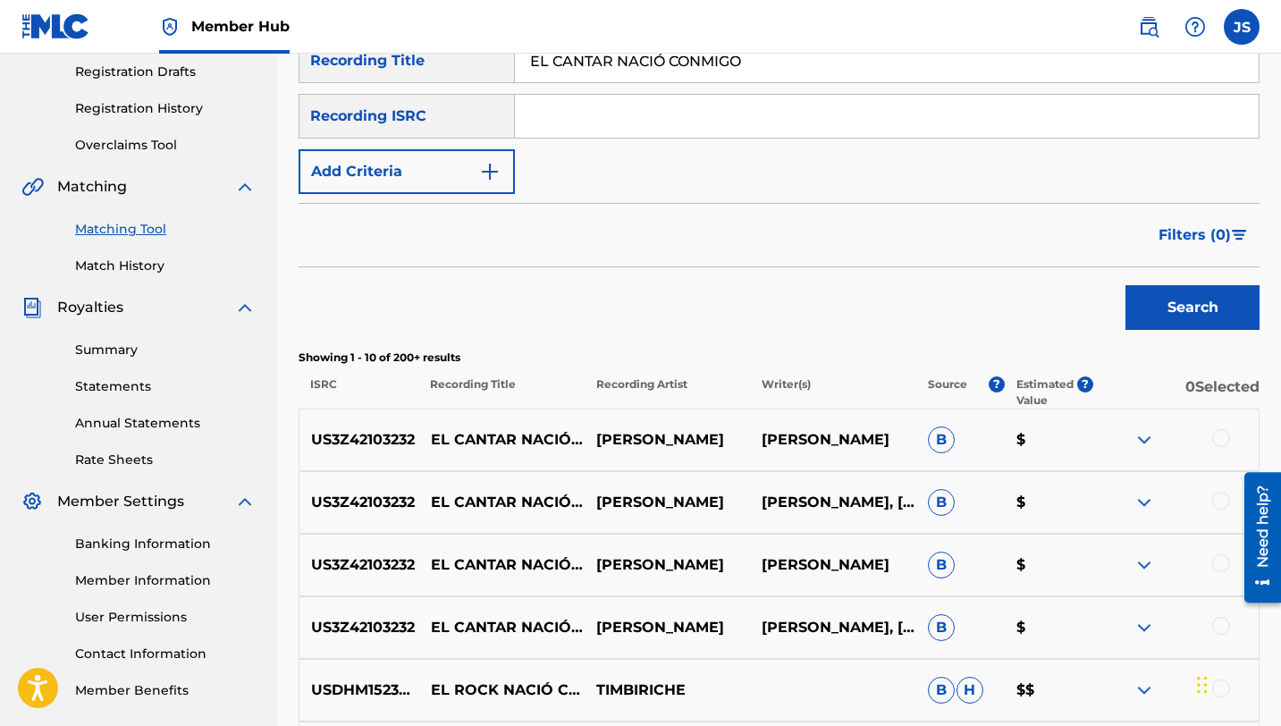
scroll to position [299, 0]
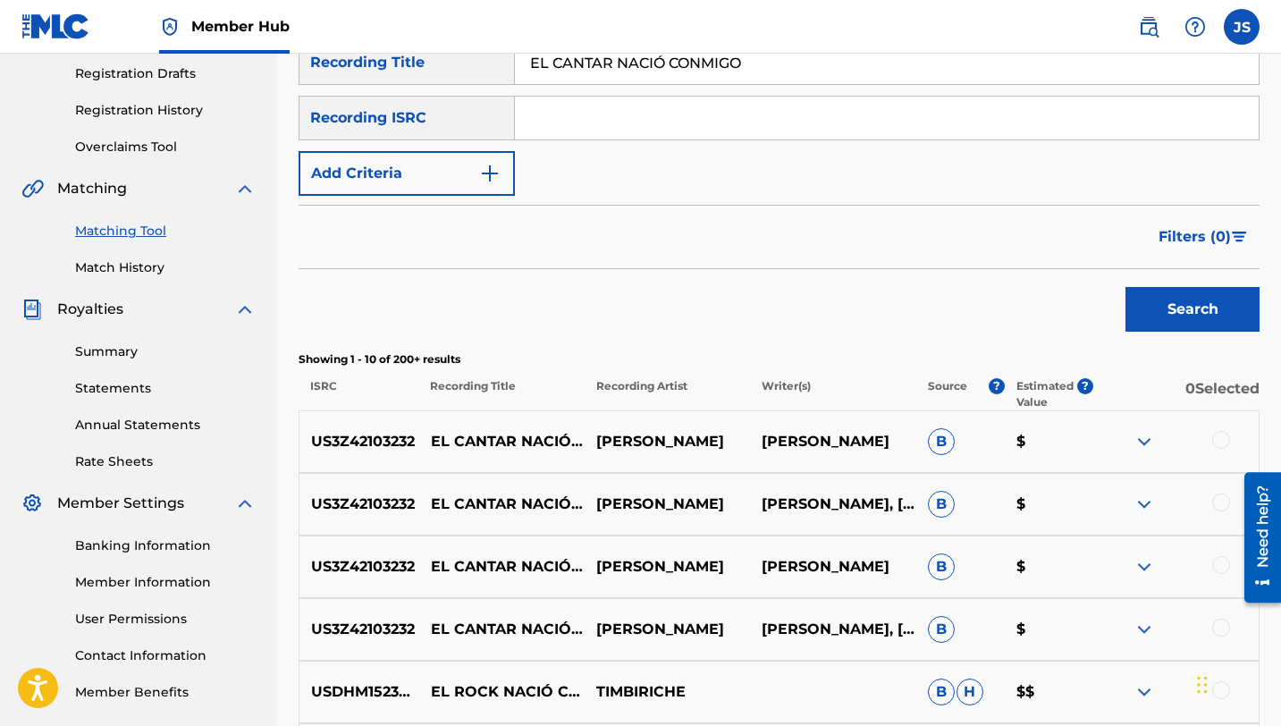
click at [1219, 434] on div at bounding box center [1221, 440] width 18 height 18
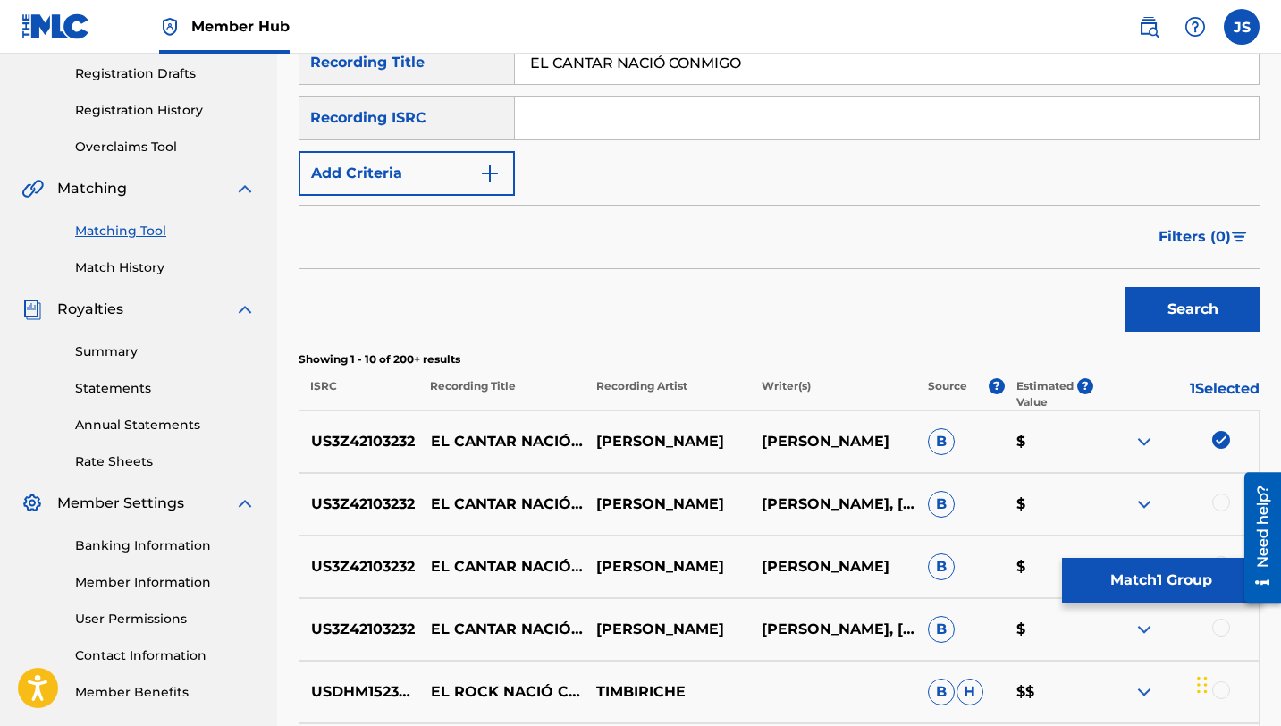
click at [1217, 501] on div at bounding box center [1221, 502] width 18 height 18
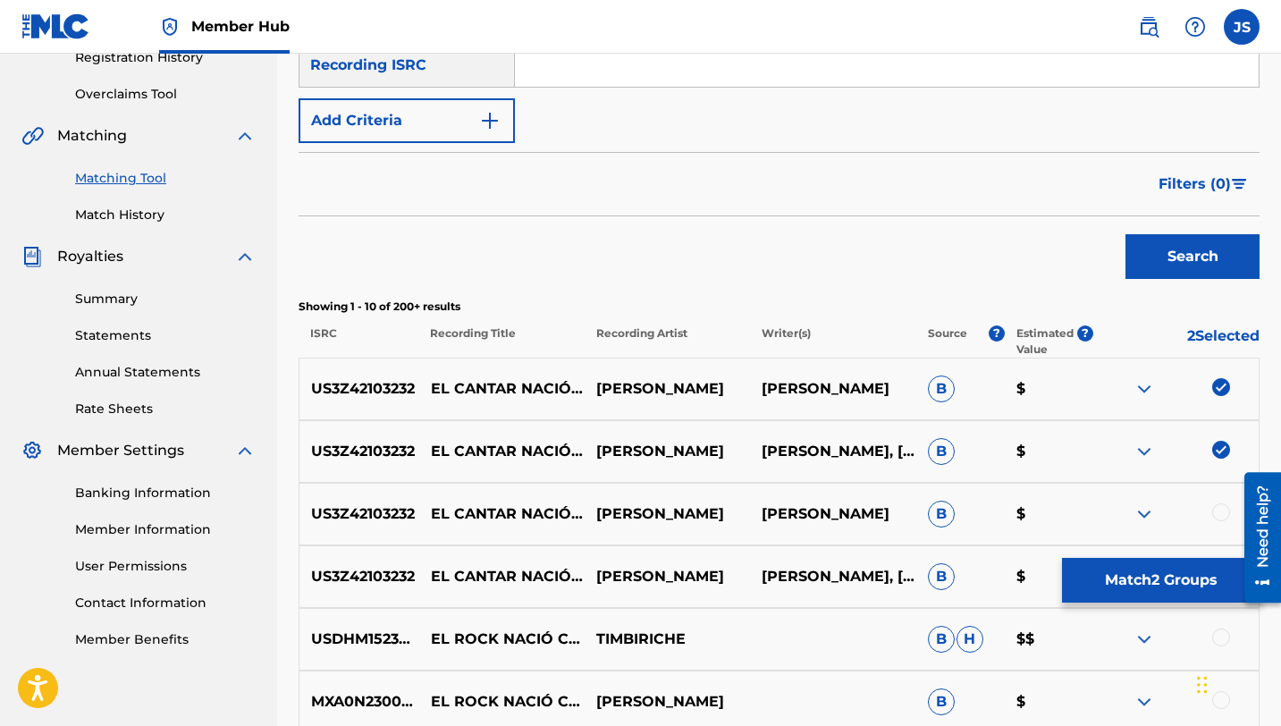
click at [1217, 501] on div "US3Z42103232 EL CANTAR NACIÓ CONMIGO [PERSON_NAME] [PERSON_NAME] B $" at bounding box center [778, 514] width 961 height 63
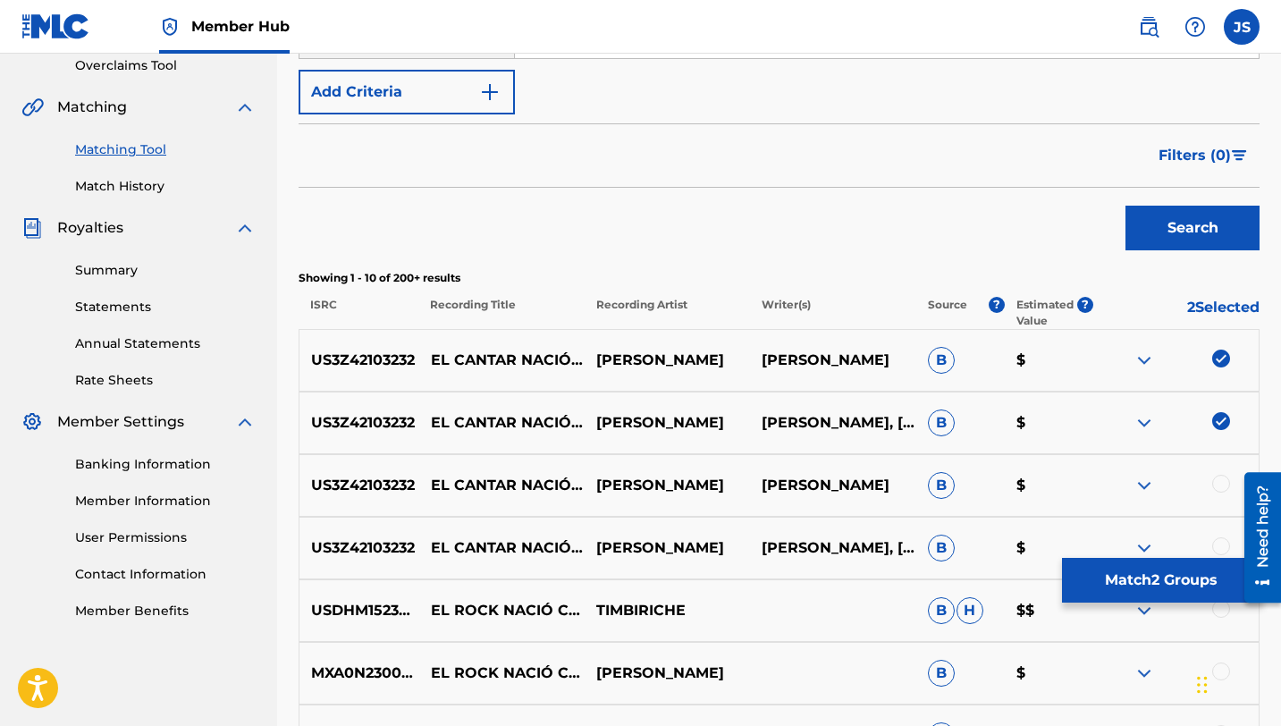
click at [1219, 478] on div at bounding box center [1221, 484] width 18 height 18
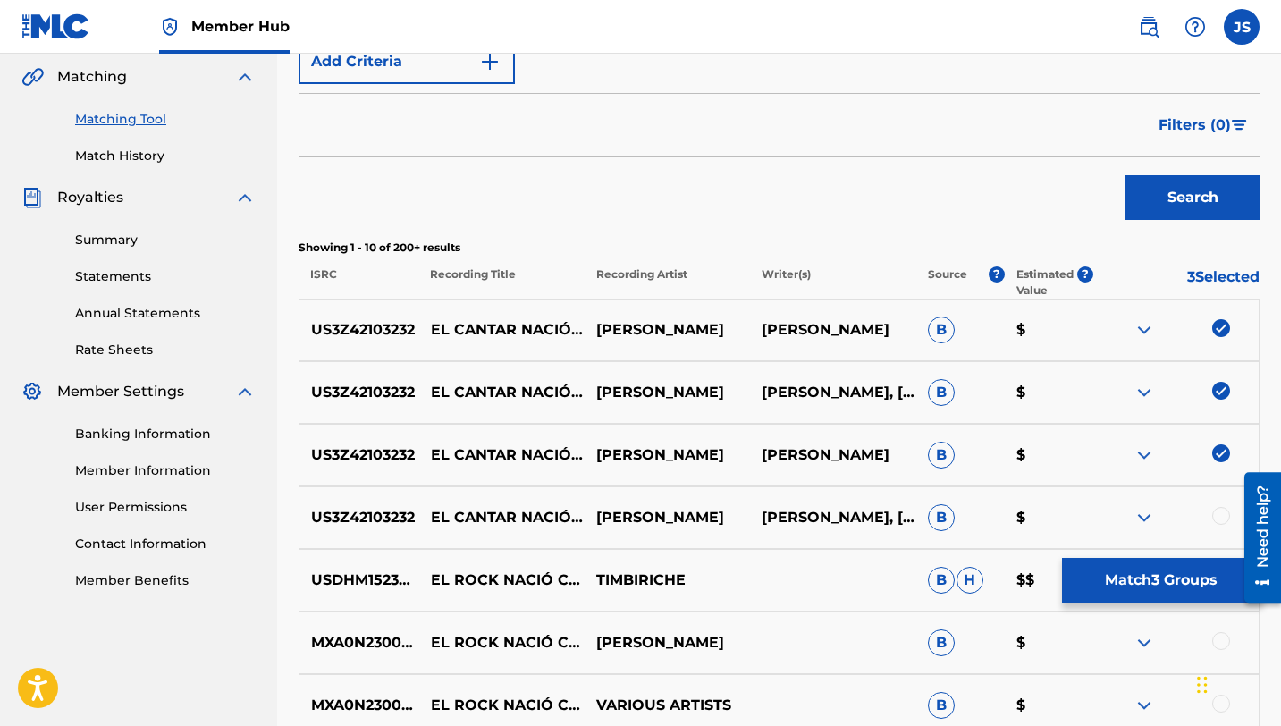
scroll to position [415, 0]
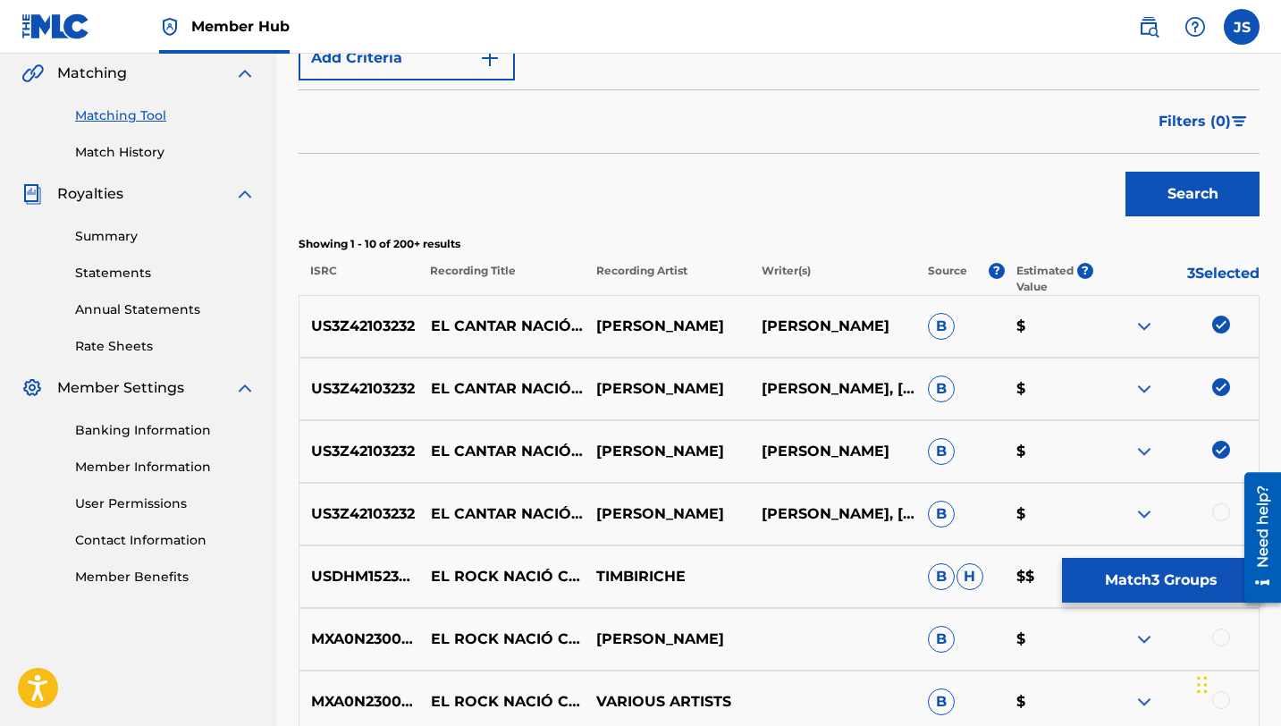
click at [1216, 517] on div at bounding box center [1221, 512] width 18 height 18
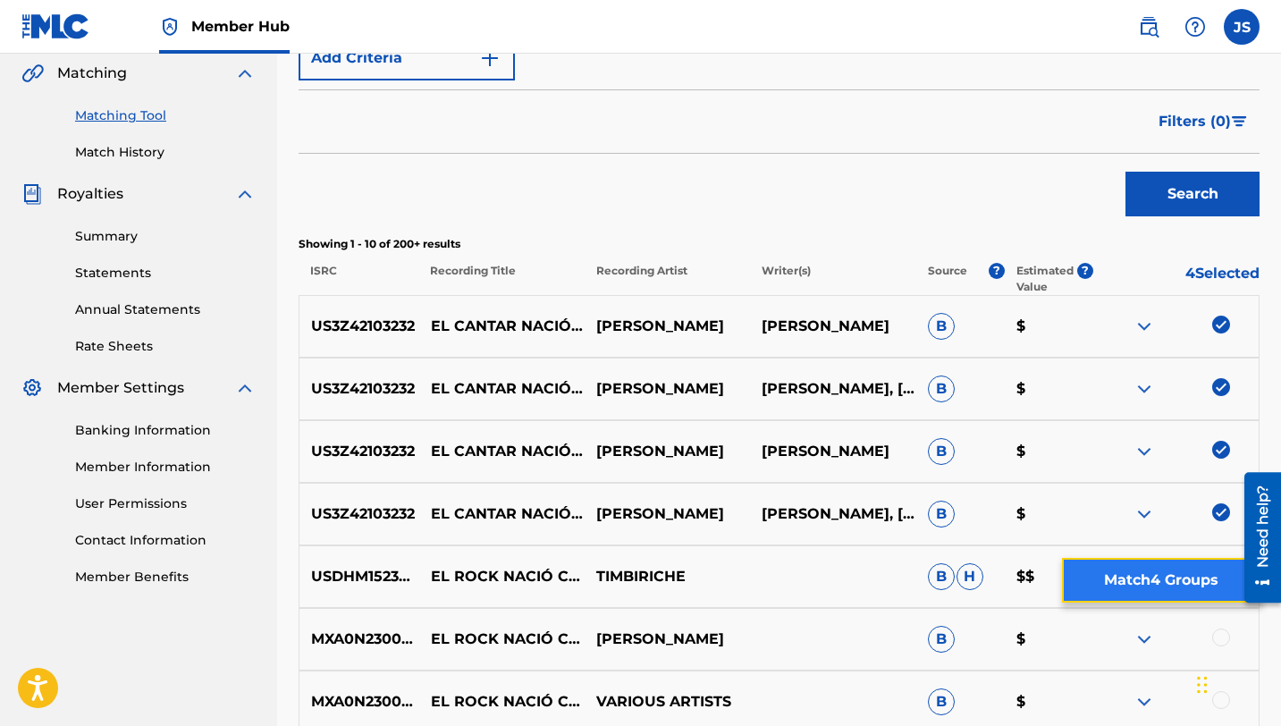
click at [1167, 572] on button "Match 4 Groups" at bounding box center [1160, 580] width 197 height 45
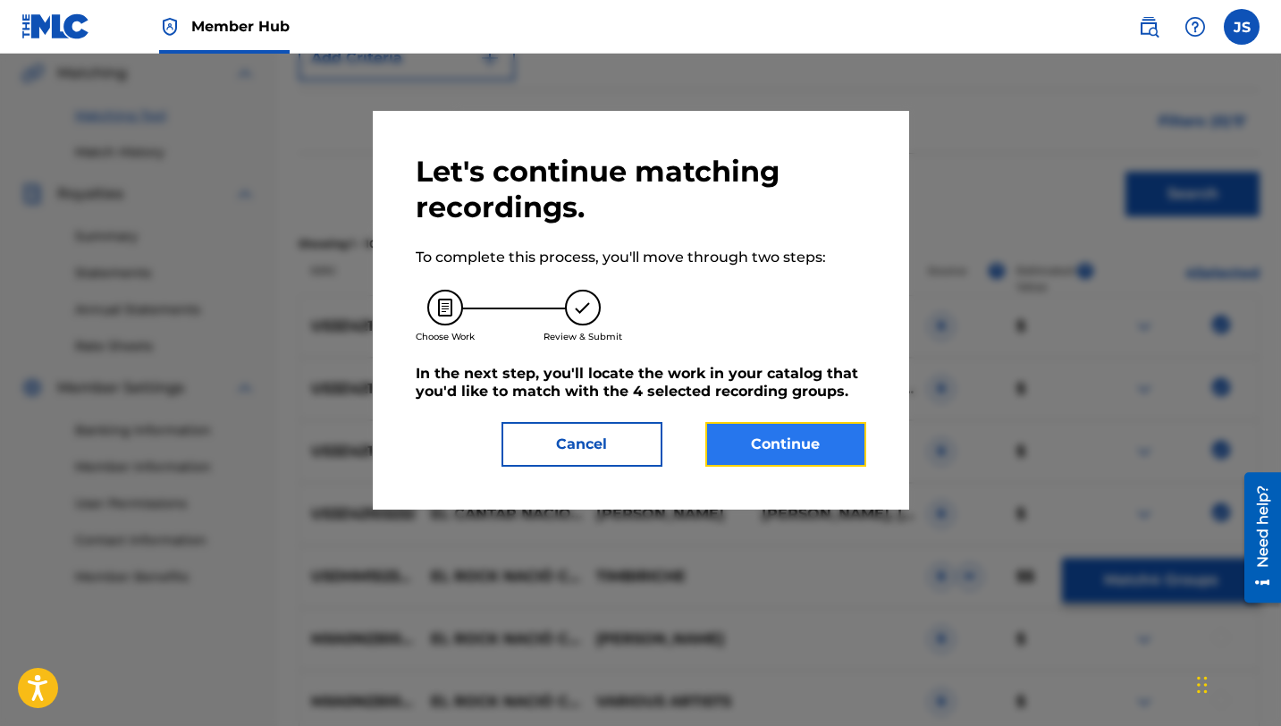
click at [708, 438] on button "Continue" at bounding box center [785, 444] width 161 height 45
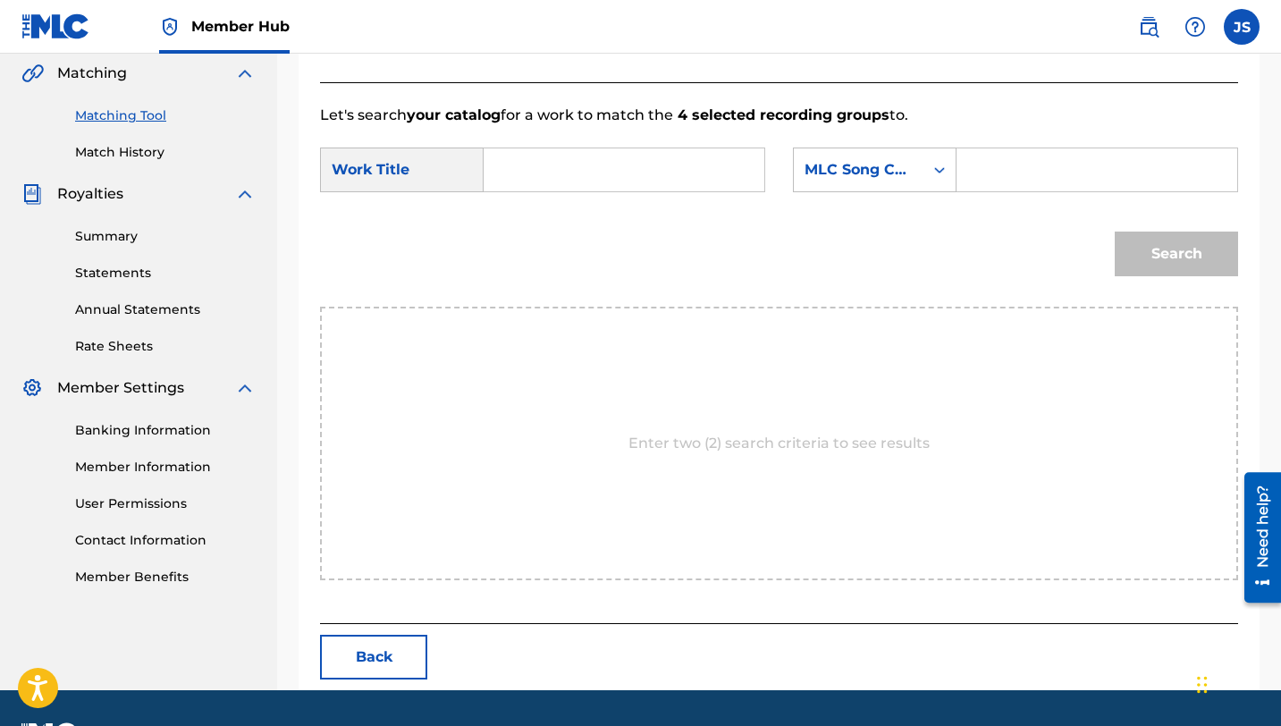
click at [649, 155] on input "Search Form" at bounding box center [624, 169] width 250 height 43
paste input "EL CANTAR NACIÓ CONMIGO"
type input "EL CANTAR NACIÓ CONMIGO"
click at [1040, 156] on input "Search Form" at bounding box center [1096, 169] width 250 height 43
paste input "ES0FEW"
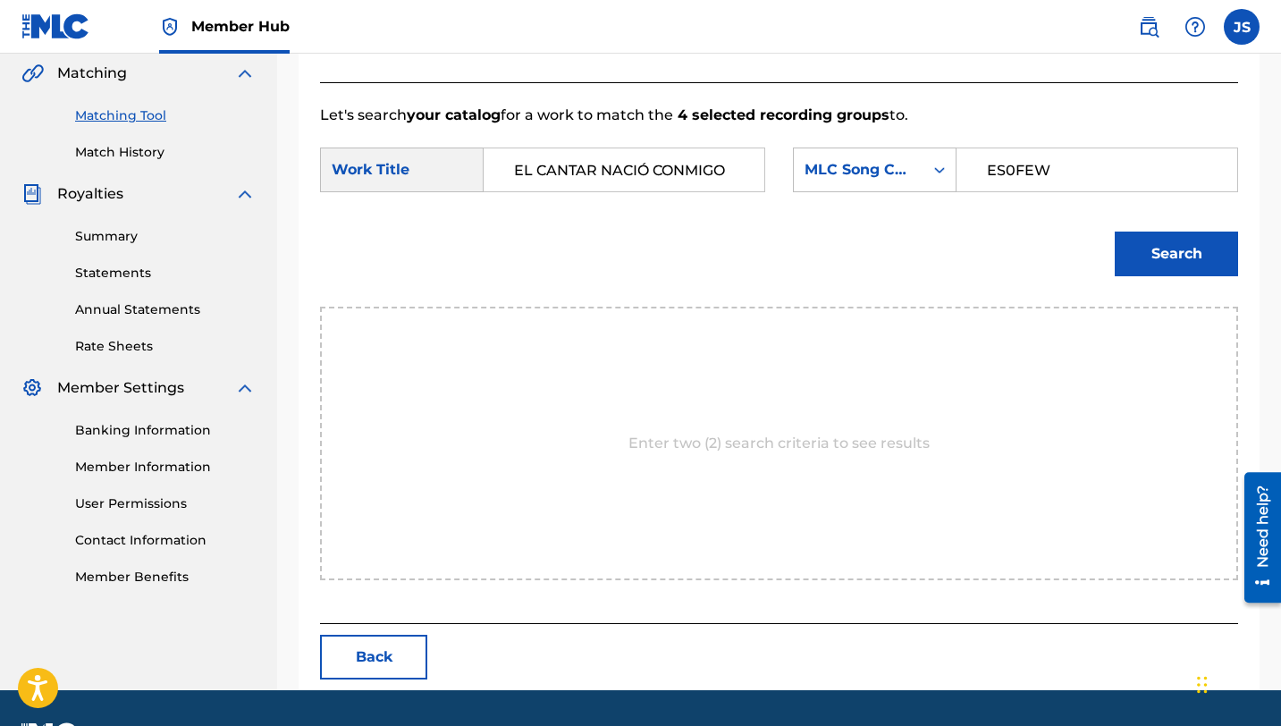
type input "ES0FEW"
click at [1114, 231] on button "Search" at bounding box center [1175, 253] width 123 height 45
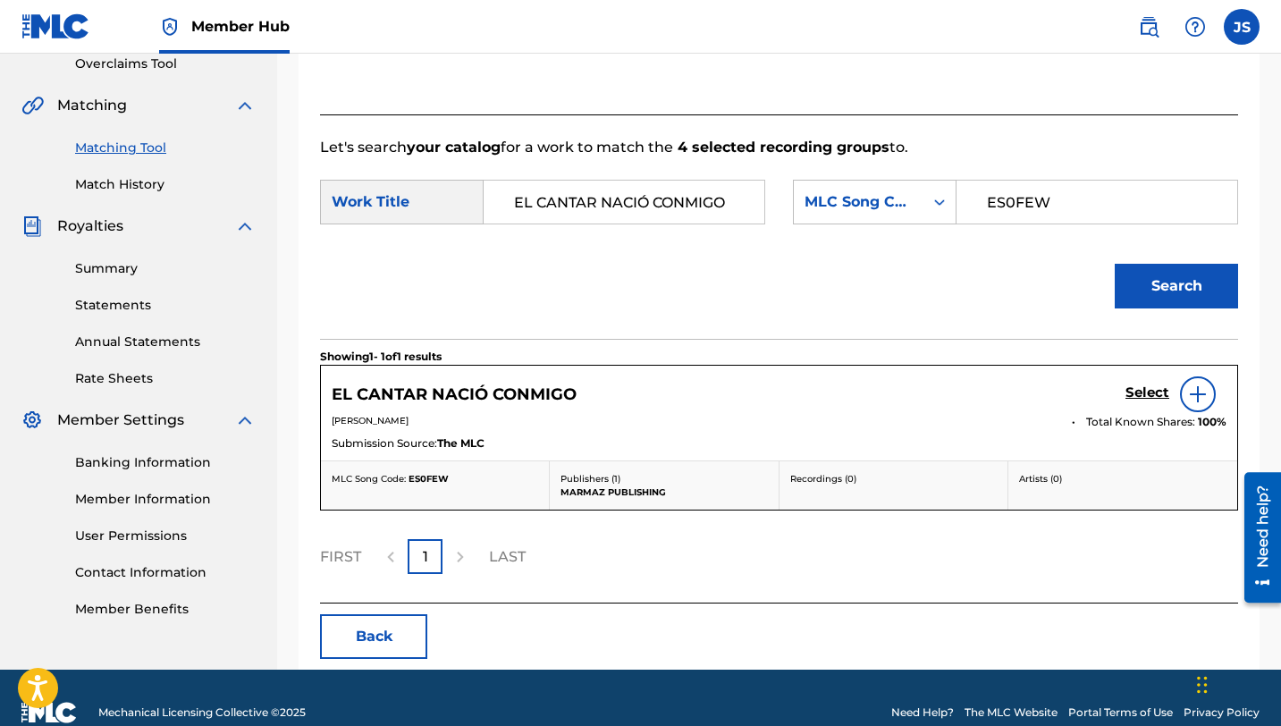
scroll to position [412, 0]
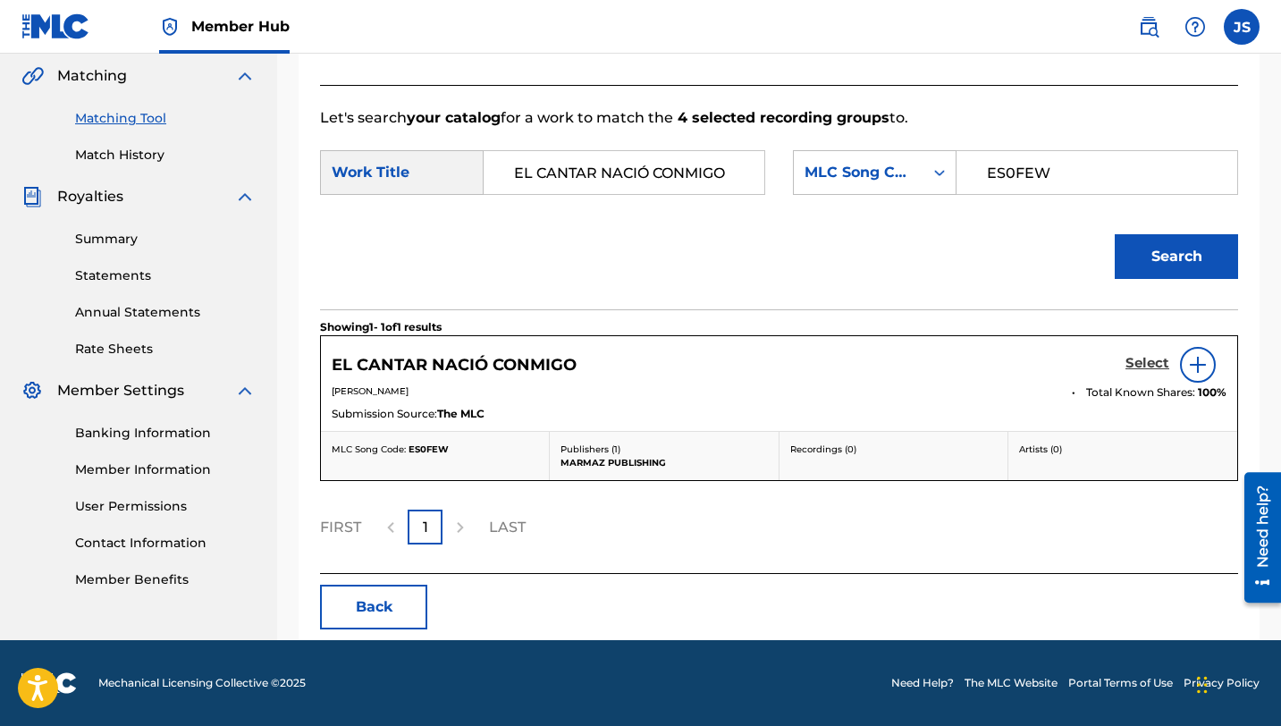
click at [1152, 368] on h5 "Select" at bounding box center [1147, 363] width 44 height 17
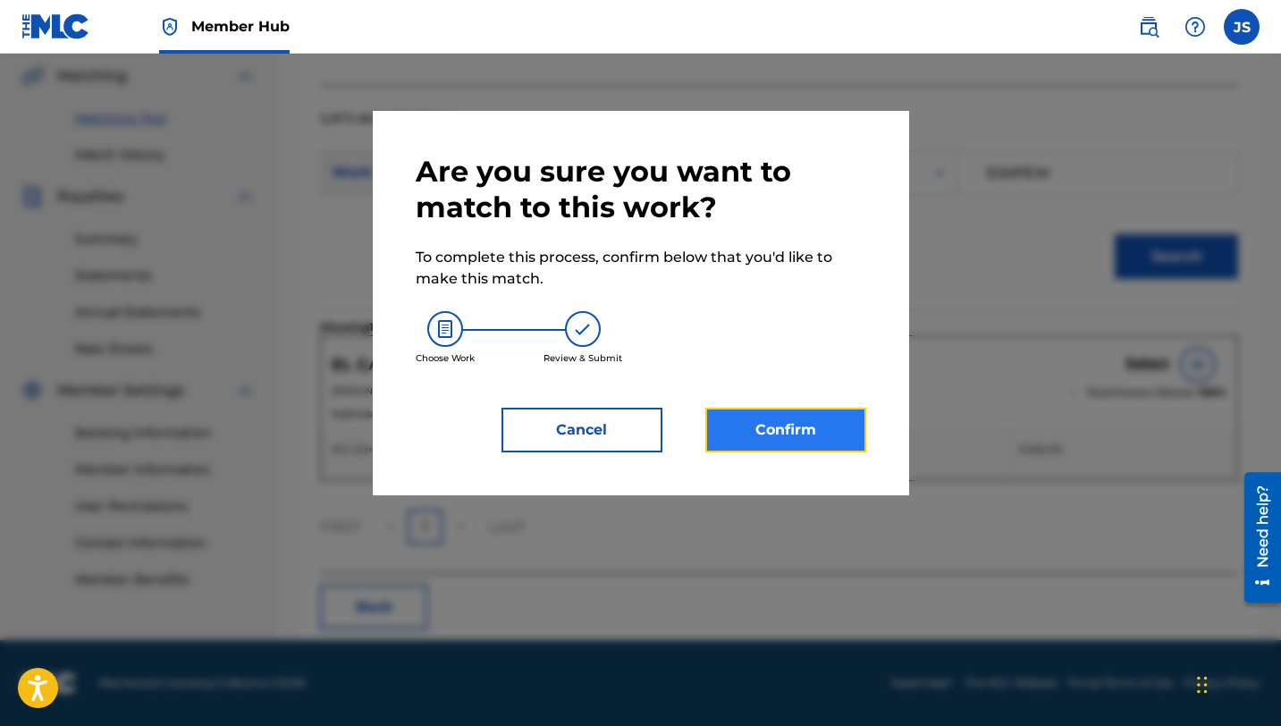
click at [770, 446] on button "Confirm" at bounding box center [785, 429] width 161 height 45
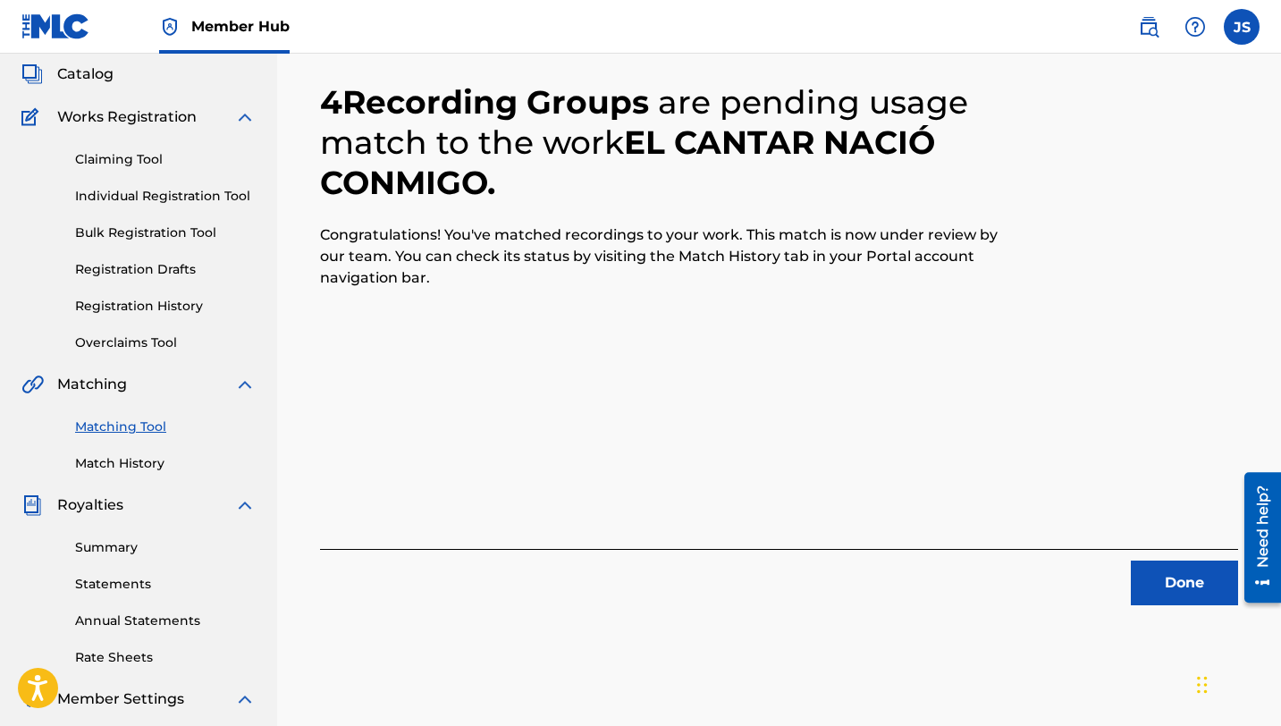
scroll to position [382, 0]
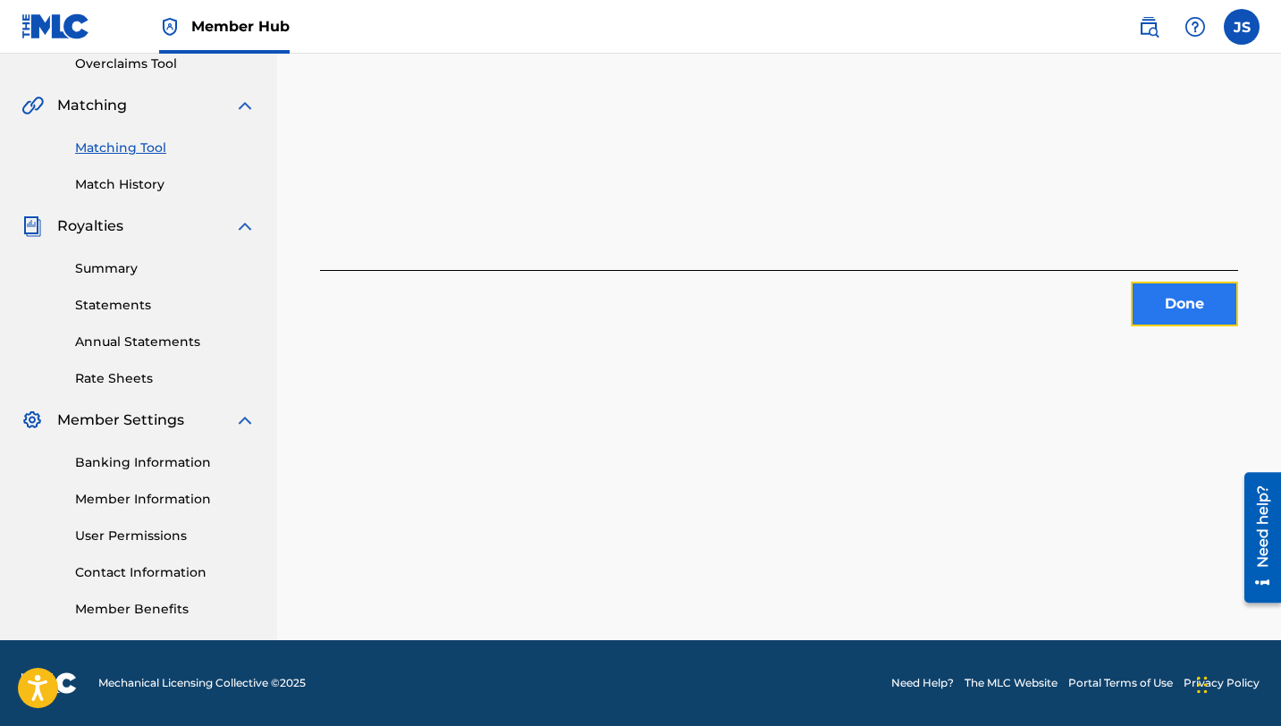
click at [1156, 298] on button "Done" at bounding box center [1183, 303] width 107 height 45
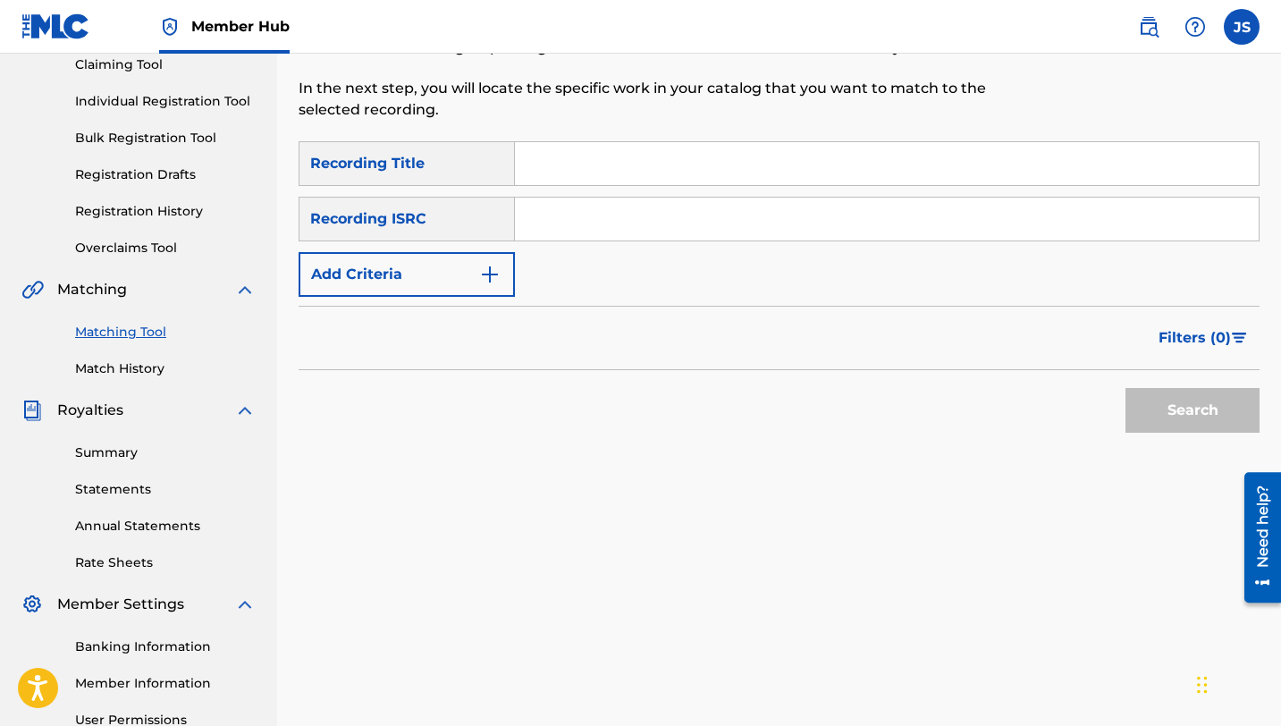
scroll to position [173, 0]
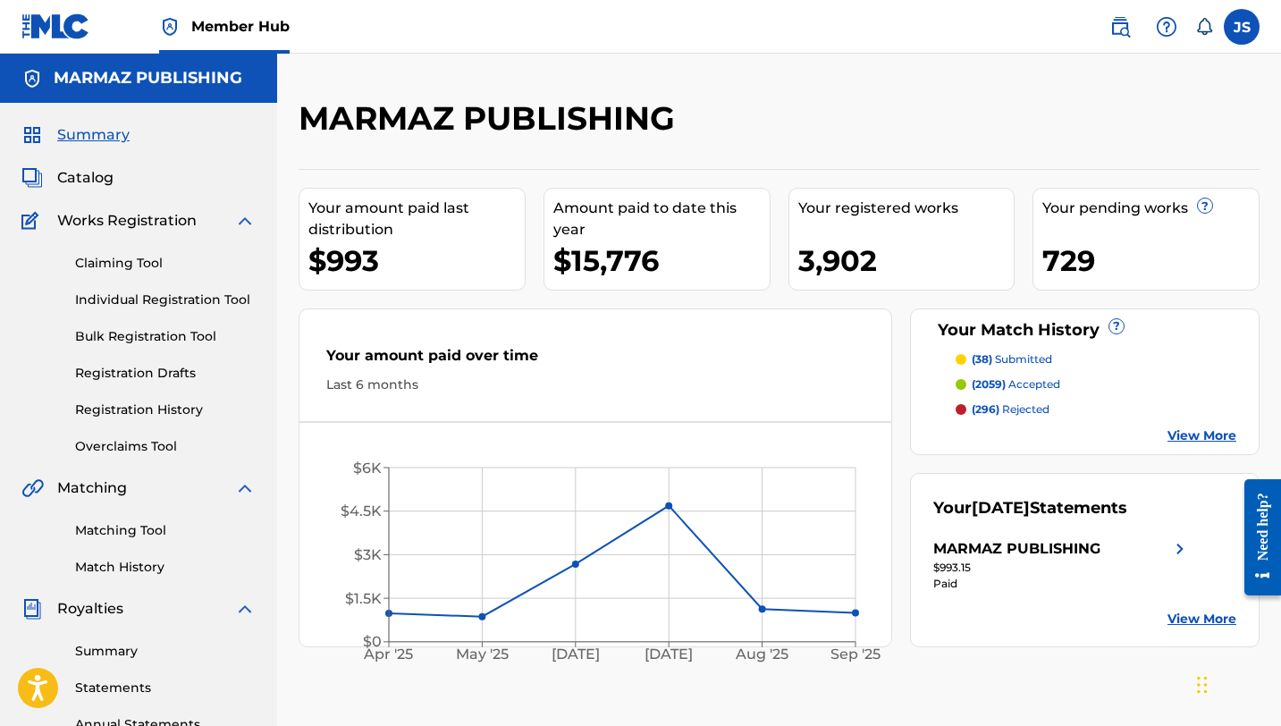
click at [150, 178] on div "Catalog" at bounding box center [138, 177] width 234 height 21
click at [111, 180] on span "Catalog" at bounding box center [85, 177] width 56 height 21
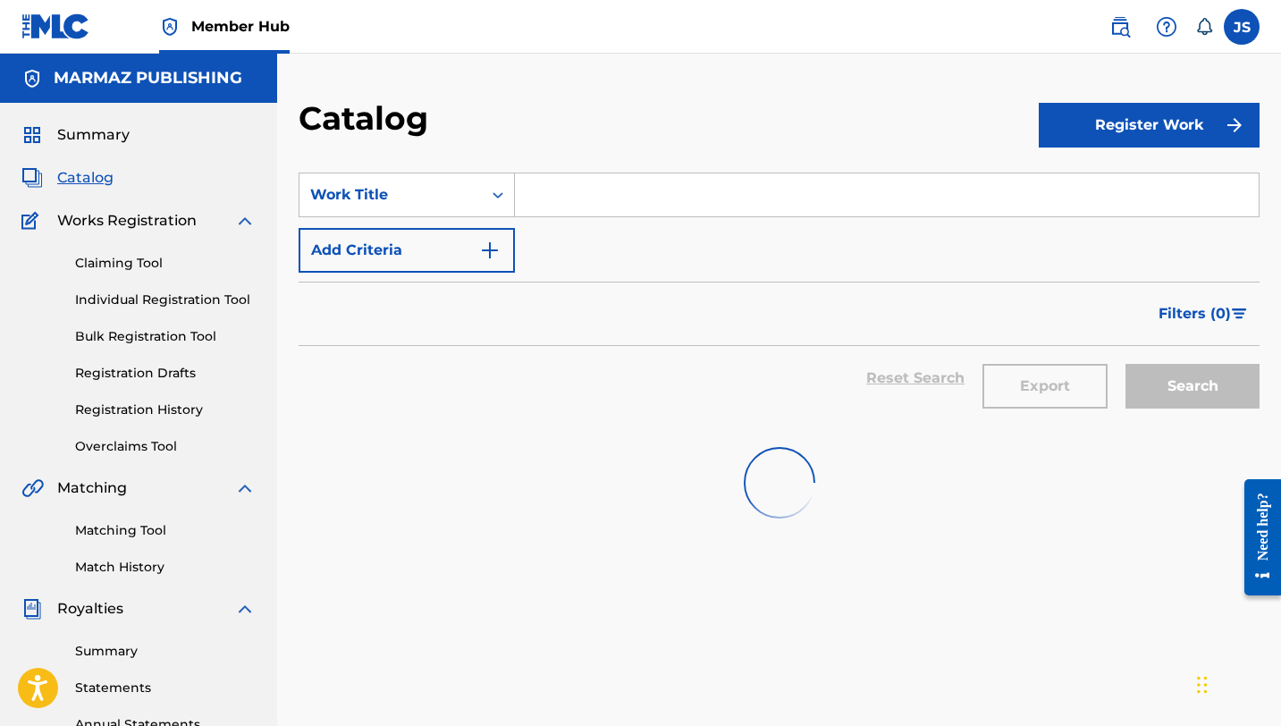
click at [615, 183] on input "Search Form" at bounding box center [886, 194] width 743 height 43
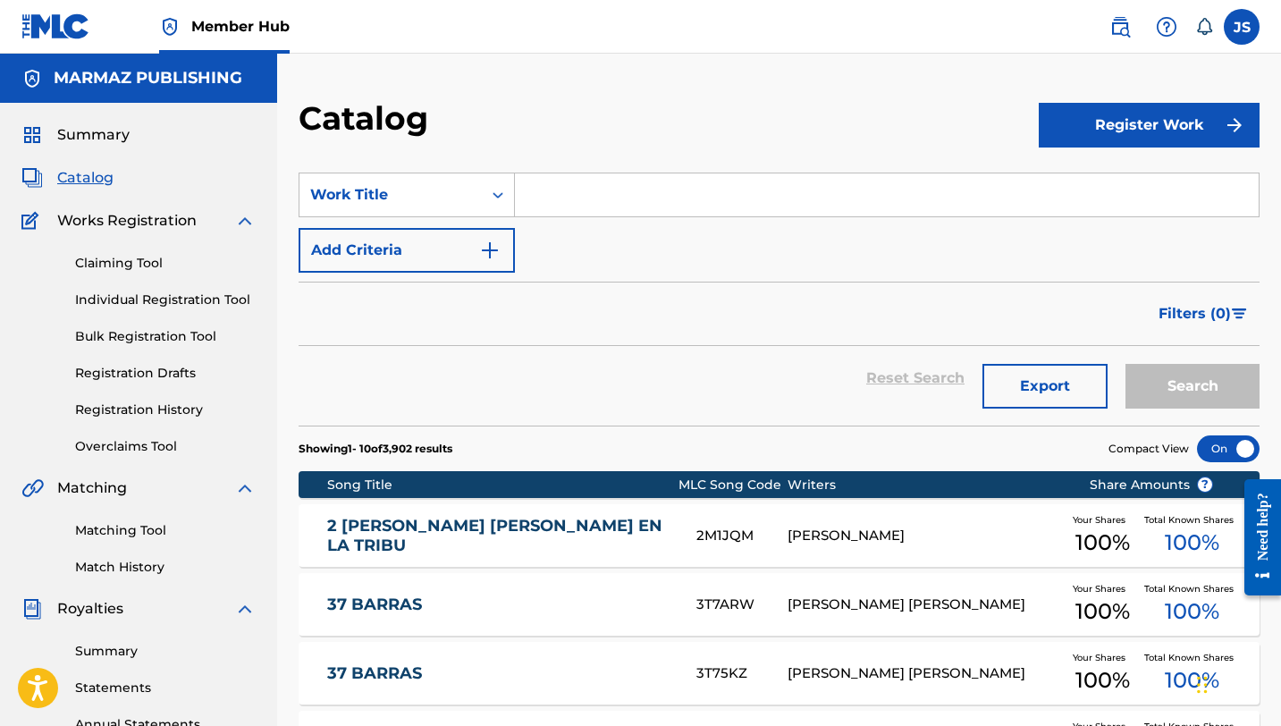
paste input "DOLOR DE AUSENCIA"
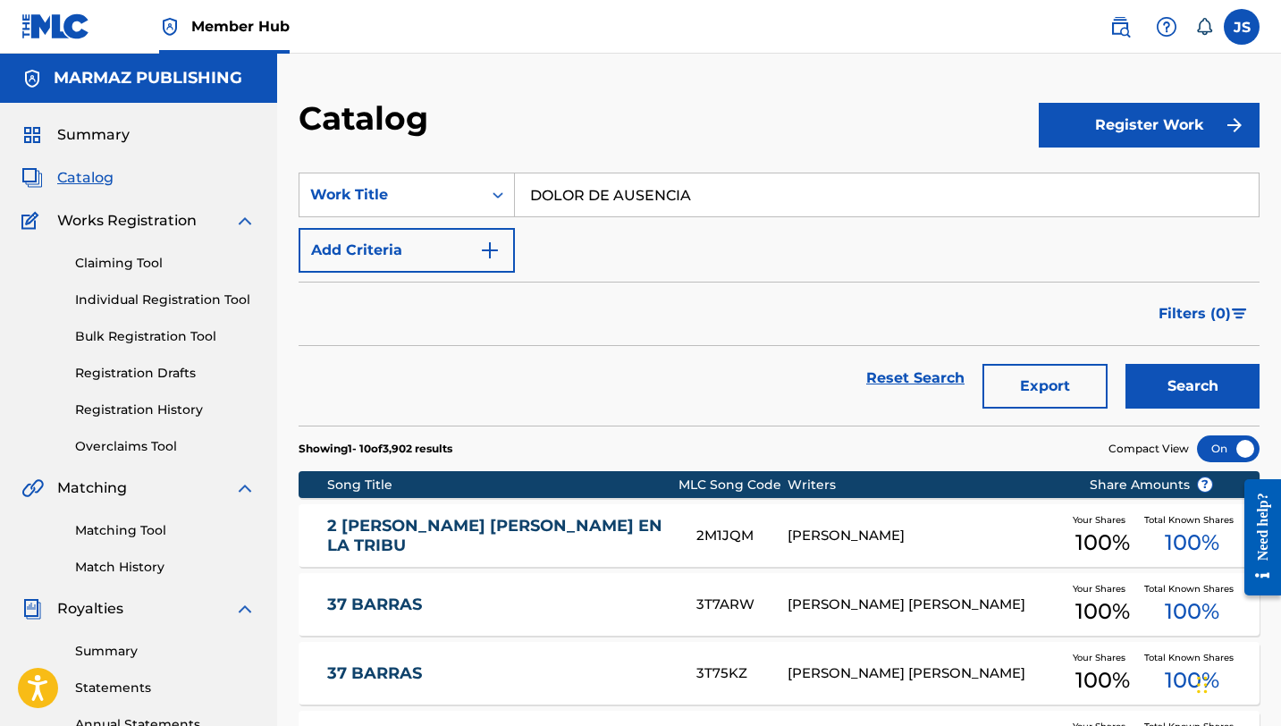
type input "DOLOR DE AUSENCIA"
click at [1125, 364] on button "Search" at bounding box center [1192, 386] width 134 height 45
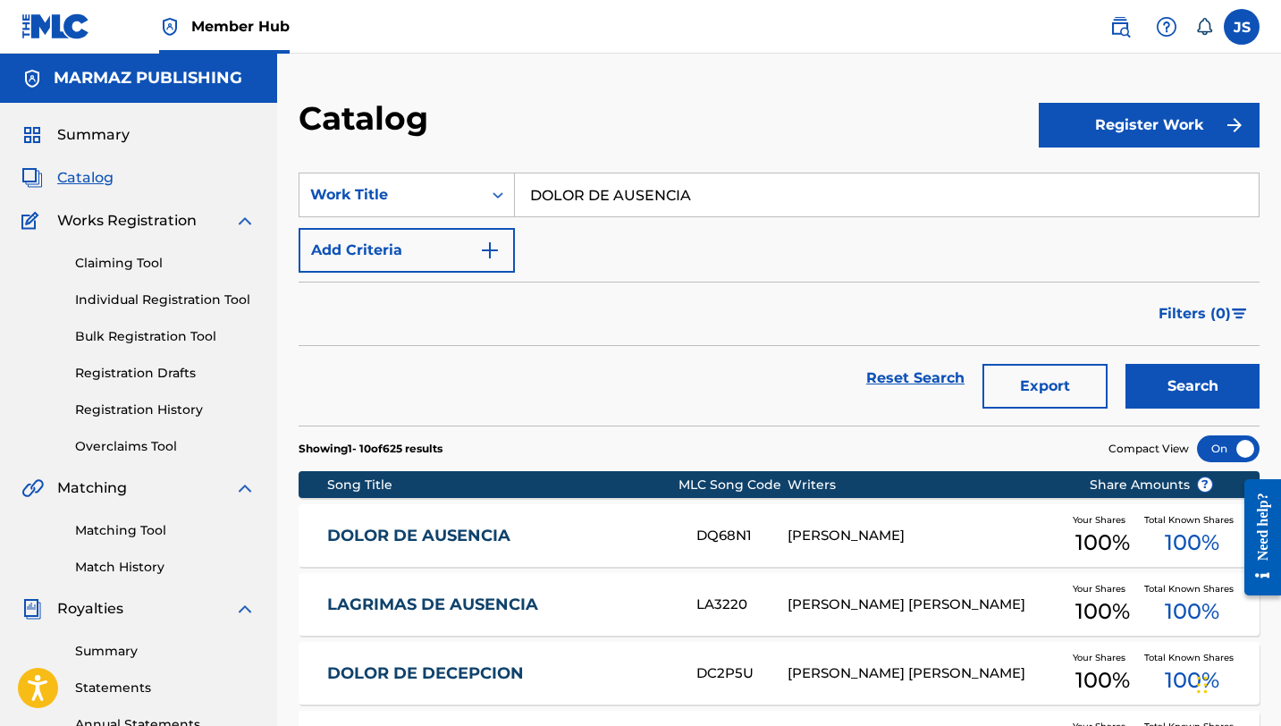
click at [562, 535] on link "DOLOR DE AUSENCIA" at bounding box center [499, 535] width 345 height 21
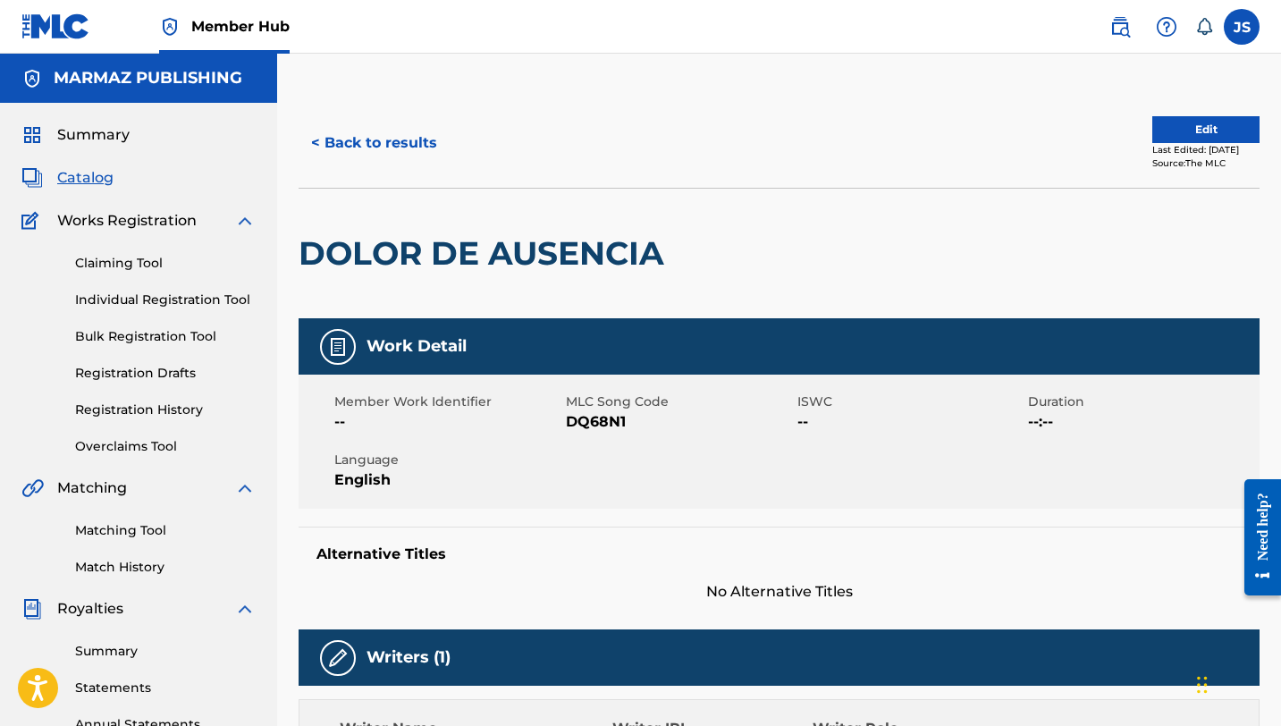
click at [593, 424] on span "DQ68N1" at bounding box center [679, 421] width 227 height 21
copy span "DQ68N1"
click at [409, 145] on button "< Back to results" at bounding box center [373, 143] width 151 height 45
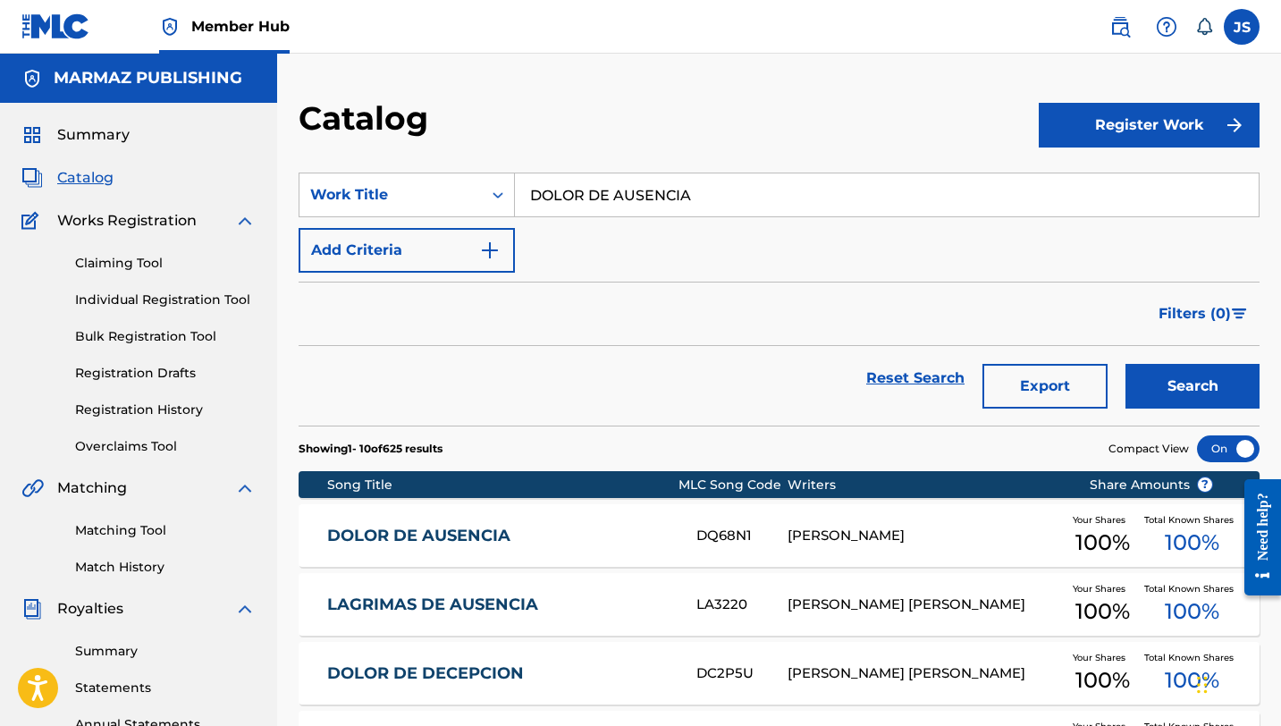
click at [550, 188] on input "DOLOR DE AUSENCIA" at bounding box center [886, 194] width 743 height 43
paste input "EL BURRO DE MI PARIENTE"
type input "EL BURRO DE MI PARIENTE"
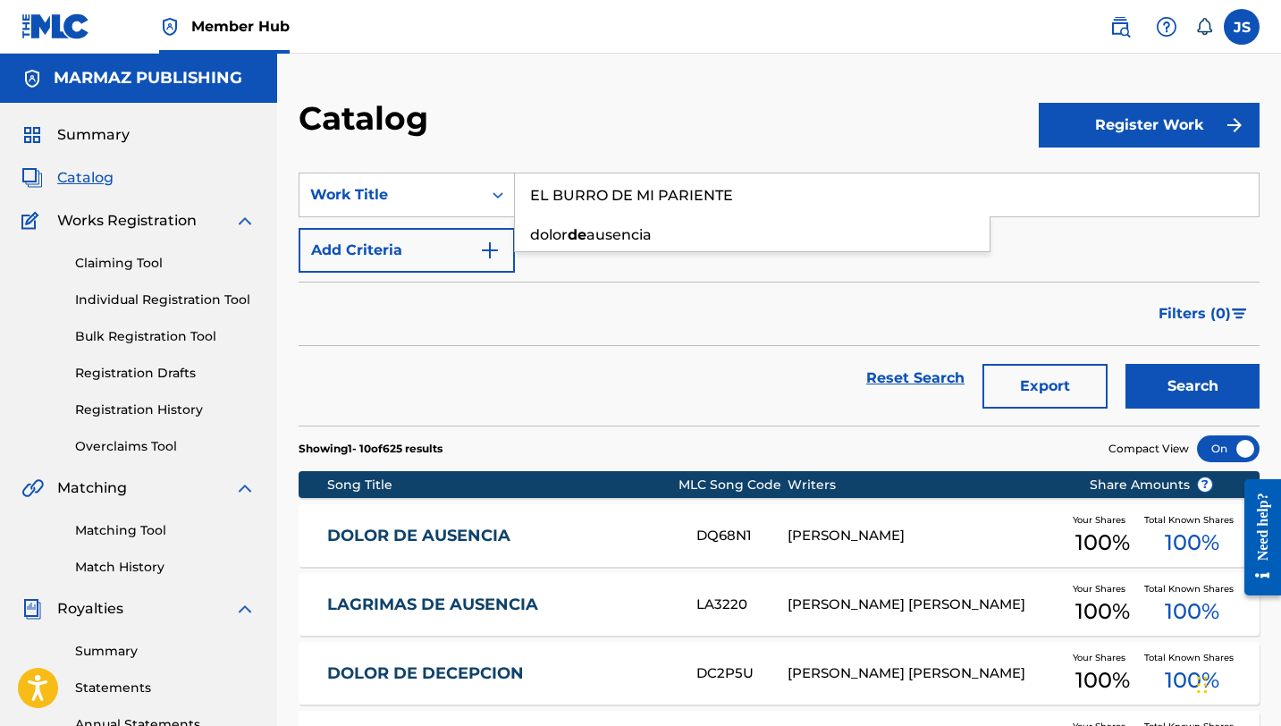
click at [1125, 364] on button "Search" at bounding box center [1192, 386] width 134 height 45
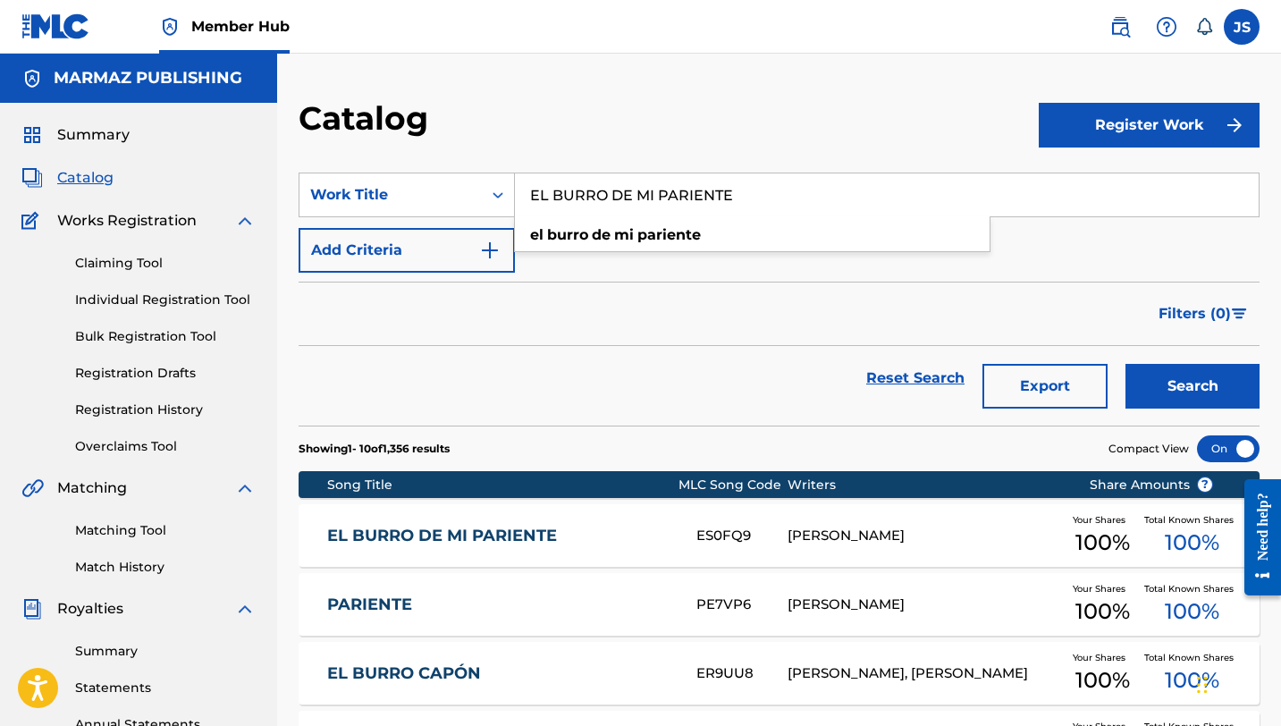
click at [646, 522] on div "EL BURRO DE MI PARIENTE ES0FQ9 RAFAEL ELIGIO PÉREZ Your Shares 100 % Total Know…" at bounding box center [778, 535] width 961 height 63
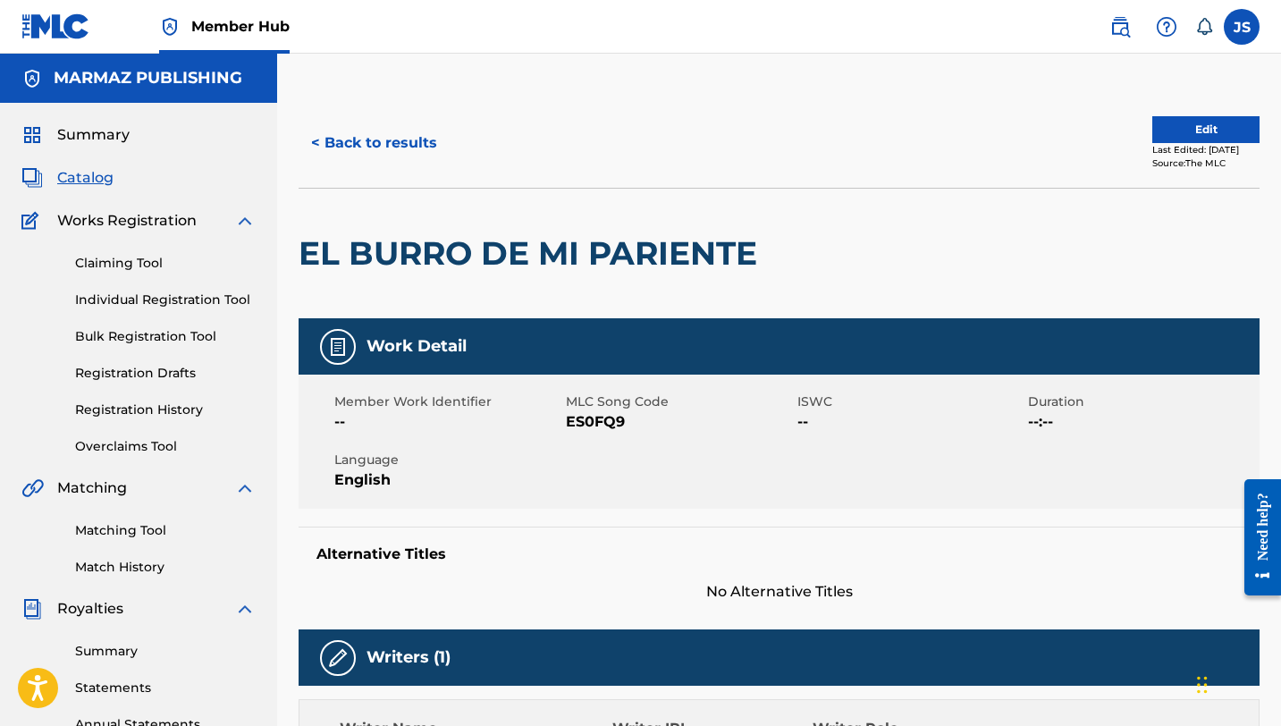
click at [599, 419] on span "ES0FQ9" at bounding box center [679, 421] width 227 height 21
copy span "ES0FQ9"
click at [386, 155] on button "< Back to results" at bounding box center [373, 143] width 151 height 45
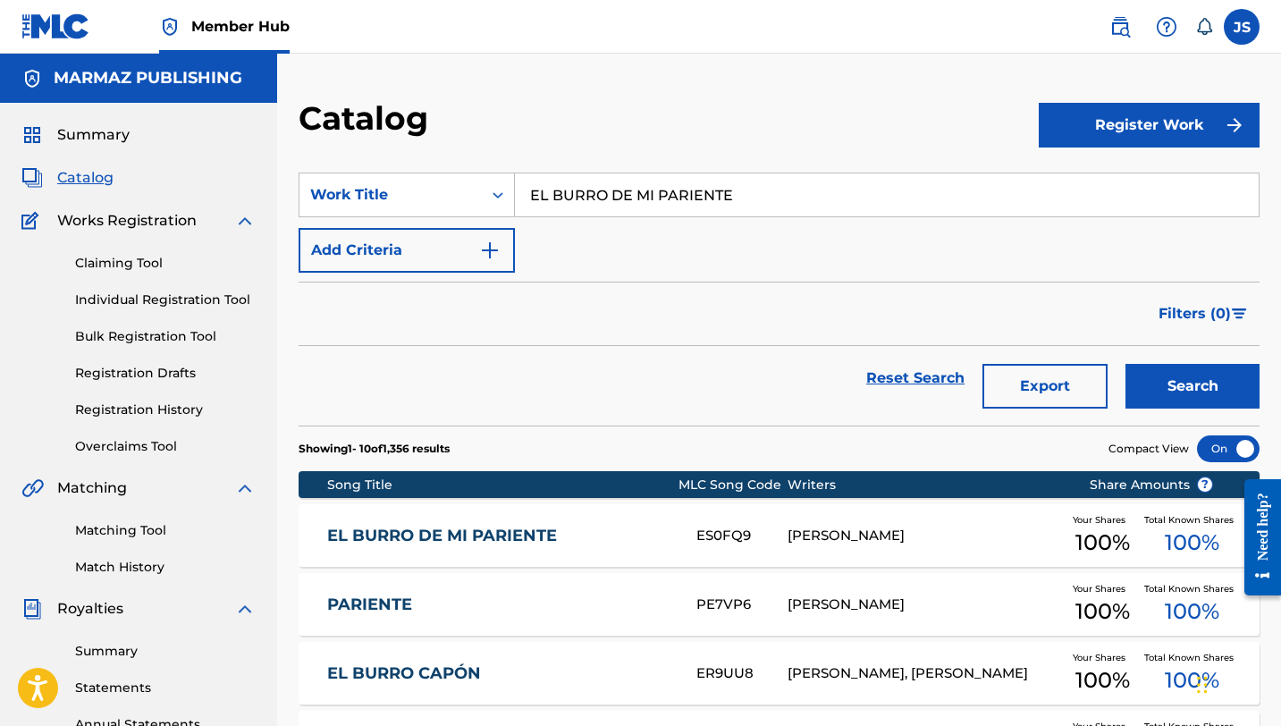
click at [582, 195] on input "EL BURRO DE MI PARIENTE" at bounding box center [886, 194] width 743 height 43
paste input "CANTAR NACIÓ CONMIGO"
type input "EL CANTAR NACIÓ CONMIGO"
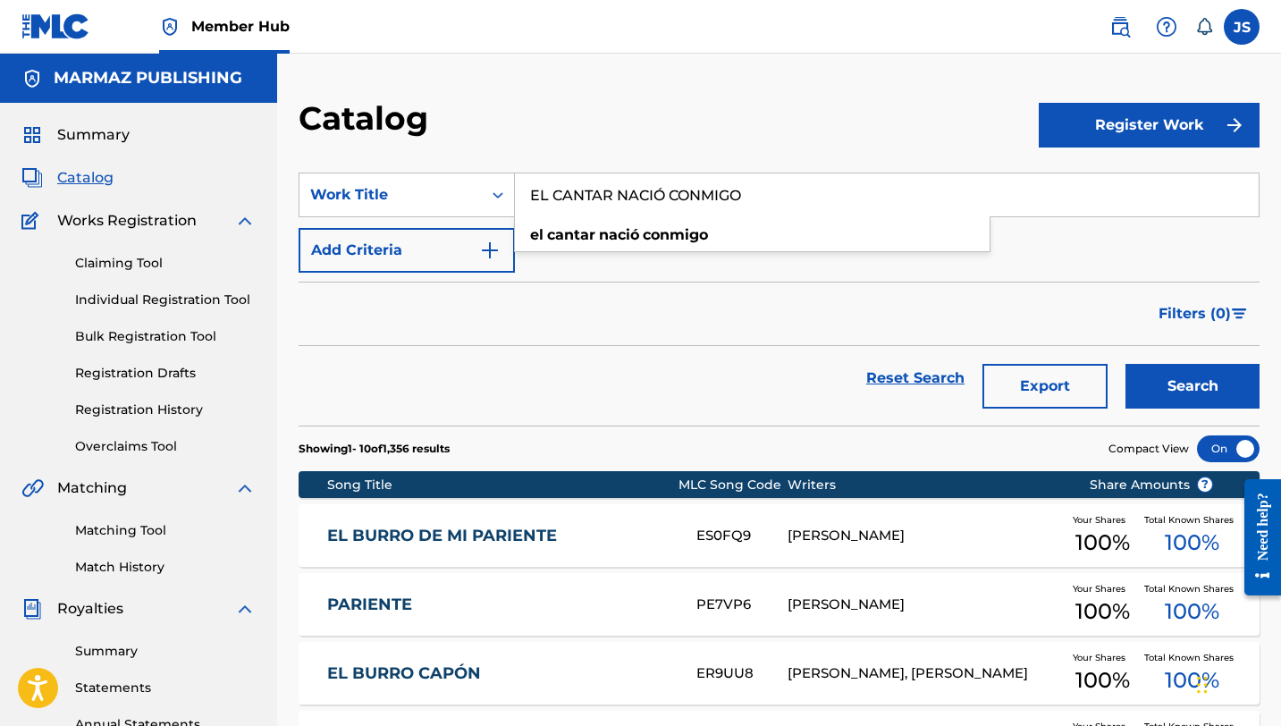
click at [1125, 364] on button "Search" at bounding box center [1192, 386] width 134 height 45
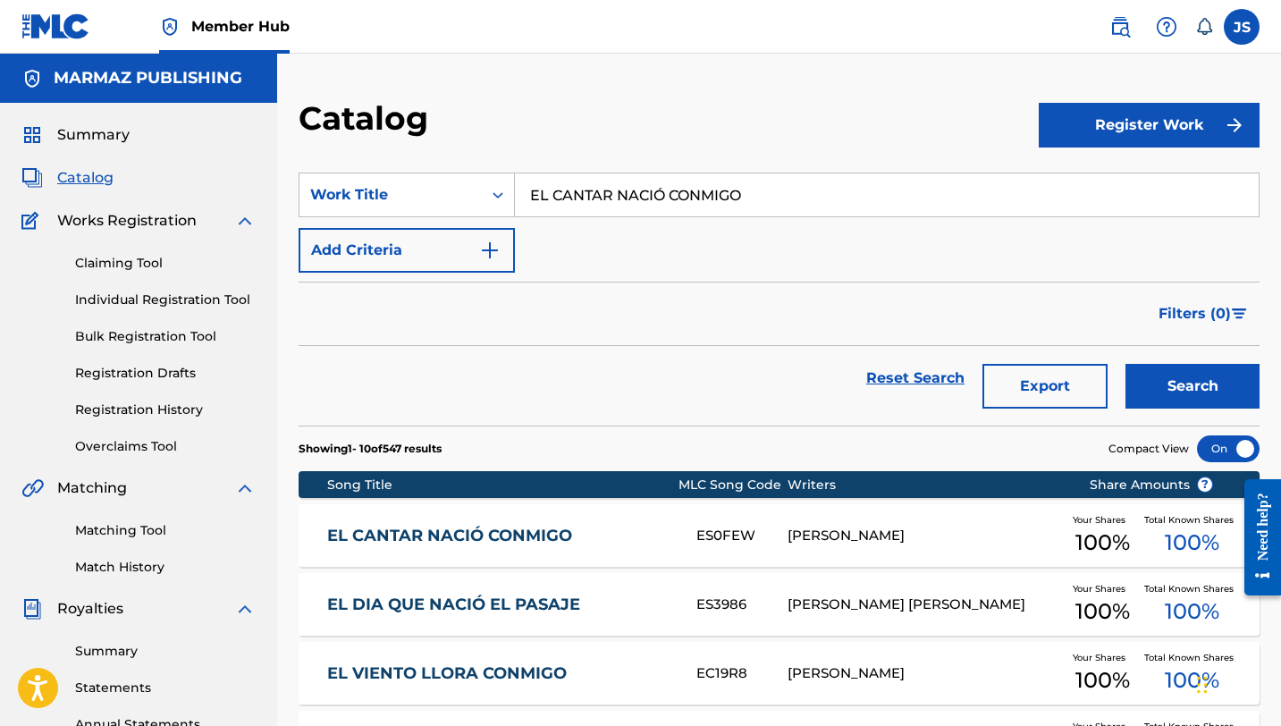
click at [470, 528] on link "EL CANTAR NACIÓ CONMIGO" at bounding box center [499, 535] width 345 height 21
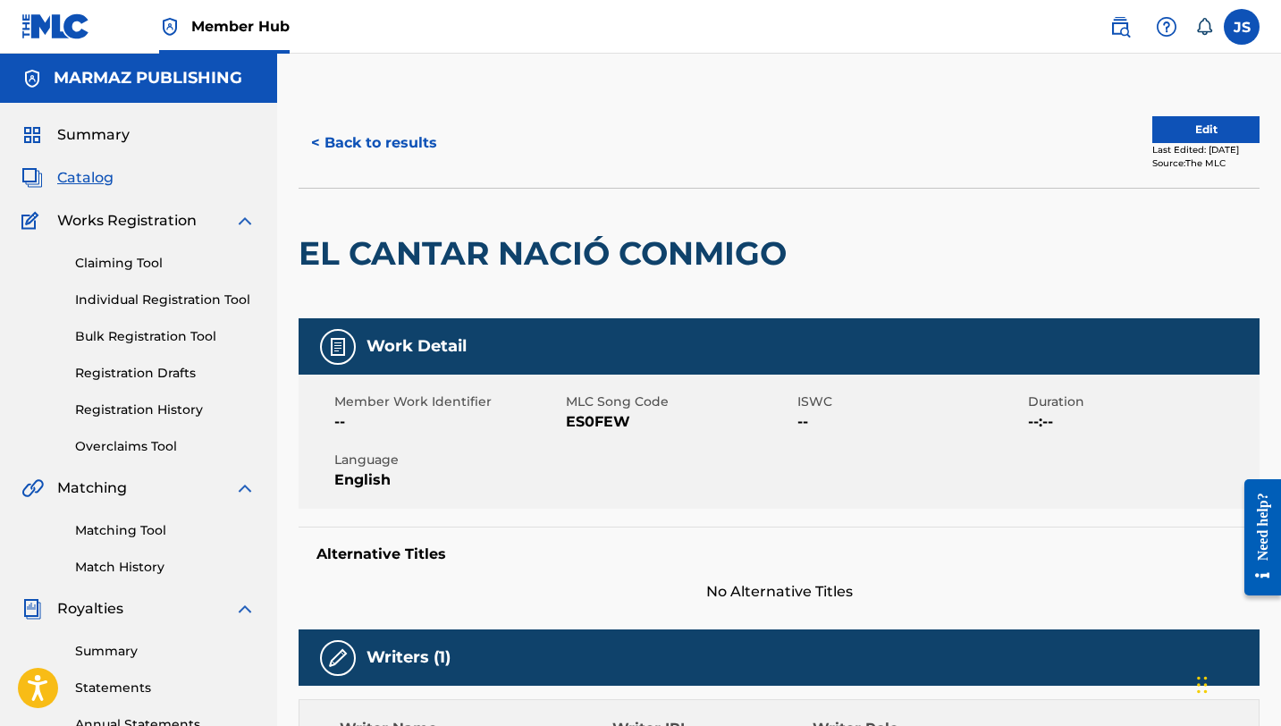
click at [605, 430] on span "ES0FEW" at bounding box center [679, 421] width 227 height 21
click at [609, 416] on span "ES0FEW" at bounding box center [679, 421] width 227 height 21
copy span "ES0FEW"
